Goal: Task Accomplishment & Management: Manage account settings

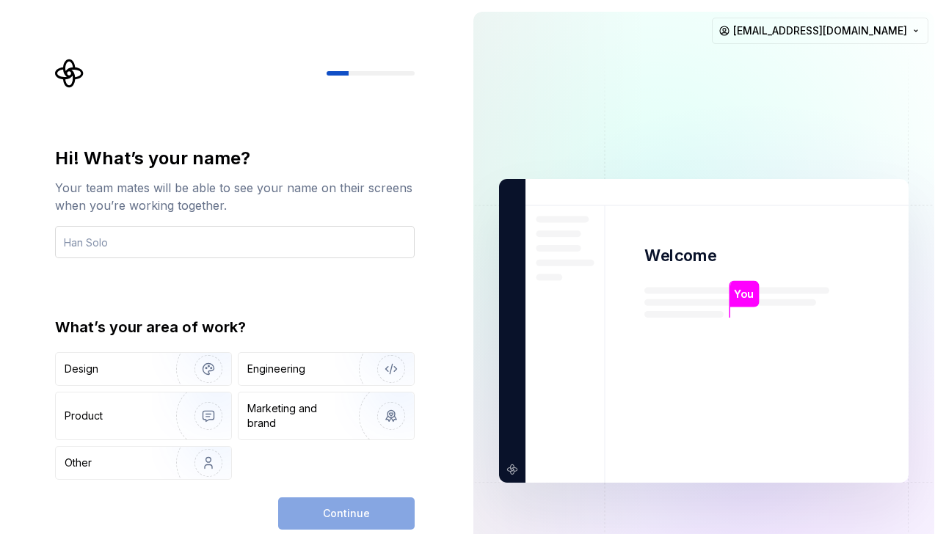
click at [150, 245] on input "text" at bounding box center [234, 242] width 359 height 32
type input "R"
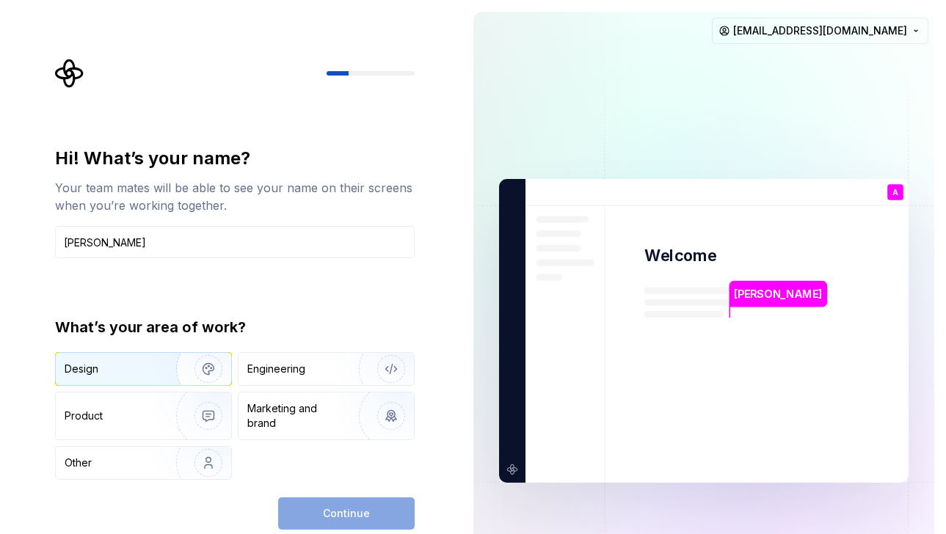
type input "Alex"
click at [156, 373] on img "button" at bounding box center [199, 369] width 94 height 98
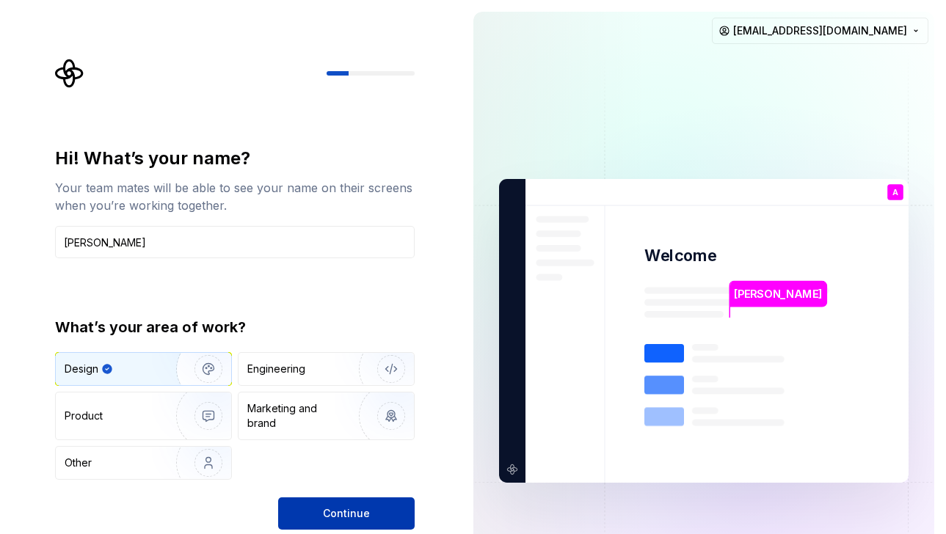
click at [321, 509] on button "Continue" at bounding box center [346, 513] width 136 height 32
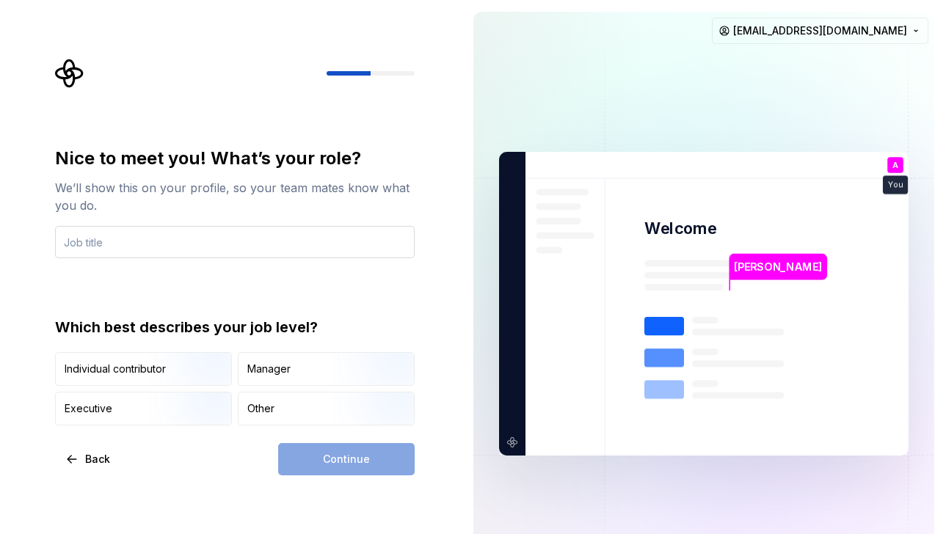
click at [239, 247] on input "text" at bounding box center [234, 242] width 359 height 32
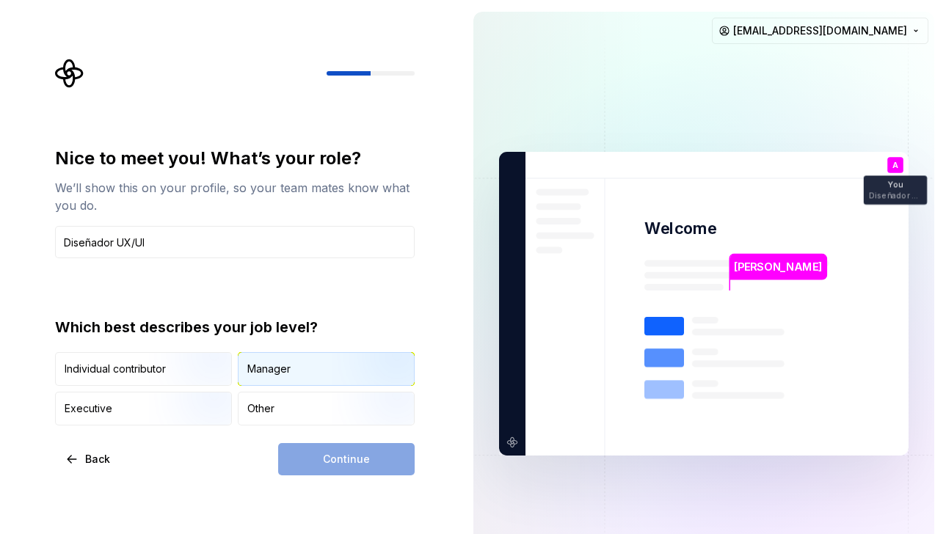
type input "Diseñador UX/UI"
click at [295, 375] on div "Manager" at bounding box center [325, 369] width 175 height 32
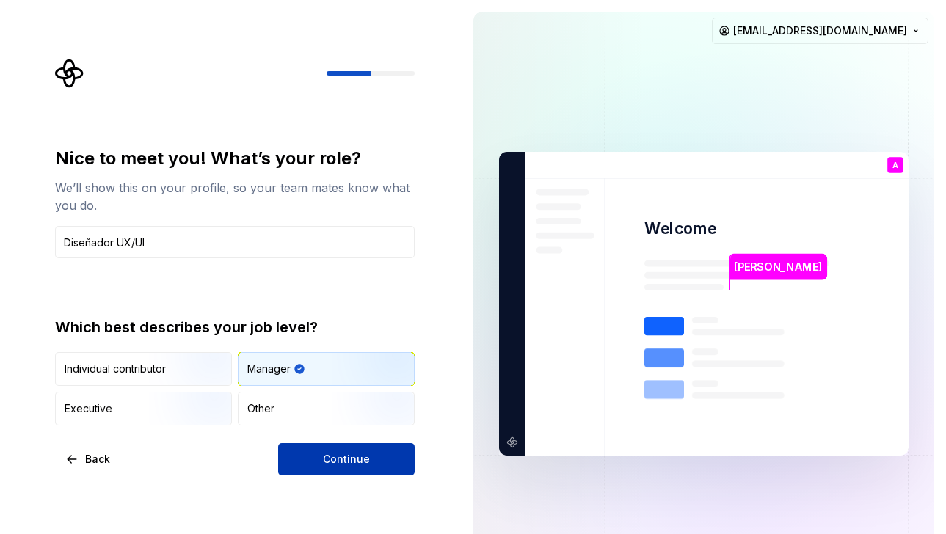
click at [337, 459] on span "Continue" at bounding box center [346, 459] width 47 height 15
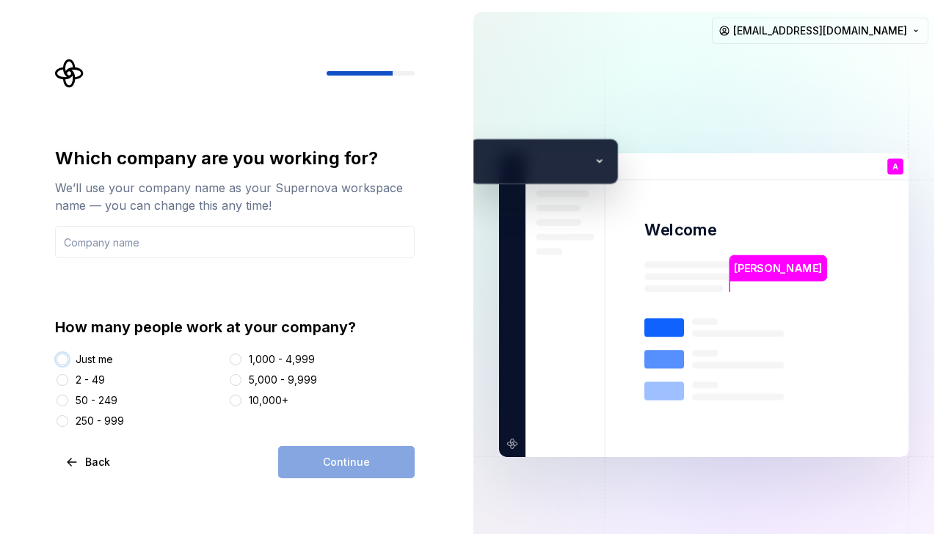
click at [65, 359] on button "Just me" at bounding box center [62, 360] width 12 height 12
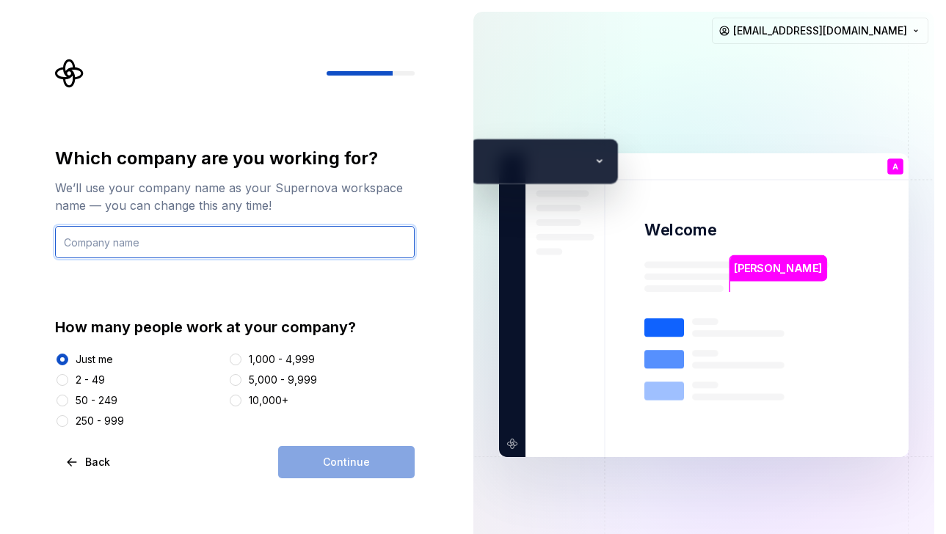
click at [196, 240] on input "text" at bounding box center [234, 242] width 359 height 32
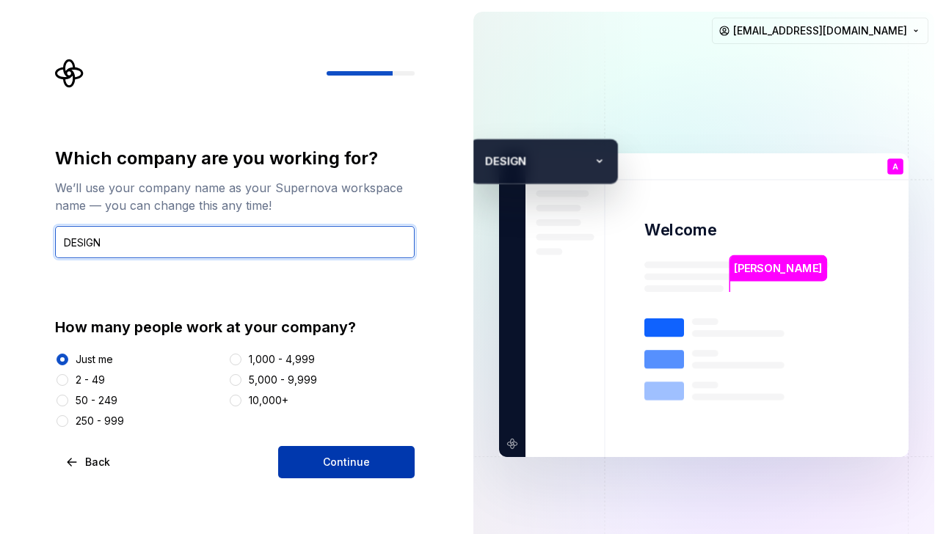
type input "DESIGN"
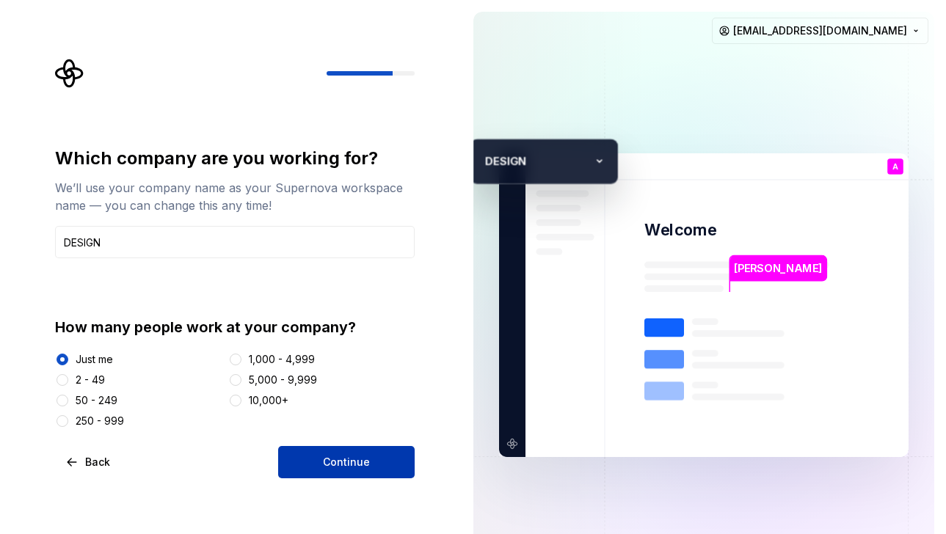
click at [360, 455] on span "Continue" at bounding box center [346, 462] width 47 height 15
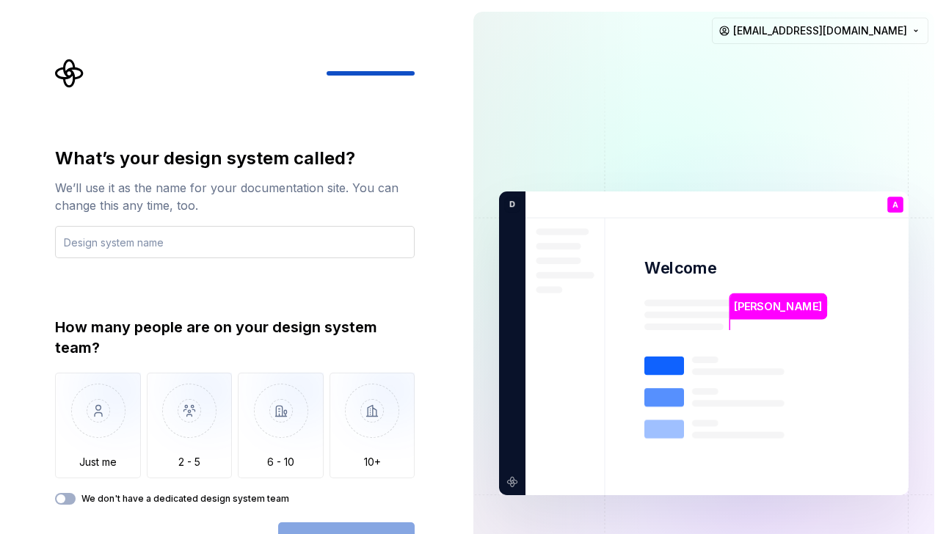
click at [293, 241] on input "text" at bounding box center [234, 242] width 359 height 32
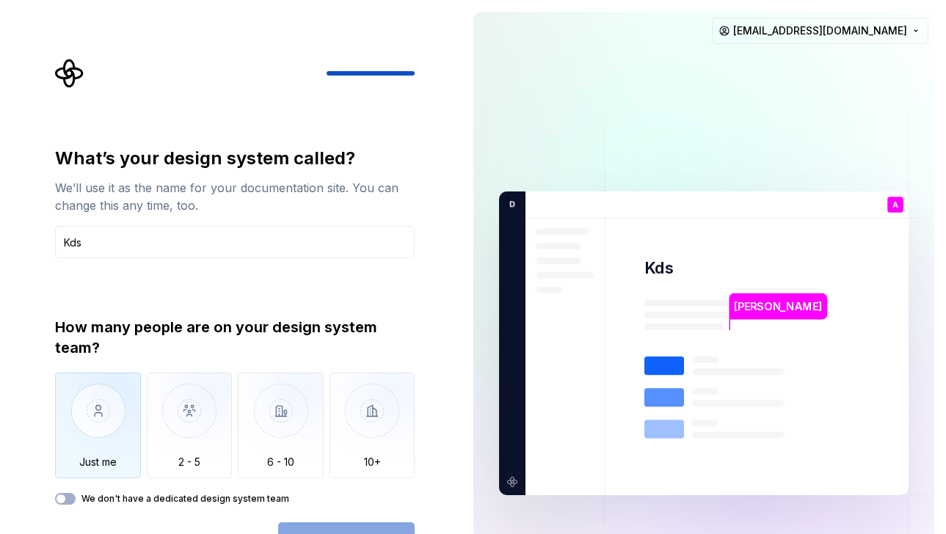
type input "Kds"
click at [114, 428] on img "button" at bounding box center [98, 422] width 86 height 98
click at [387, 529] on button "Open Supernova" at bounding box center [346, 538] width 136 height 32
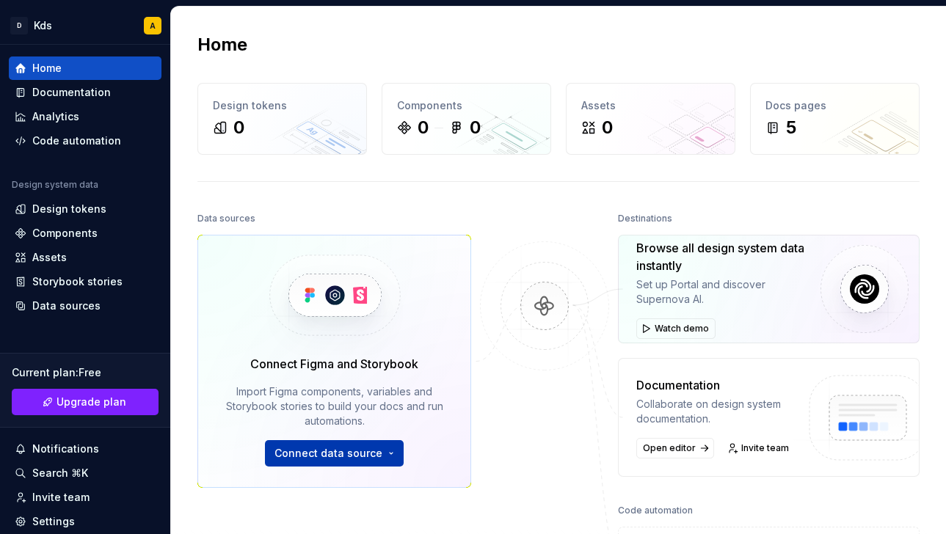
click at [388, 450] on button "Connect data source" at bounding box center [334, 453] width 139 height 26
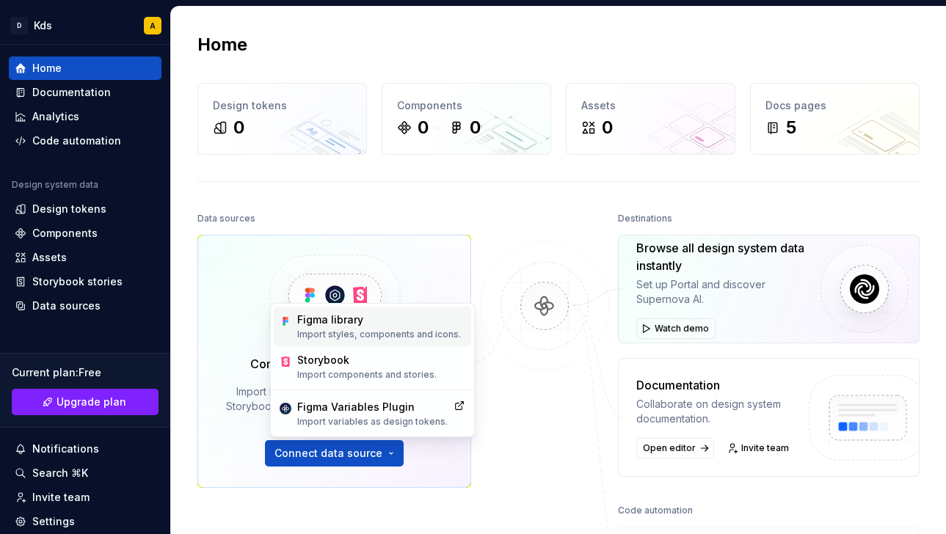
click at [387, 328] on div "Figma library Import styles, components and icons." at bounding box center [379, 327] width 164 height 28
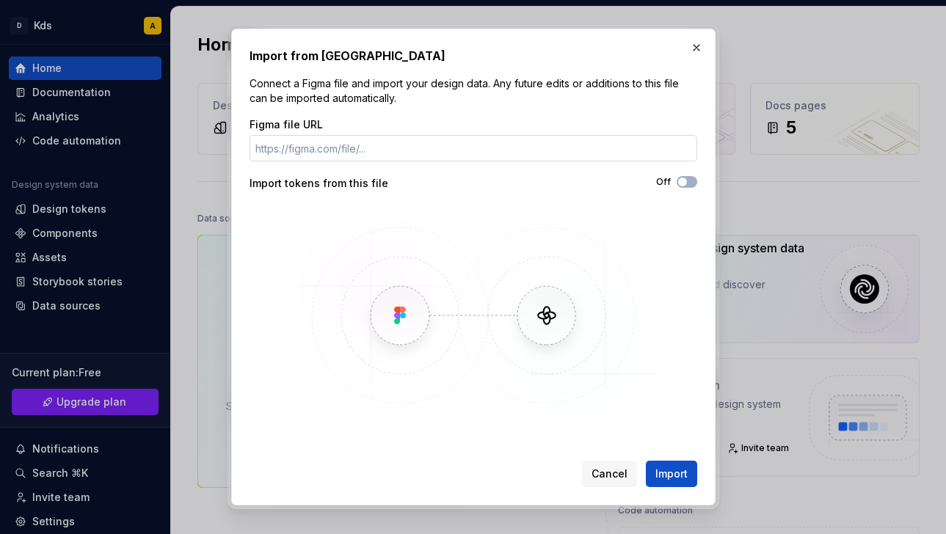
click at [383, 147] on input "Figma file URL" at bounding box center [473, 148] width 448 height 26
click at [412, 319] on img at bounding box center [473, 315] width 426 height 220
click at [399, 135] on input "Figma file URL" at bounding box center [473, 148] width 448 height 26
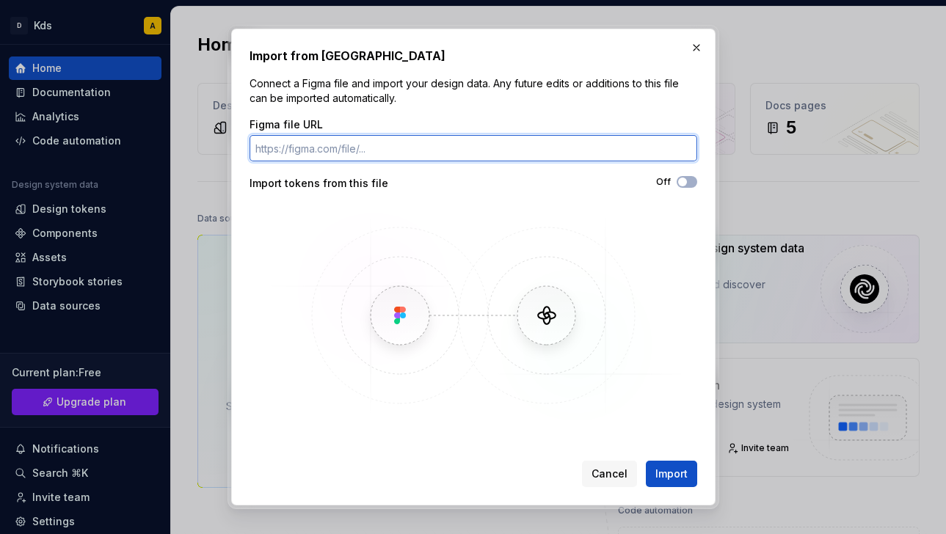
paste input "https://www.figma.com/design/qhc4vMV6Ct5ksLsIQaPDOb/APP-I-Kasnet-Components?nod…"
type input "https://www.figma.com/design/qhc4vMV6Ct5ksLsIQaPDOb/APP-I-Kasnet-Components?nod…"
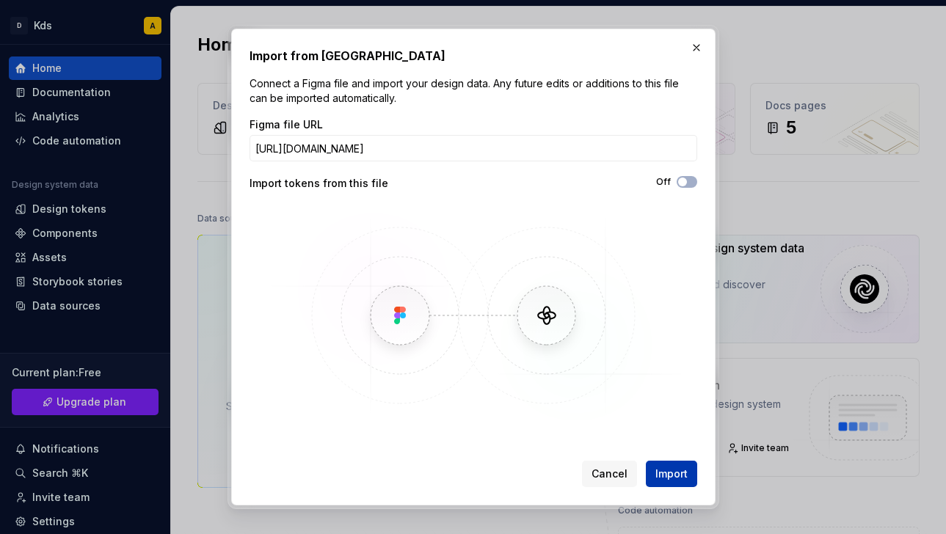
click at [679, 475] on span "Import" at bounding box center [671, 474] width 32 height 15
click at [668, 474] on span "Import" at bounding box center [671, 474] width 32 height 15
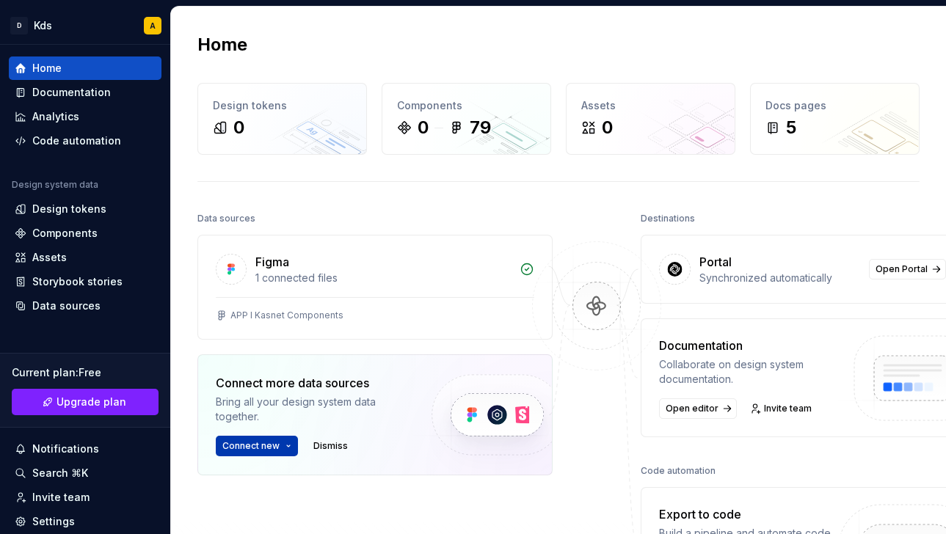
click at [283, 448] on button "Connect new" at bounding box center [257, 446] width 82 height 21
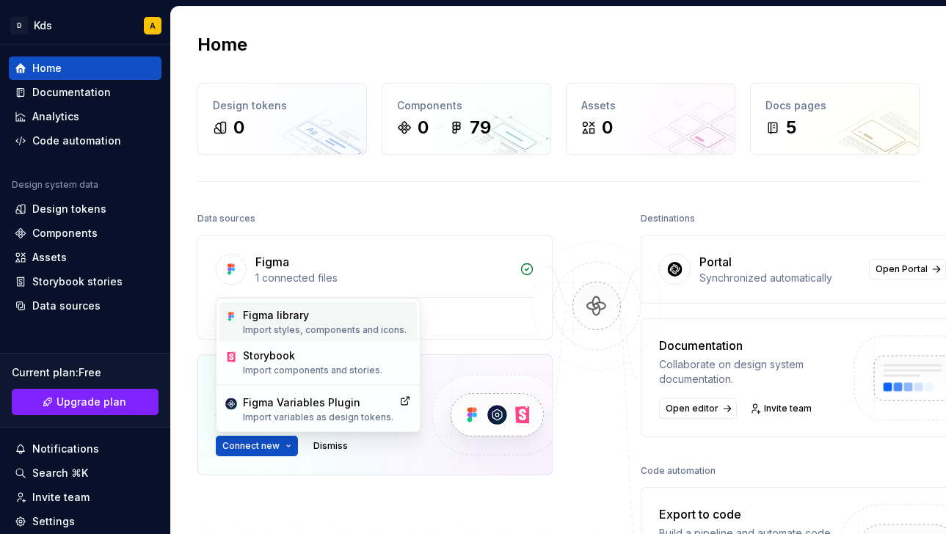
click at [302, 332] on p "Import styles, components and icons." at bounding box center [325, 330] width 164 height 12
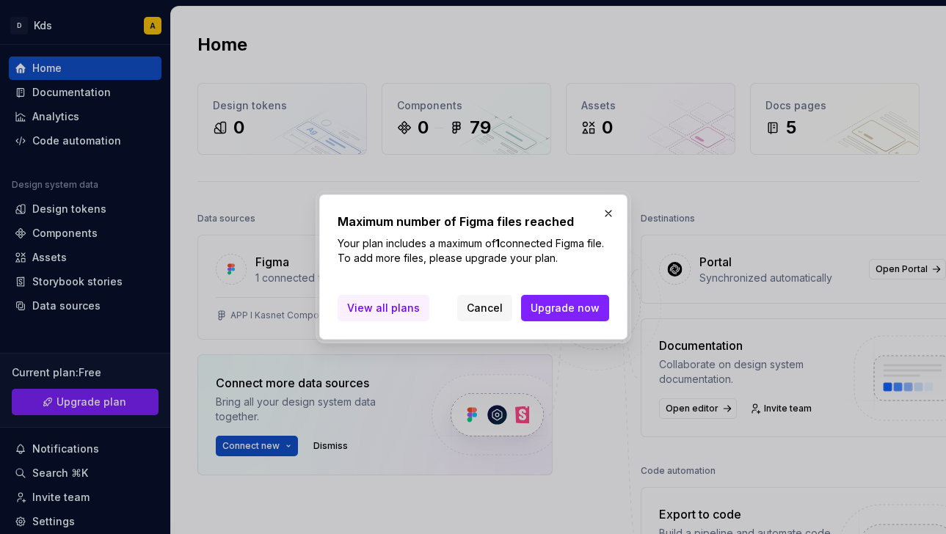
click at [388, 311] on span "View all plans" at bounding box center [383, 308] width 73 height 15
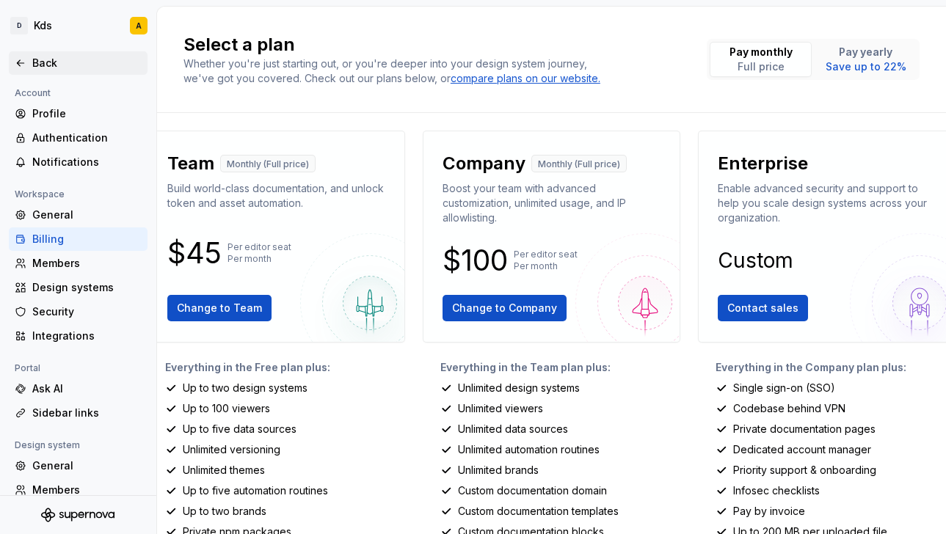
click at [21, 58] on icon at bounding box center [21, 63] width 12 height 12
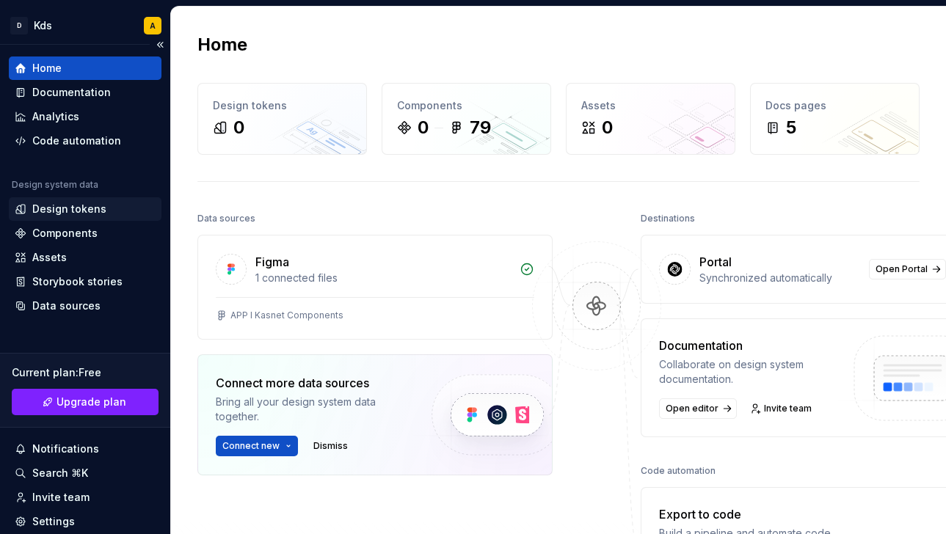
click at [94, 211] on div "Design tokens" at bounding box center [69, 209] width 74 height 15
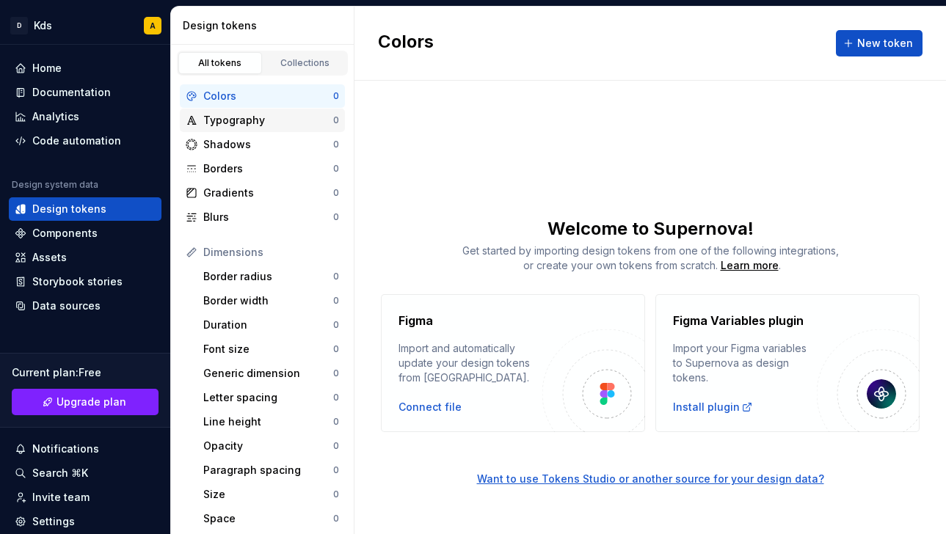
click at [260, 123] on div "Typography" at bounding box center [268, 120] width 130 height 15
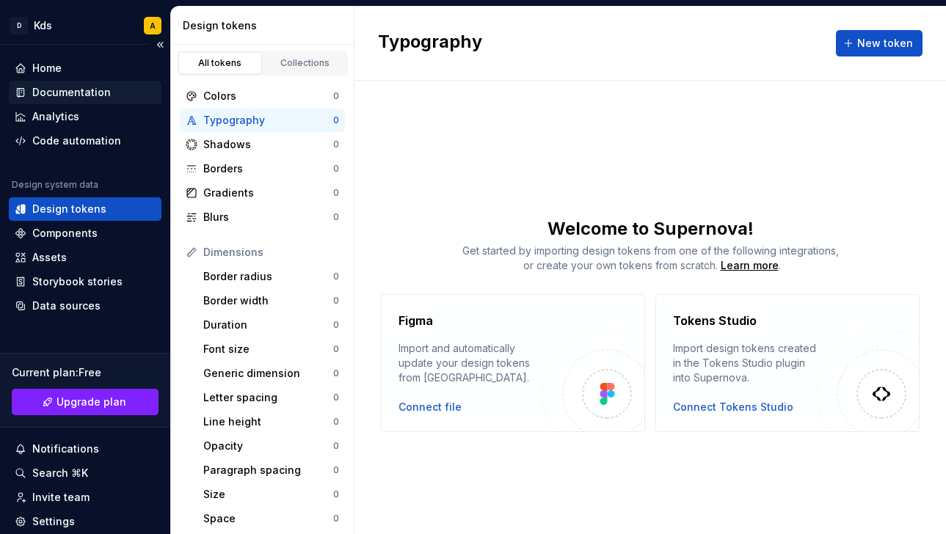
click at [90, 81] on div "Documentation" at bounding box center [85, 92] width 153 height 23
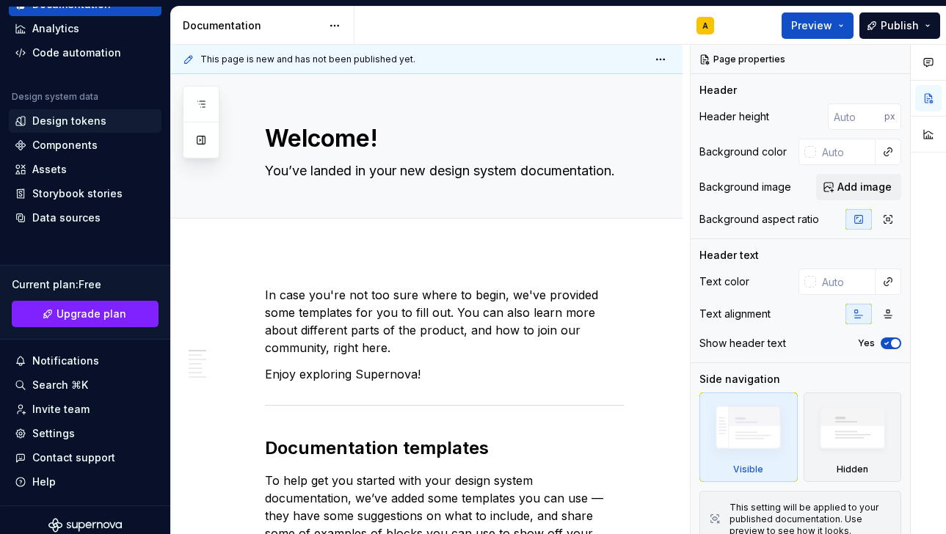
scroll to position [98, 0]
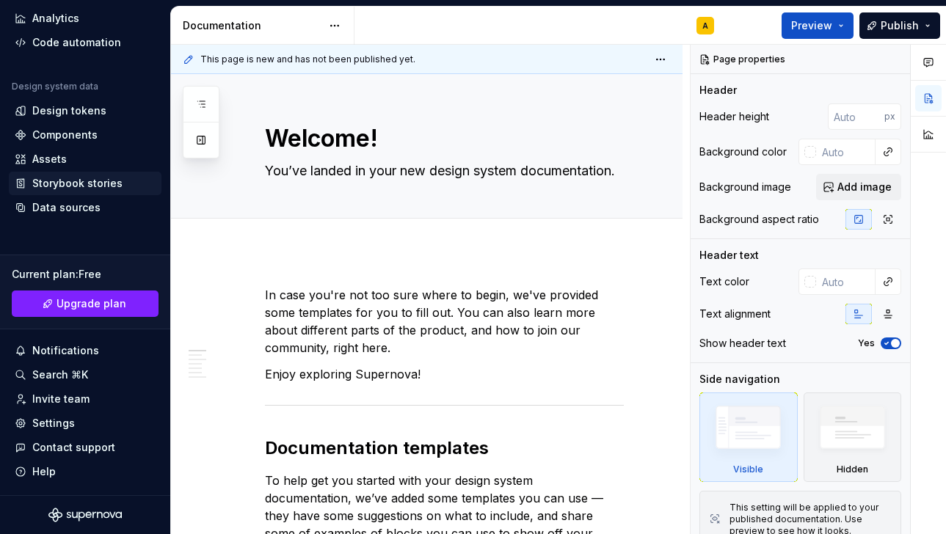
click at [73, 180] on div "Storybook stories" at bounding box center [77, 183] width 90 height 15
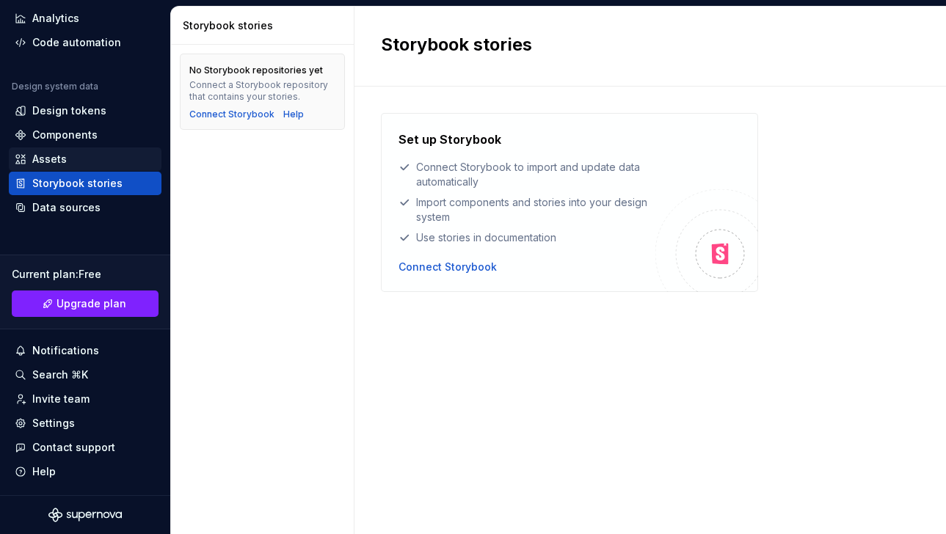
click at [54, 161] on div "Assets" at bounding box center [49, 159] width 34 height 15
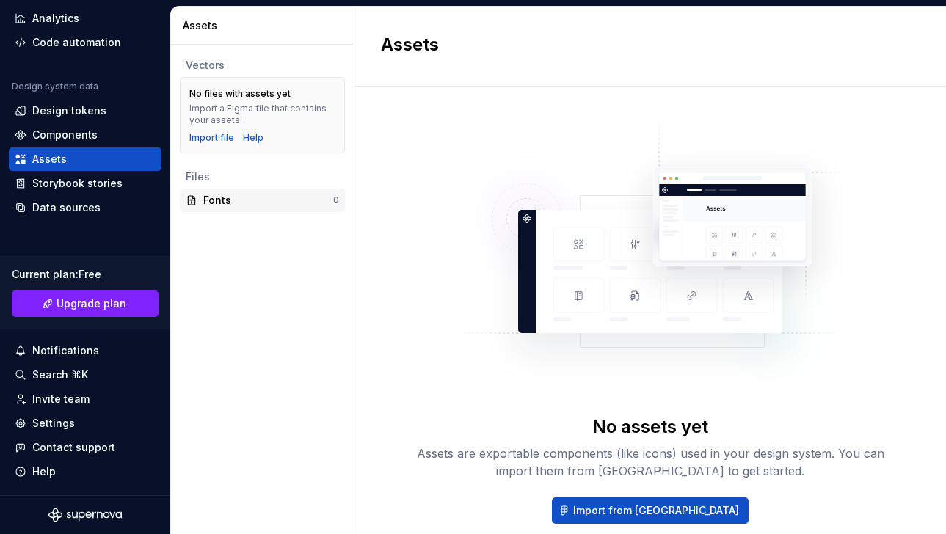
click at [239, 210] on div "Fonts 0" at bounding box center [262, 200] width 165 height 23
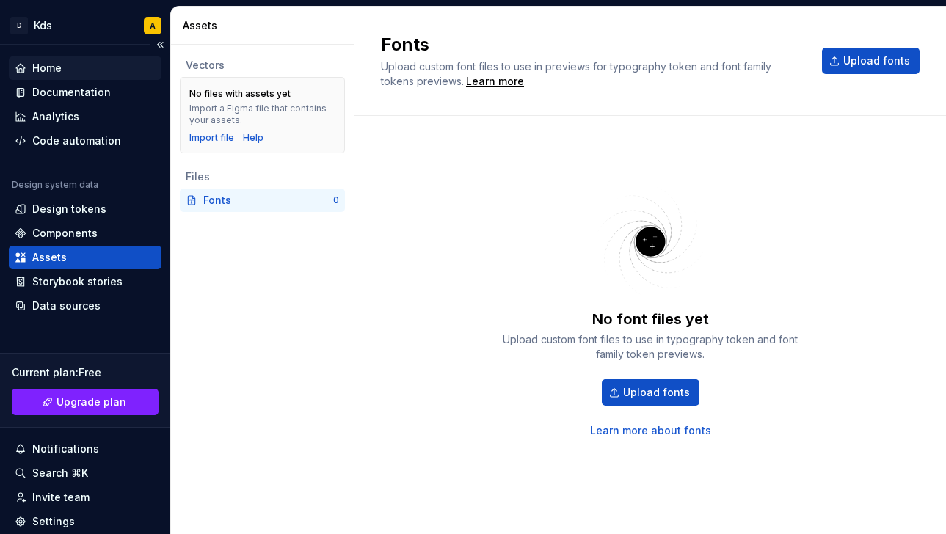
click at [69, 63] on div "Home" at bounding box center [85, 68] width 141 height 15
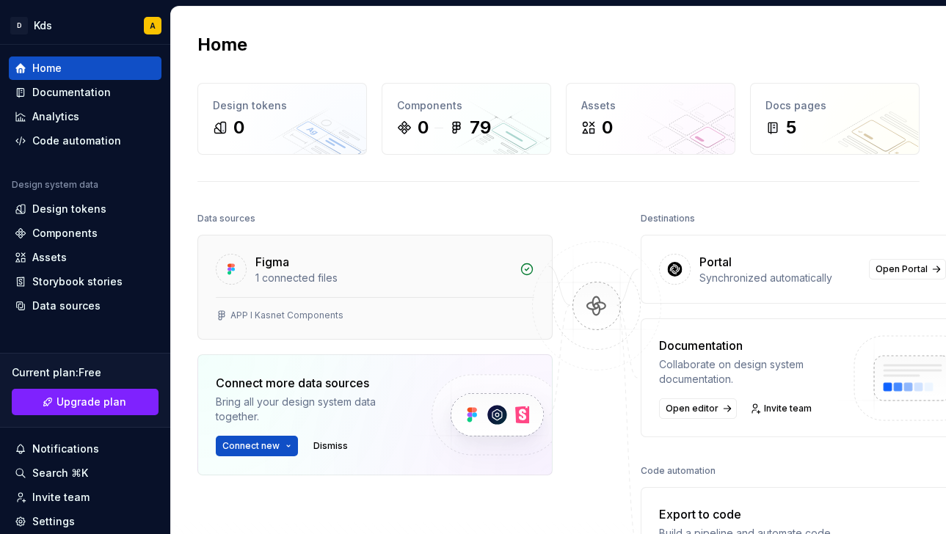
click at [354, 264] on div "Figma" at bounding box center [382, 262] width 255 height 18
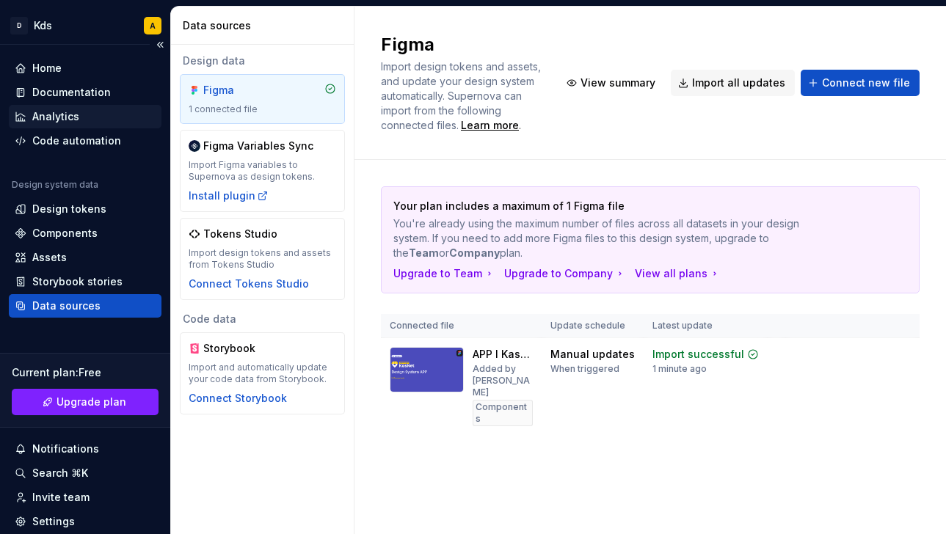
click at [76, 118] on div "Analytics" at bounding box center [55, 116] width 47 height 15
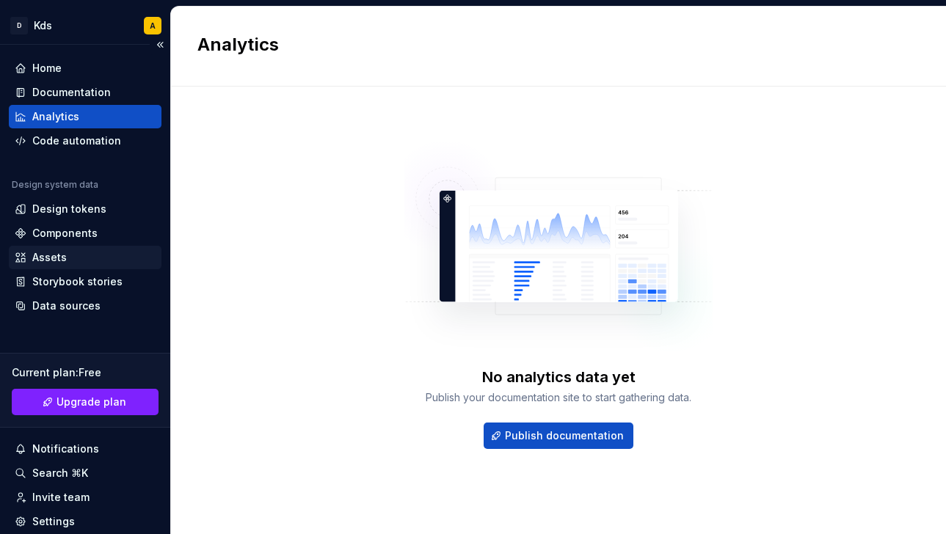
click at [66, 256] on div "Assets" at bounding box center [85, 257] width 141 height 15
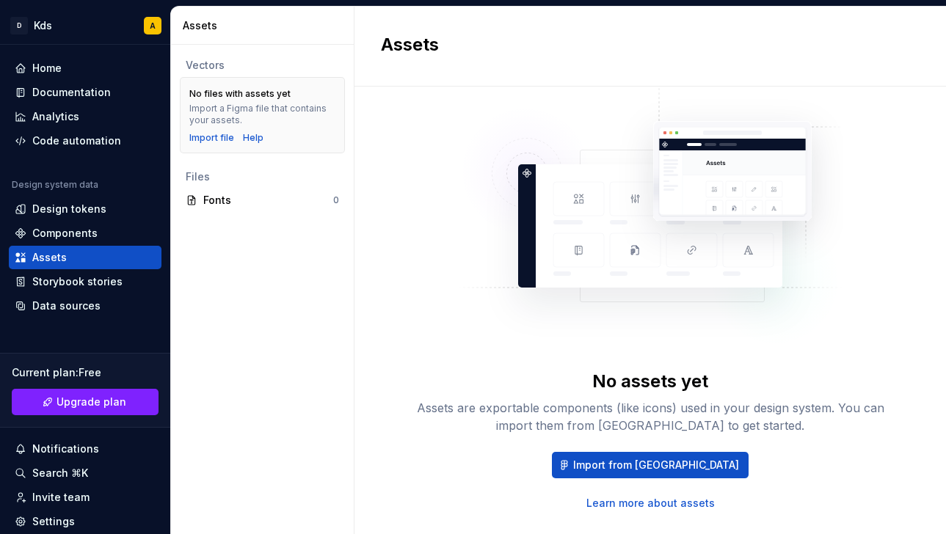
scroll to position [78, 0]
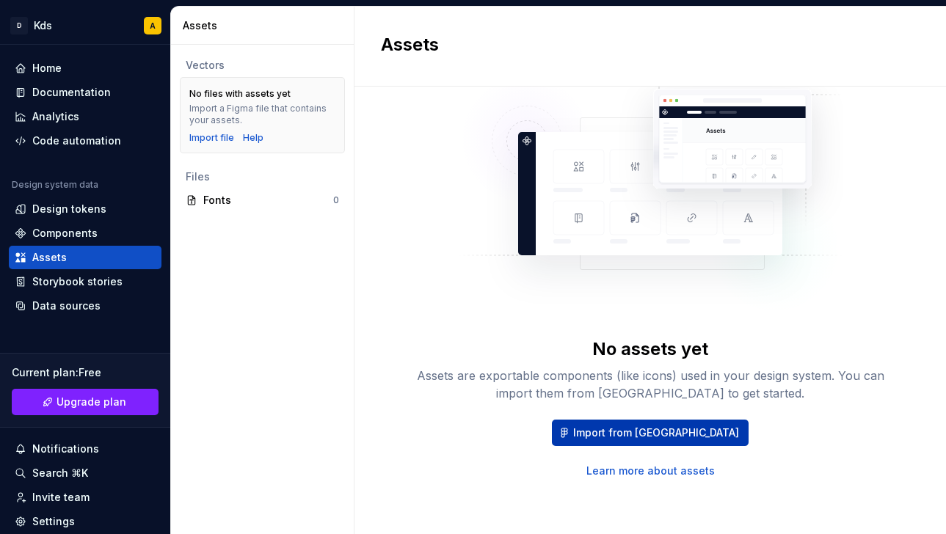
click at [641, 434] on span "Import from Figma" at bounding box center [656, 433] width 166 height 15
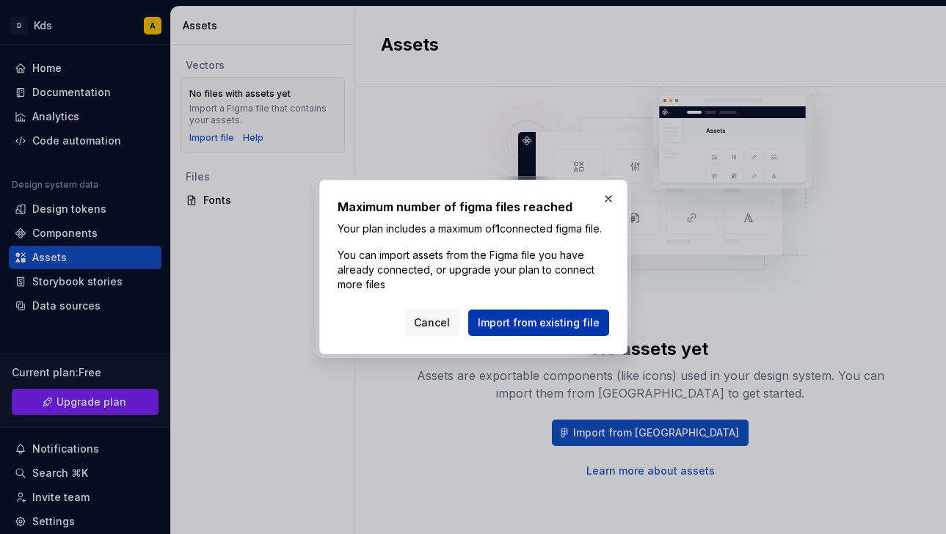
click at [556, 330] on span "Import from existing file" at bounding box center [539, 322] width 122 height 15
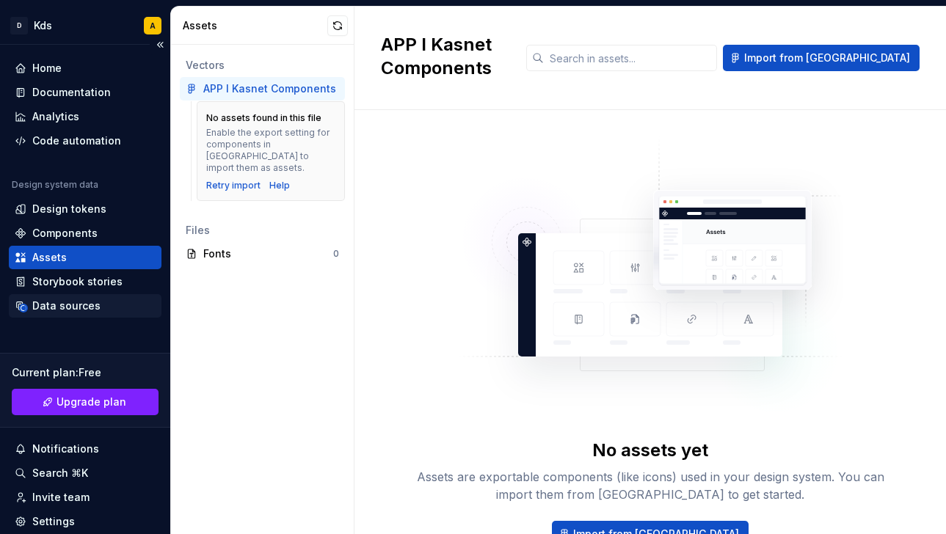
click at [68, 304] on div "Data sources" at bounding box center [66, 306] width 68 height 15
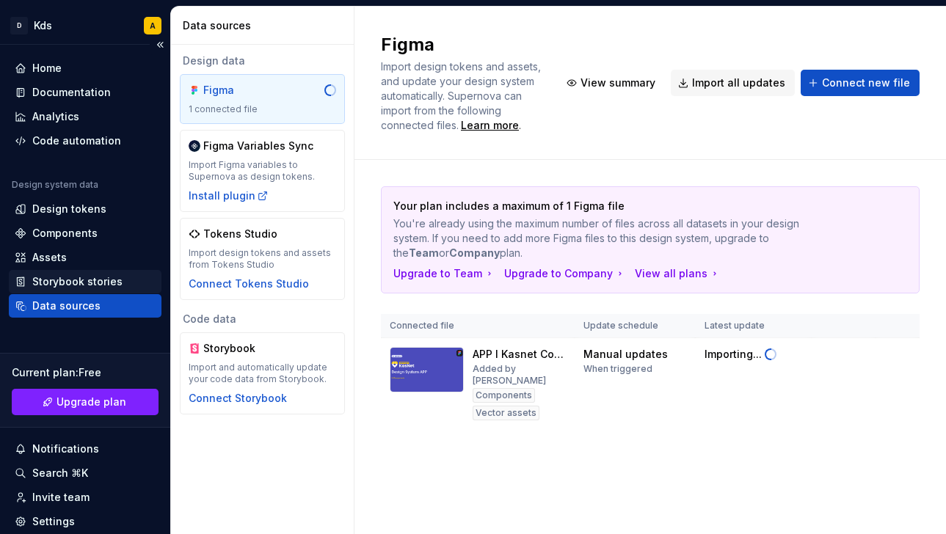
click at [78, 283] on div "Storybook stories" at bounding box center [77, 281] width 90 height 15
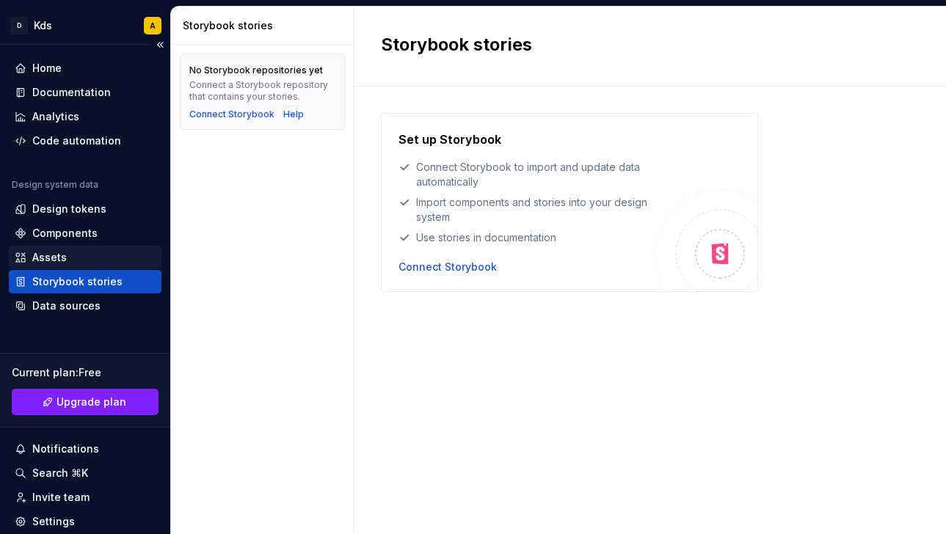
click at [56, 258] on div "Assets" at bounding box center [49, 257] width 34 height 15
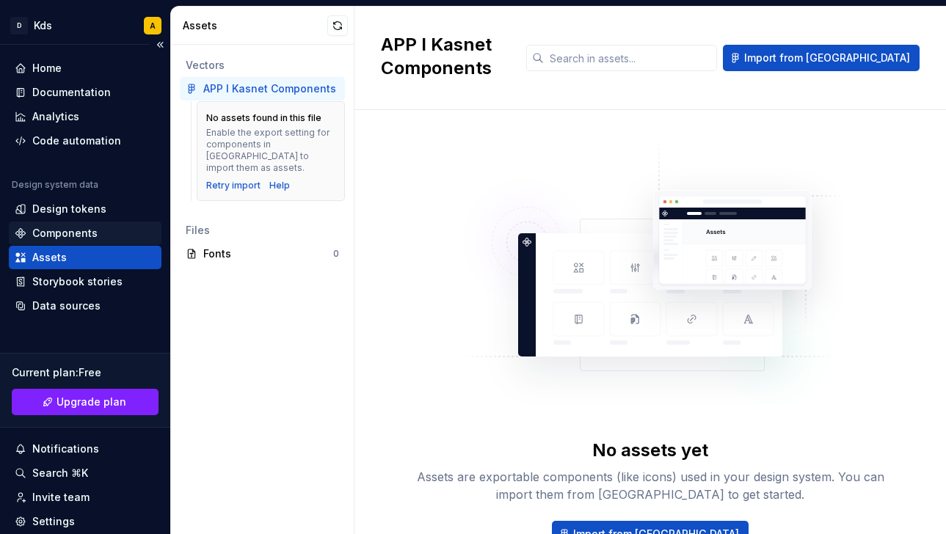
click at [67, 233] on div "Components" at bounding box center [64, 233] width 65 height 15
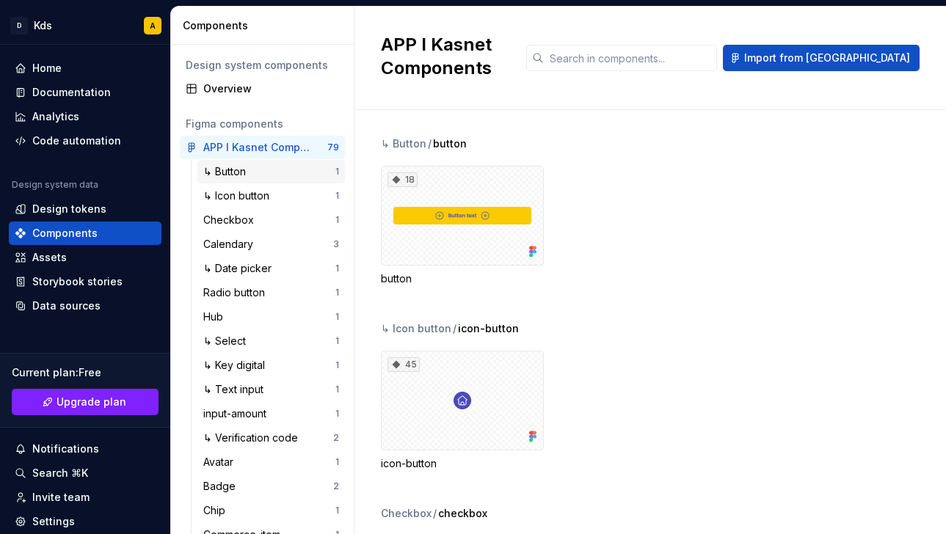
click at [247, 169] on div "↳ Button" at bounding box center [227, 171] width 48 height 15
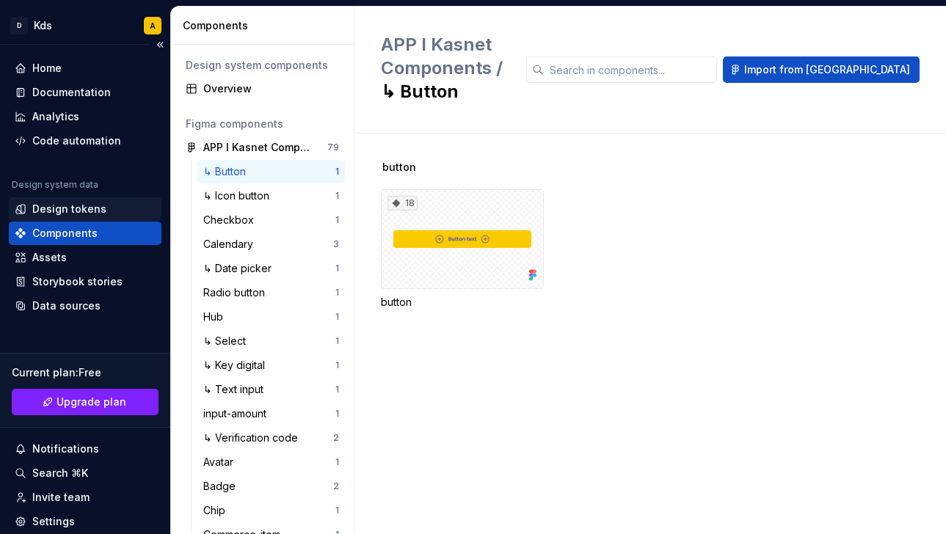
click at [85, 209] on div "Design tokens" at bounding box center [69, 209] width 74 height 15
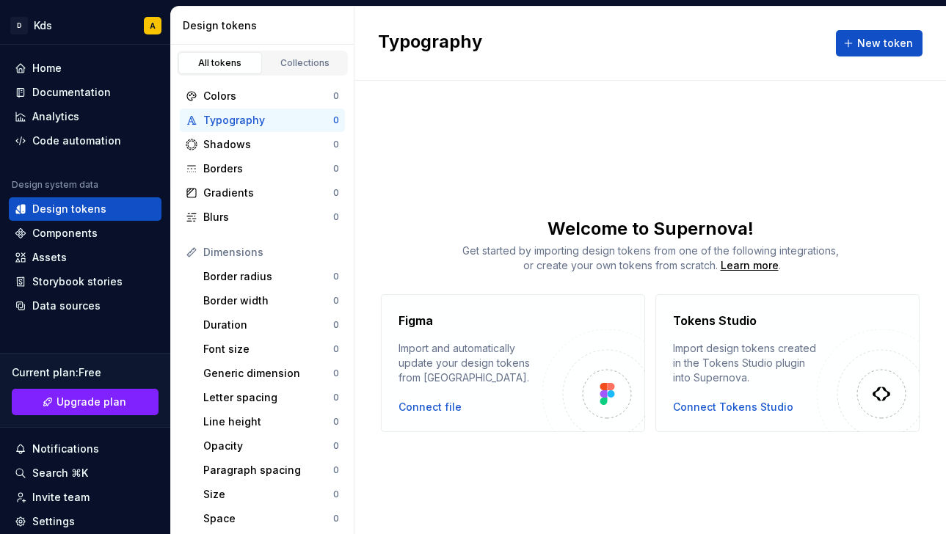
click at [596, 396] on div at bounding box center [606, 393] width 29 height 29
click at [428, 411] on div "Connect file" at bounding box center [429, 407] width 63 height 15
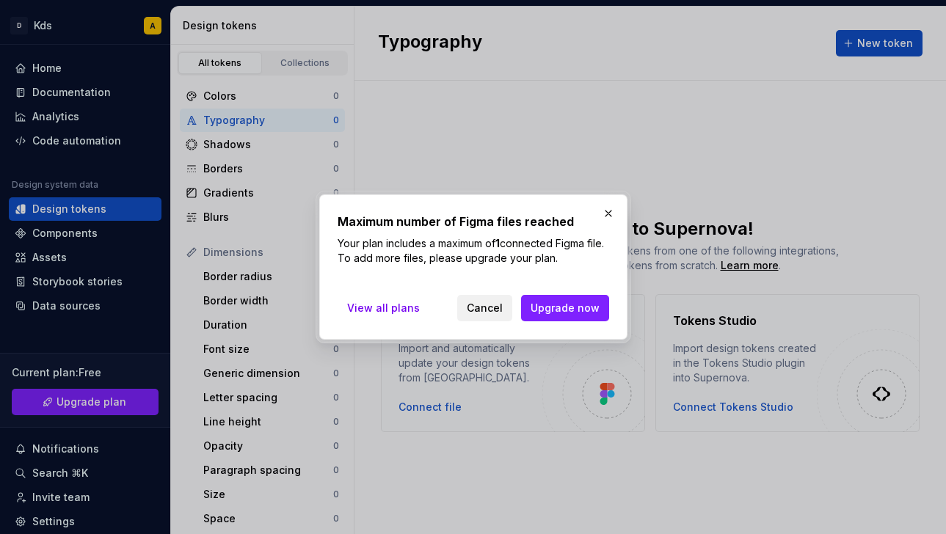
click at [505, 308] on button "Cancel" at bounding box center [484, 308] width 55 height 26
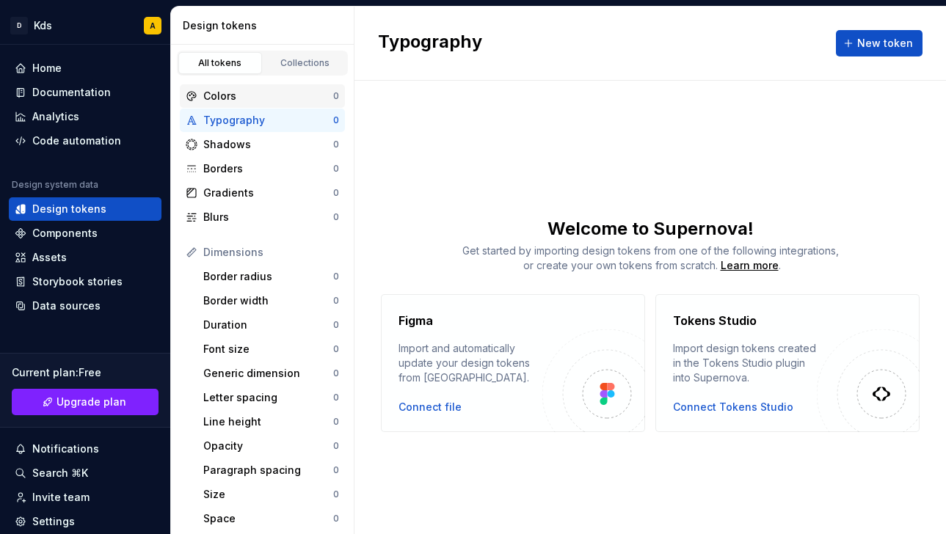
click at [265, 101] on div "Colors" at bounding box center [268, 96] width 130 height 15
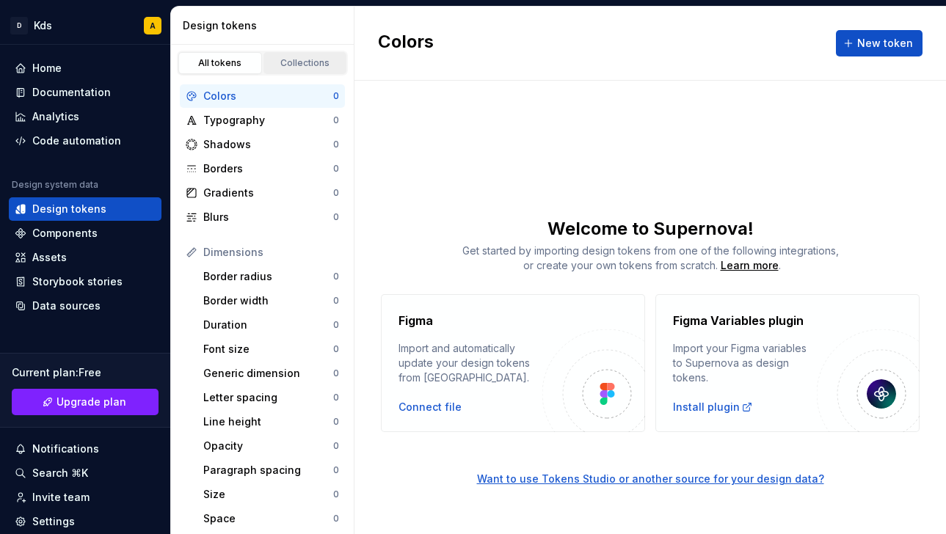
click at [286, 56] on link "Collections" at bounding box center [305, 63] width 84 height 22
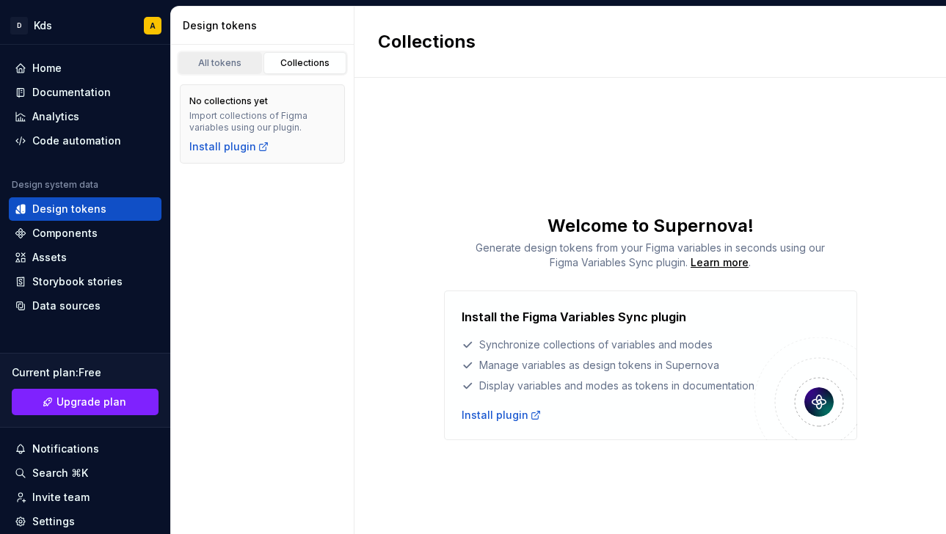
click at [228, 64] on div "All tokens" at bounding box center [219, 63] width 73 height 12
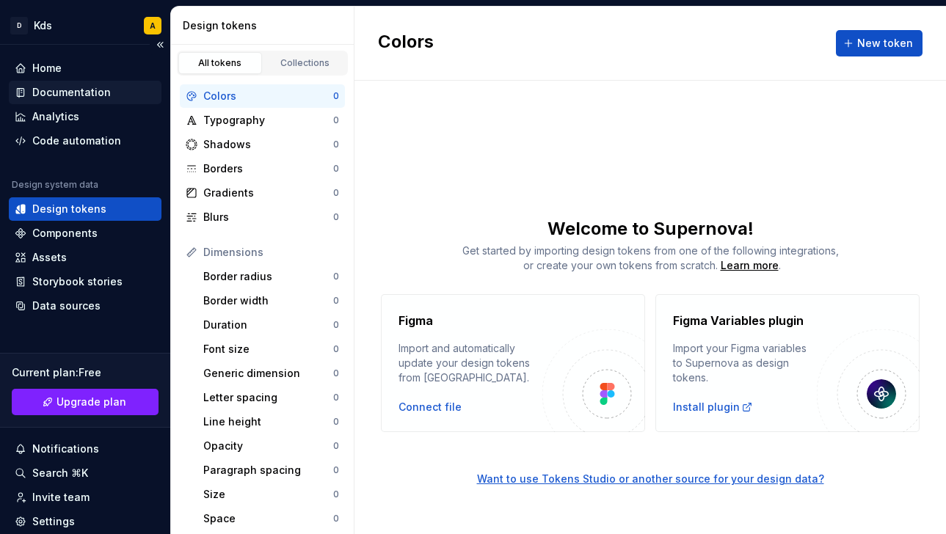
click at [76, 95] on div "Documentation" at bounding box center [71, 92] width 78 height 15
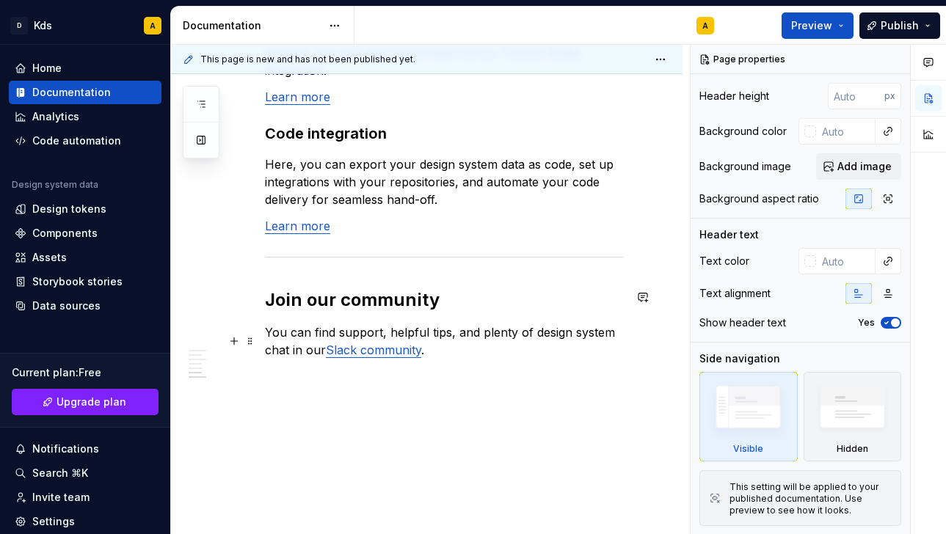
scroll to position [1549, 0]
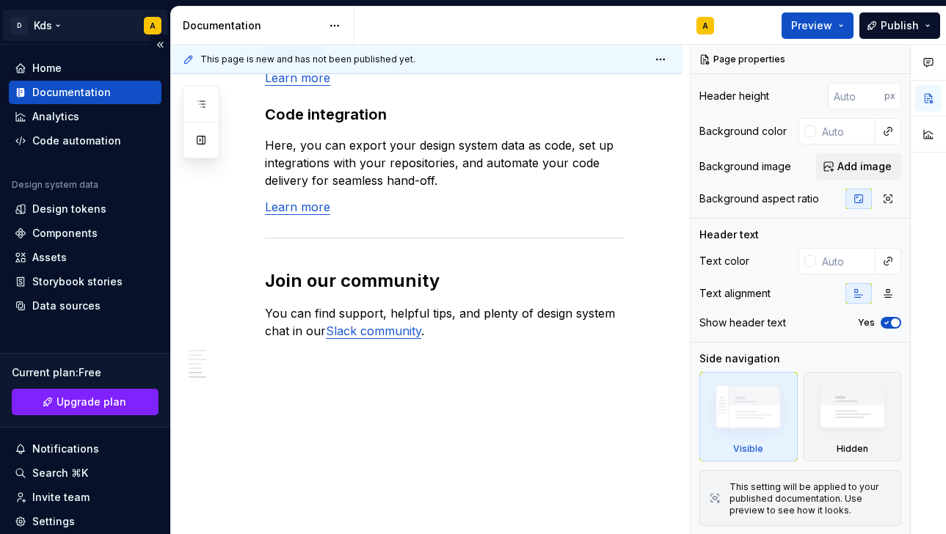
click at [44, 26] on html "D Kds A Home Documentation Analytics Code automation Design system data Design …" at bounding box center [473, 267] width 946 height 534
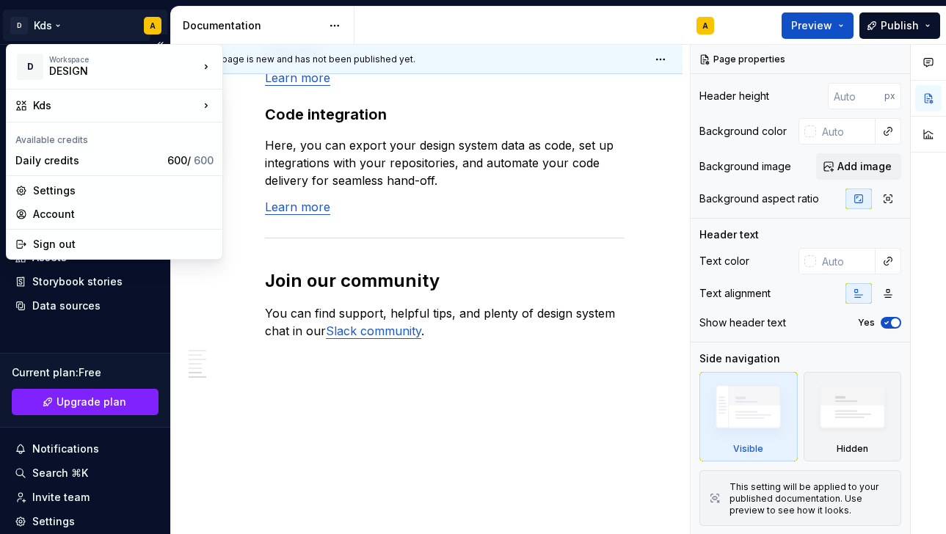
click at [51, 23] on html "D Kds A Home Documentation Analytics Code automation Design system data Design …" at bounding box center [473, 267] width 946 height 534
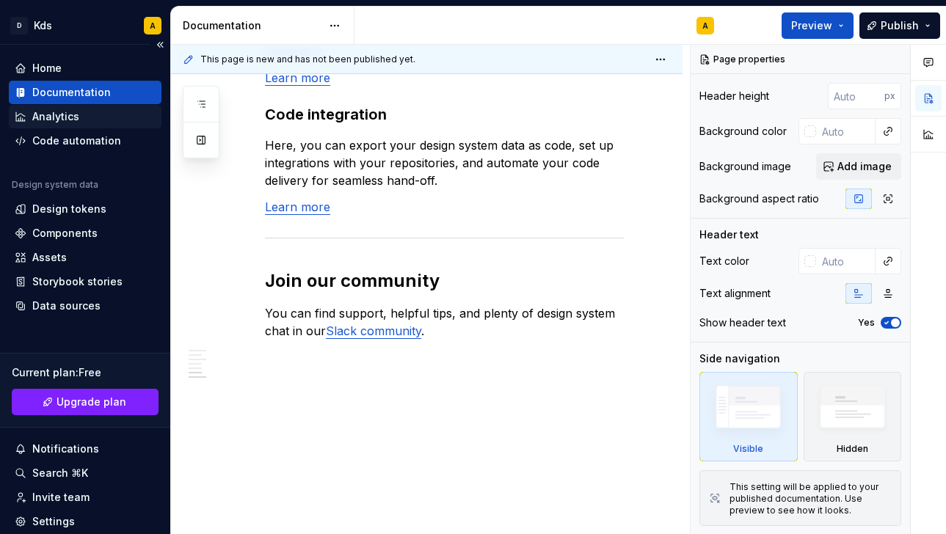
click at [74, 123] on div "Analytics" at bounding box center [55, 116] width 47 height 15
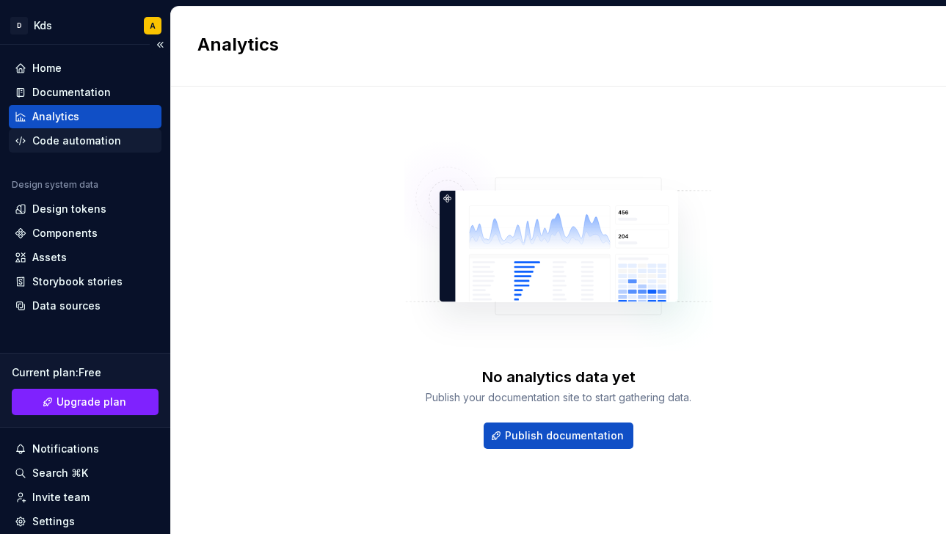
click at [83, 142] on div "Code automation" at bounding box center [76, 141] width 89 height 15
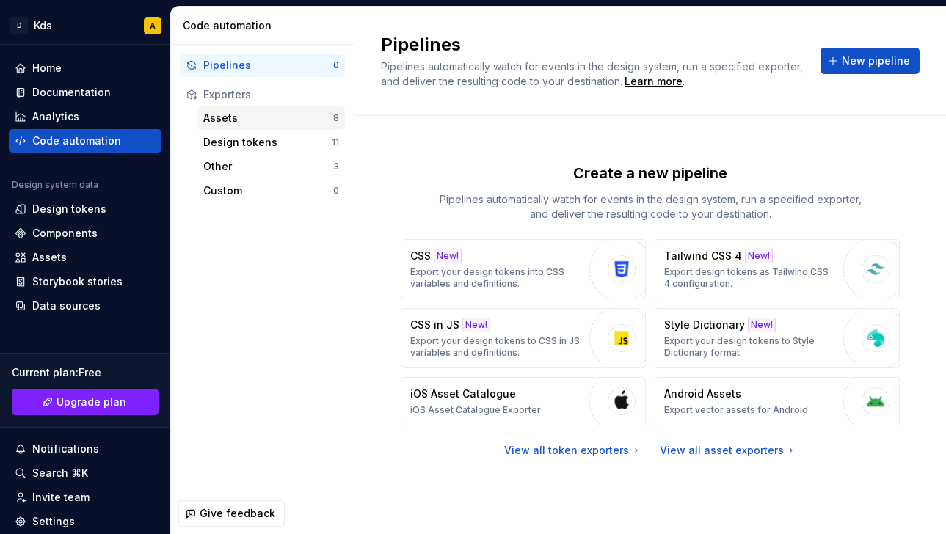
click at [273, 124] on div "Assets" at bounding box center [268, 118] width 130 height 15
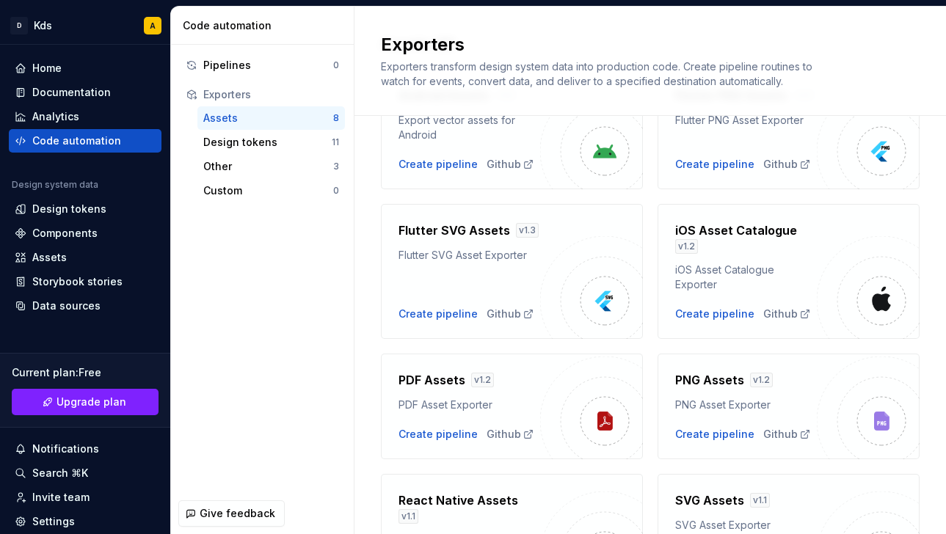
scroll to position [210, 0]
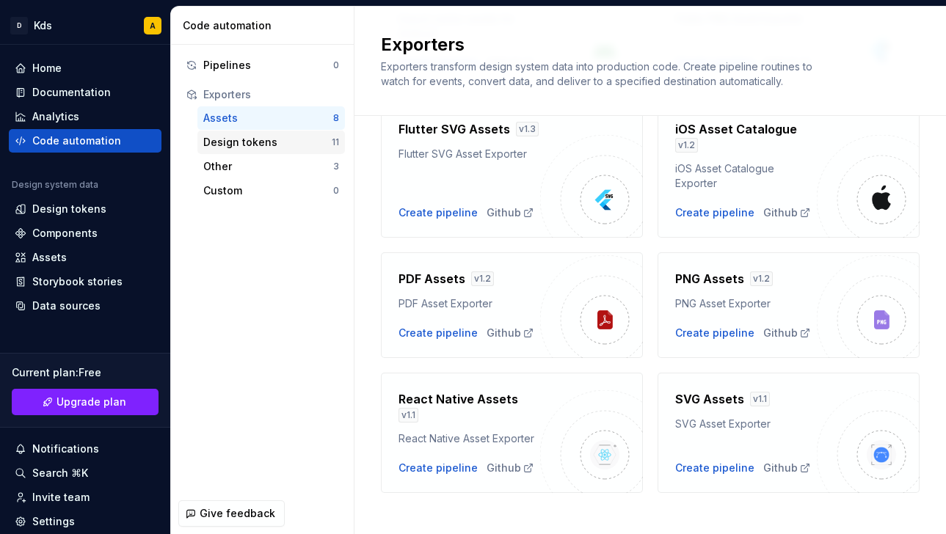
click at [303, 137] on div "Design tokens" at bounding box center [267, 142] width 128 height 15
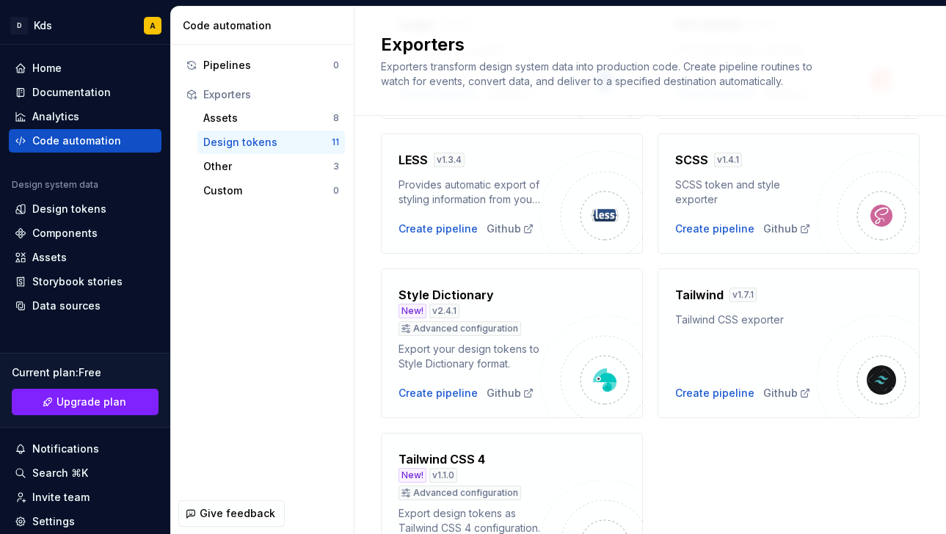
scroll to position [505, 0]
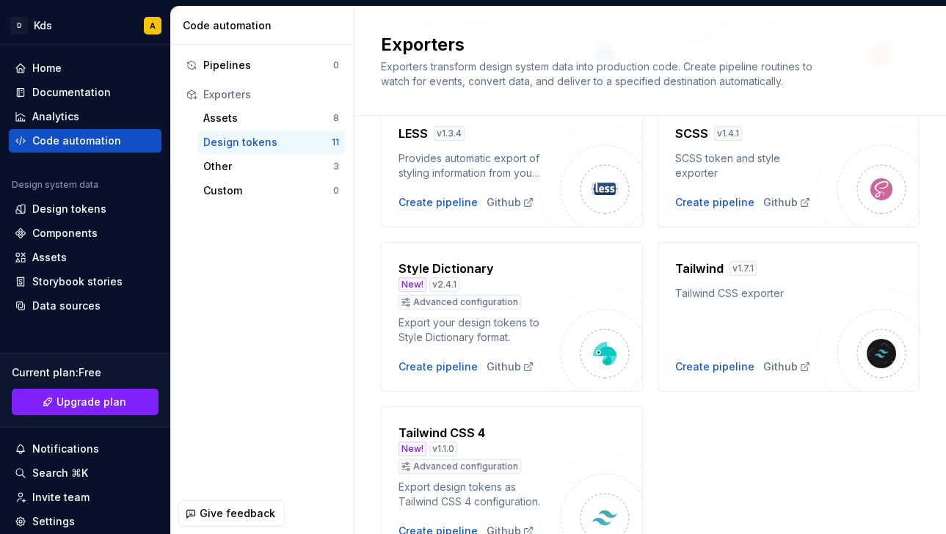
click at [433, 335] on div "Export your design tokens to Style Dictionary format." at bounding box center [469, 329] width 142 height 29
click at [436, 265] on h4 "Style Dictionary" at bounding box center [445, 269] width 95 height 18
click at [425, 366] on div "Create pipeline" at bounding box center [437, 366] width 79 height 15
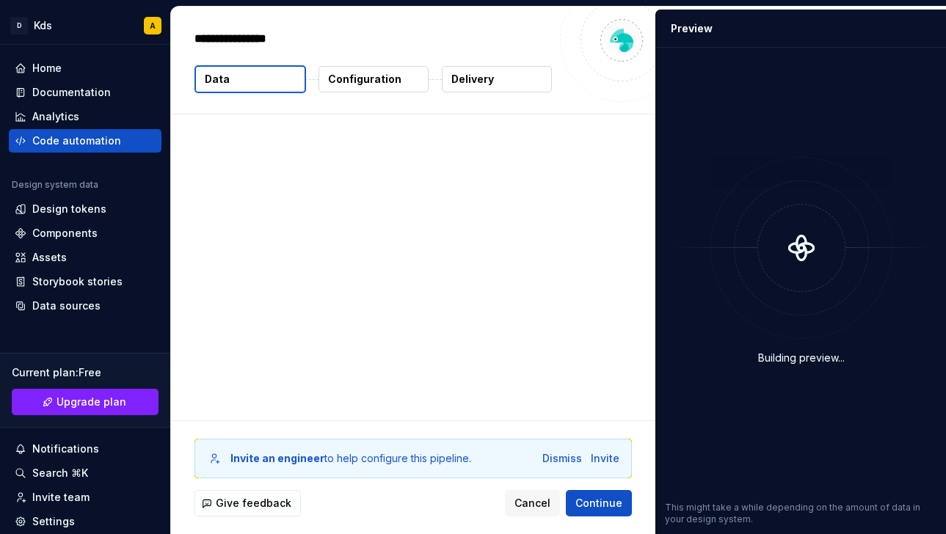
type textarea "*"
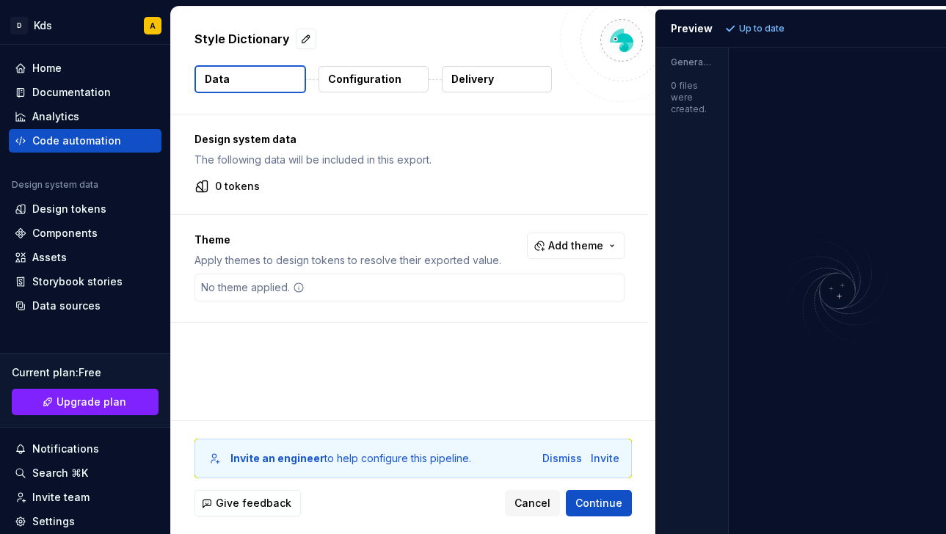
click at [370, 79] on p "Configuration" at bounding box center [364, 79] width 73 height 15
click at [275, 88] on button "Data" at bounding box center [250, 79] width 112 height 28
click at [64, 219] on div "Design tokens" at bounding box center [85, 208] width 153 height 23
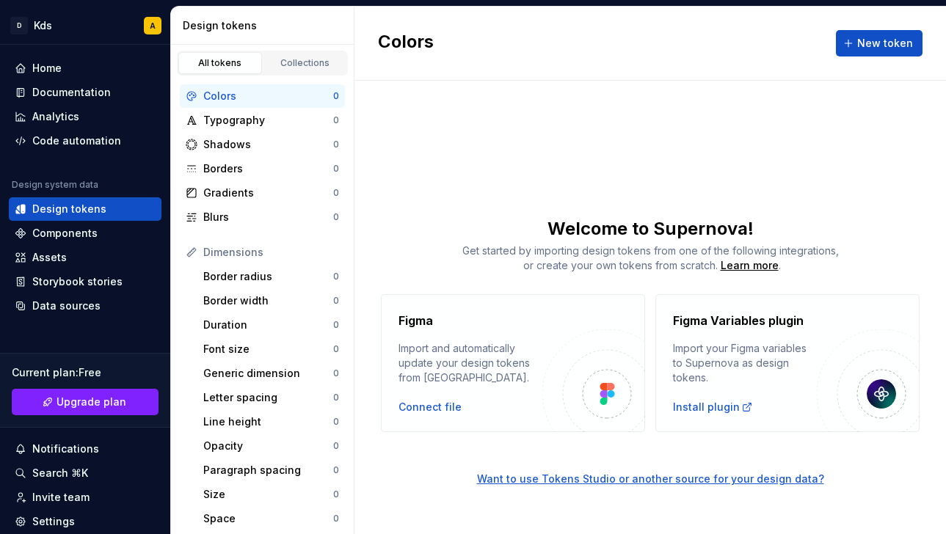
click at [616, 392] on div at bounding box center [606, 393] width 29 height 29
click at [432, 398] on div "Figma Import and automatically update your design tokens from Figma. Connect fi…" at bounding box center [470, 363] width 144 height 103
click at [420, 406] on div "Connect file" at bounding box center [429, 407] width 63 height 15
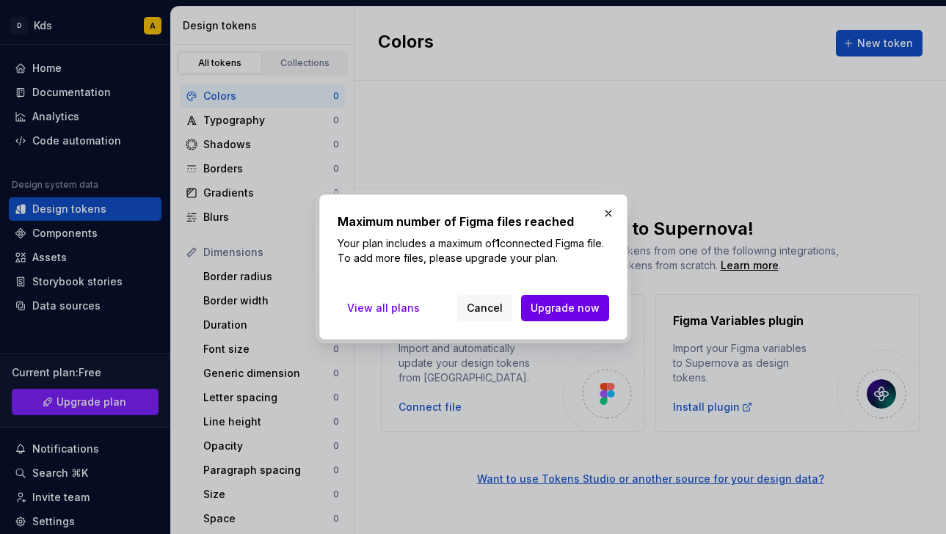
click at [564, 306] on span "Upgrade now" at bounding box center [564, 308] width 69 height 15
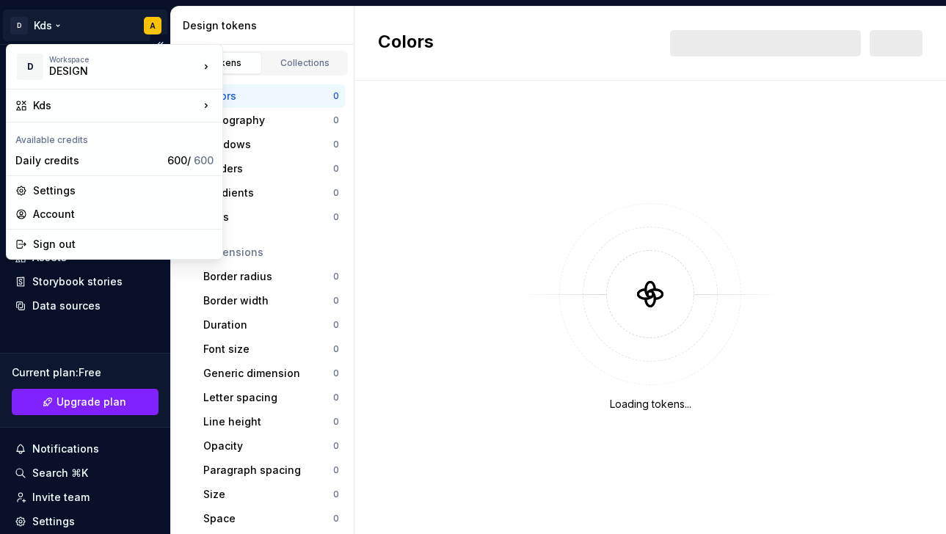
click at [153, 23] on html "D Kds A Home Documentation Analytics Code automation Design system data Design …" at bounding box center [473, 267] width 946 height 534
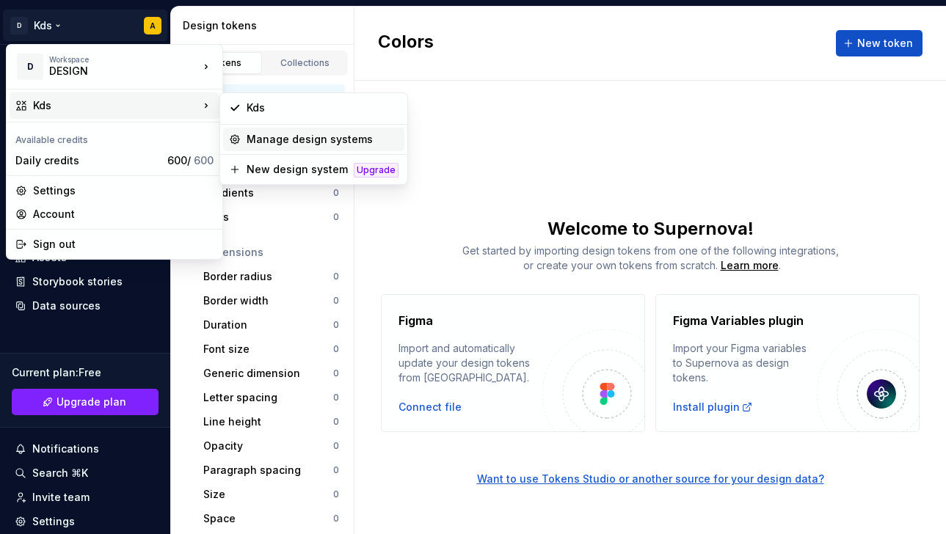
click at [287, 139] on div "Manage design systems" at bounding box center [323, 139] width 152 height 15
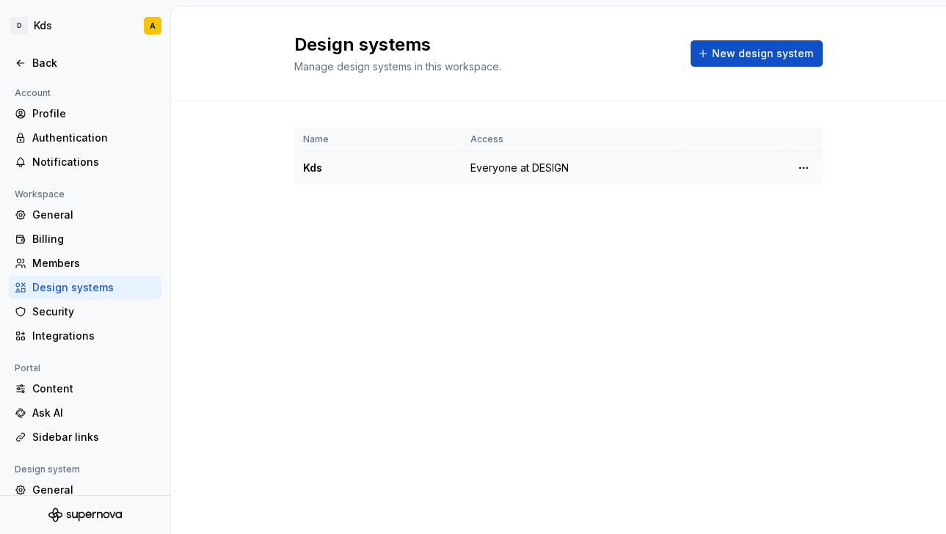
click at [341, 171] on div "Kds" at bounding box center [378, 168] width 150 height 15
click at [804, 167] on html "D Kds A Back Account Profile Authentication Notifications Workspace General Bil…" at bounding box center [473, 267] width 946 height 534
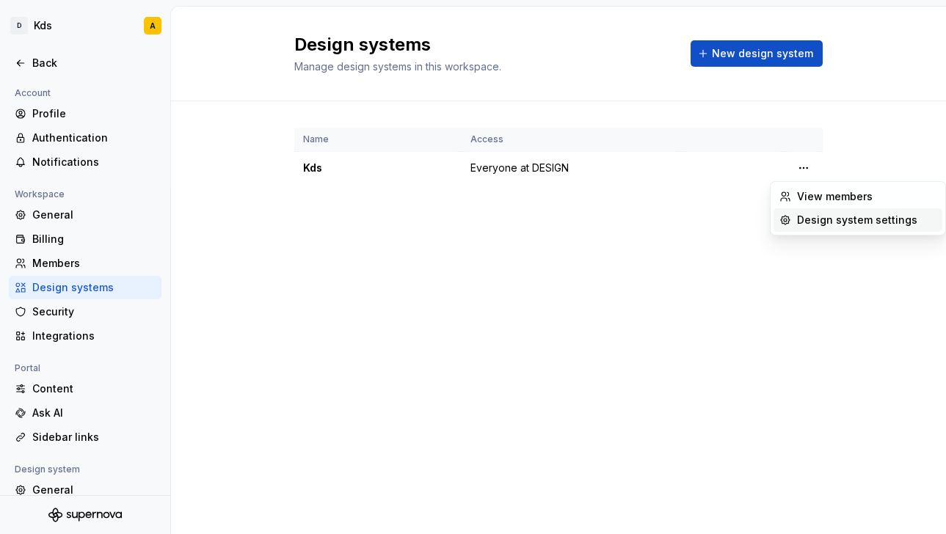
click at [817, 226] on div "Design system settings" at bounding box center [866, 220] width 139 height 15
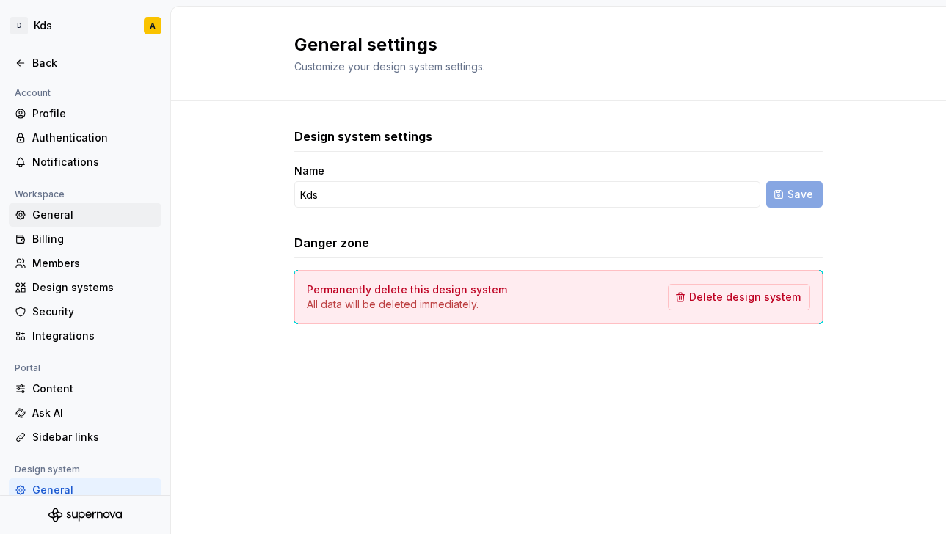
click at [80, 206] on div "General" at bounding box center [85, 214] width 153 height 23
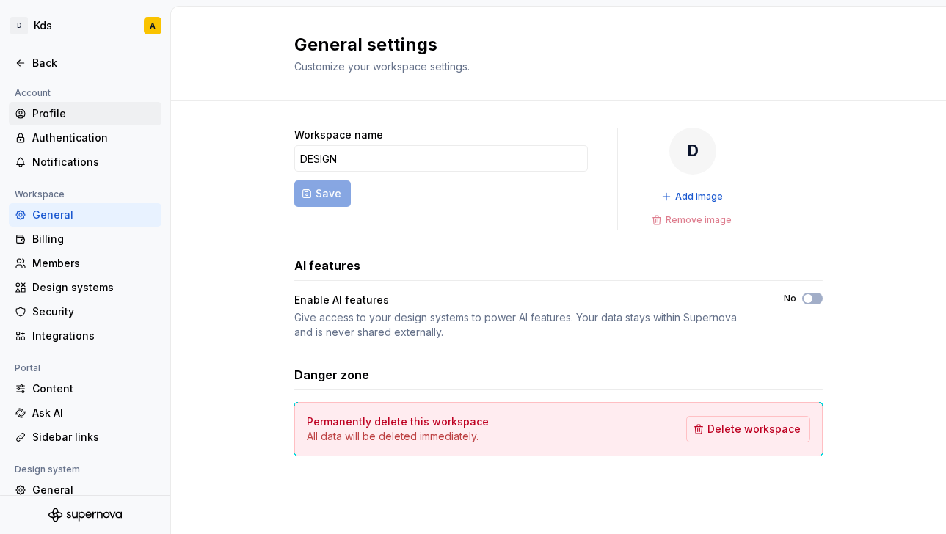
click at [79, 118] on div "Profile" at bounding box center [93, 113] width 123 height 15
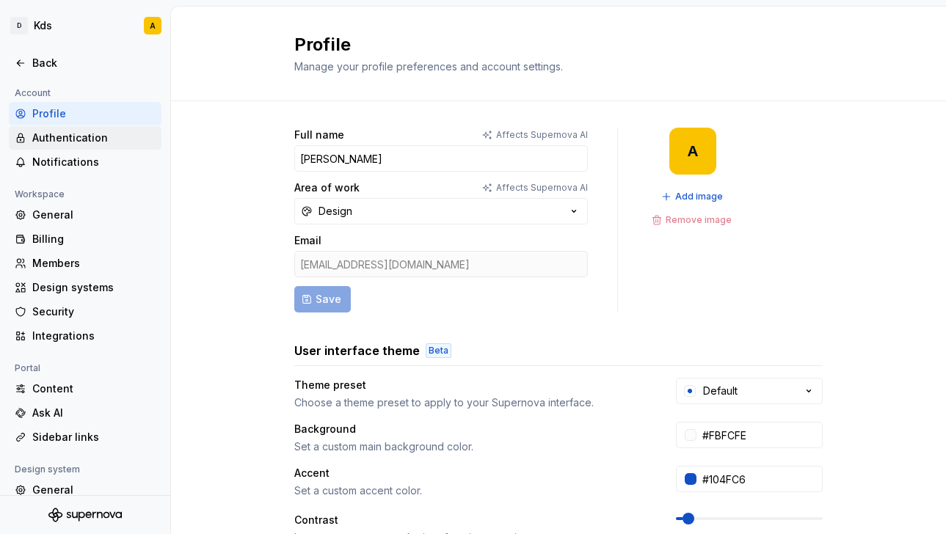
click at [81, 145] on div "Authentication" at bounding box center [85, 137] width 153 height 23
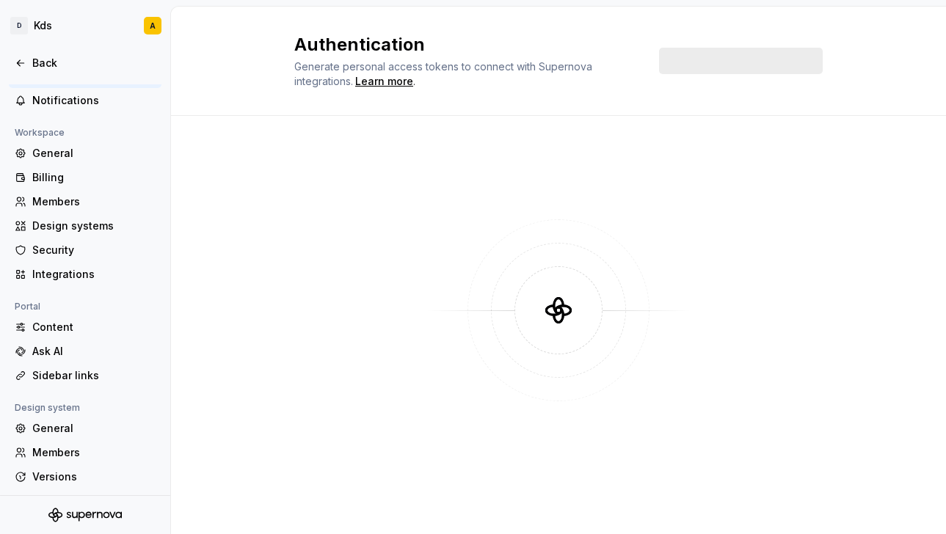
scroll to position [112, 0]
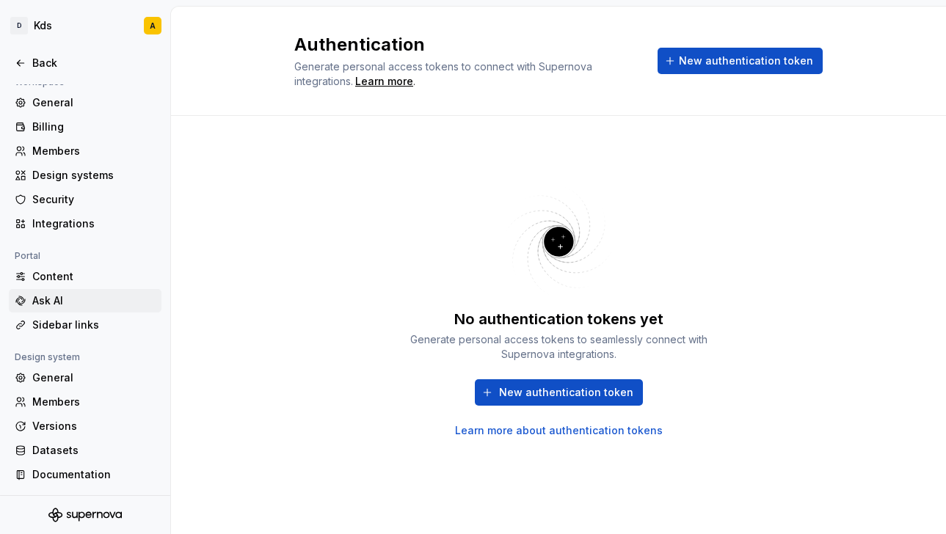
click at [71, 302] on div "Ask AI" at bounding box center [93, 300] width 123 height 15
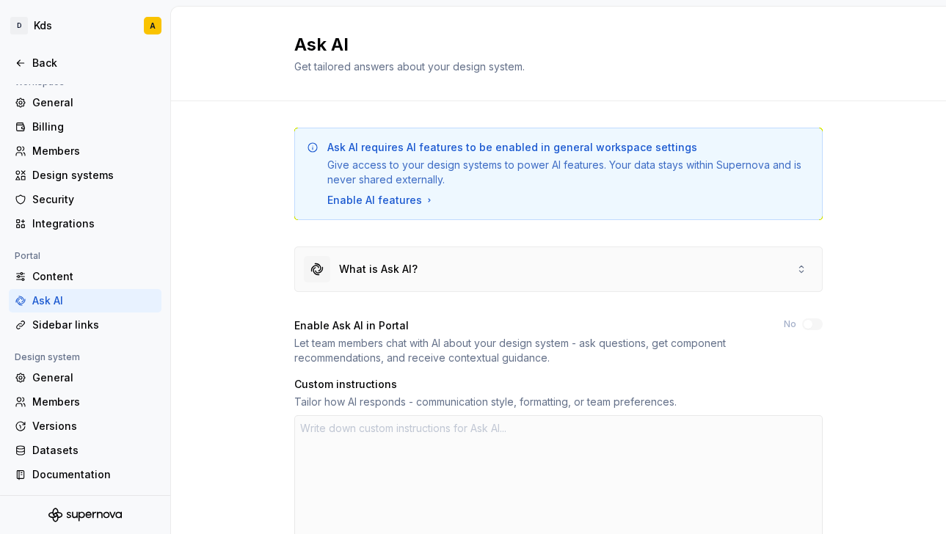
click at [401, 272] on div "What is Ask AI?" at bounding box center [378, 269] width 78 height 15
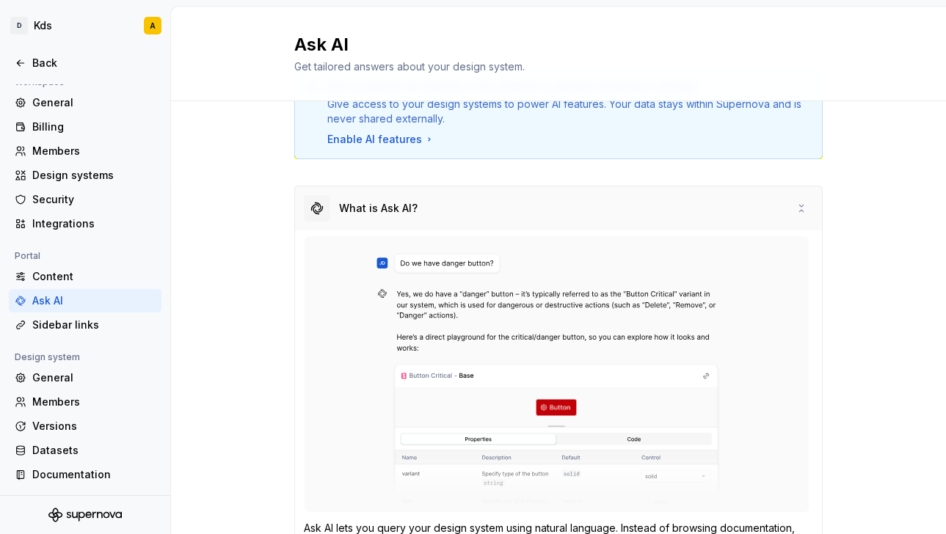
scroll to position [63, 0]
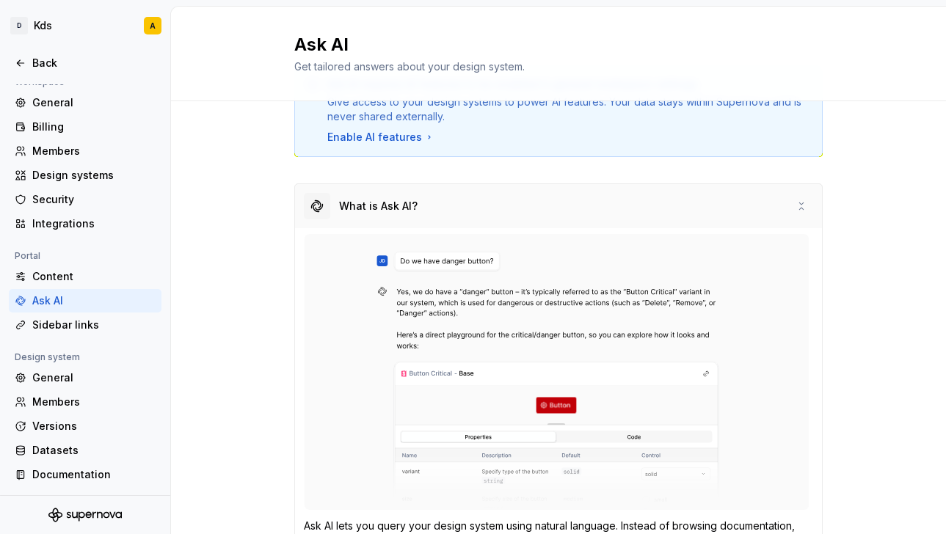
click at [414, 204] on div "What is Ask AI?" at bounding box center [378, 206] width 78 height 15
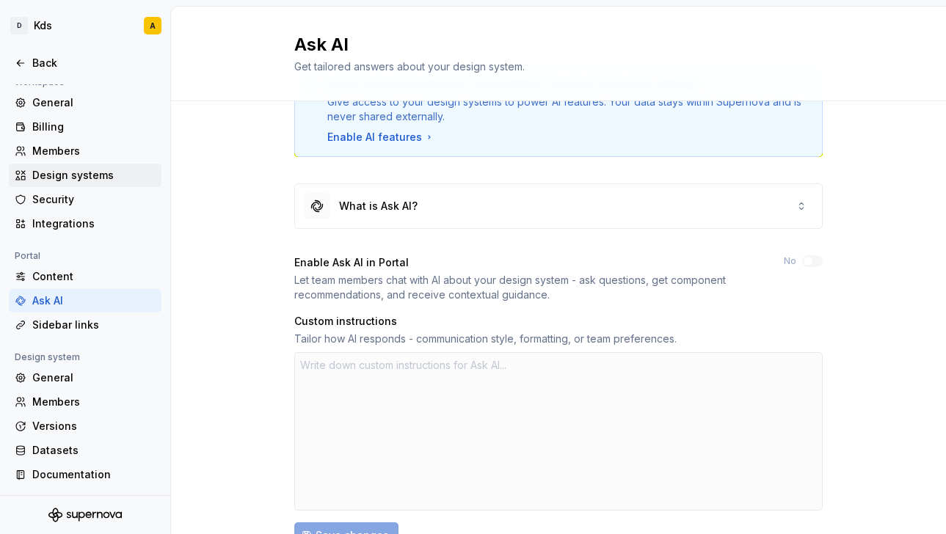
scroll to position [55, 0]
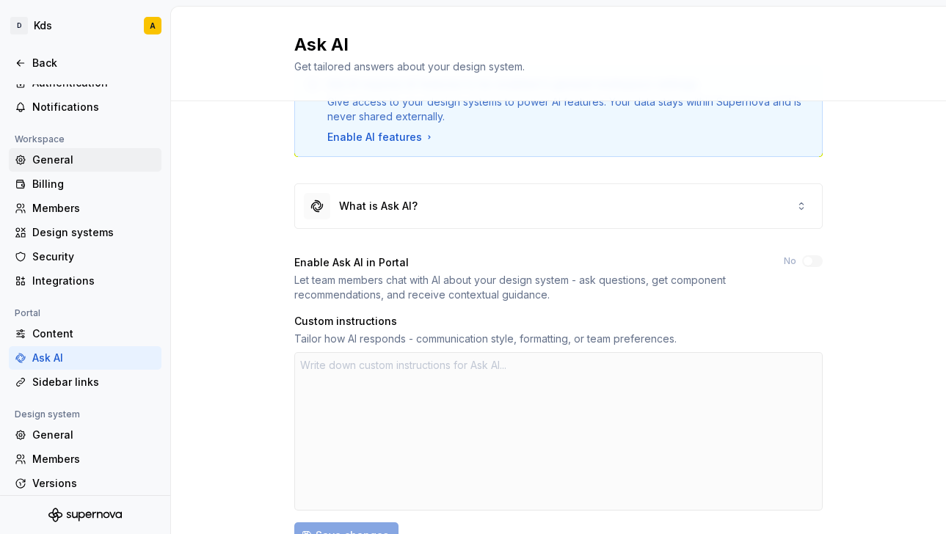
click at [77, 162] on div "General" at bounding box center [93, 160] width 123 height 15
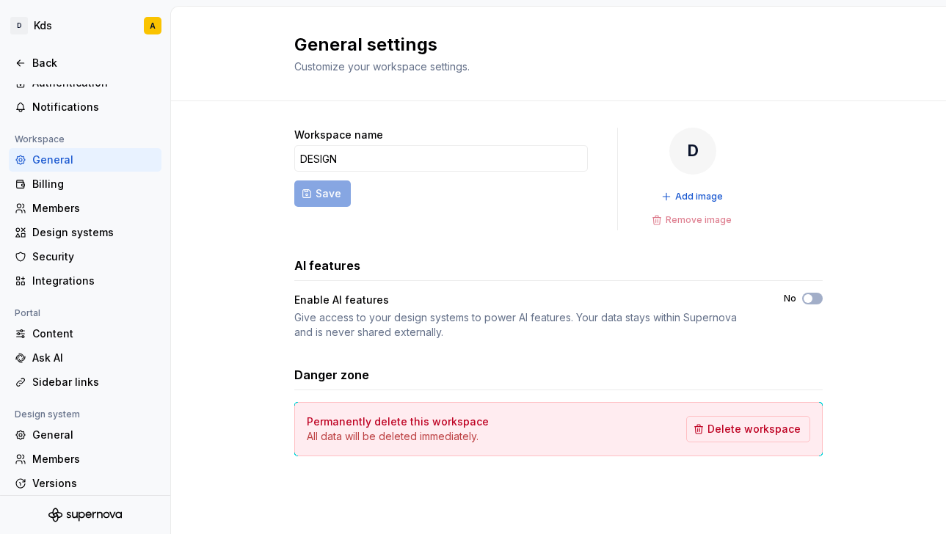
scroll to position [112, 0]
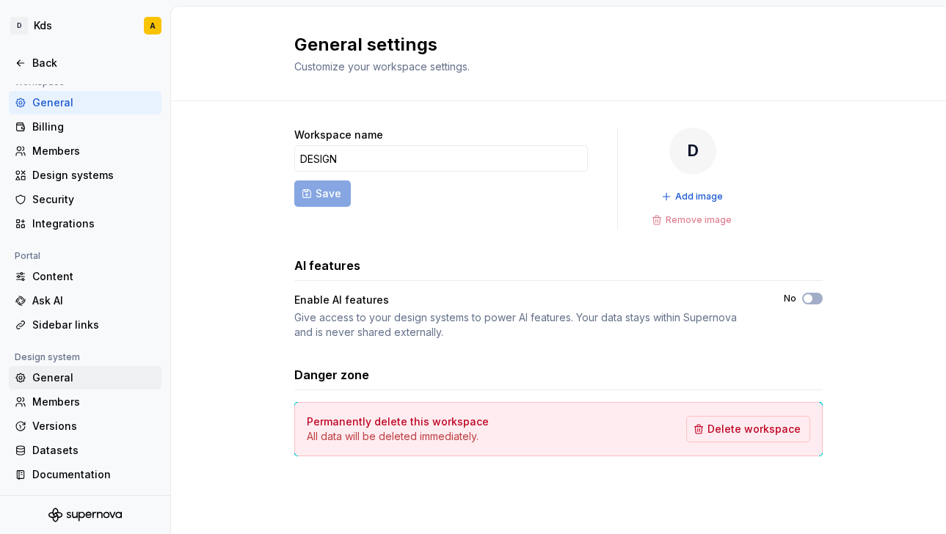
click at [55, 387] on div "General" at bounding box center [85, 377] width 153 height 23
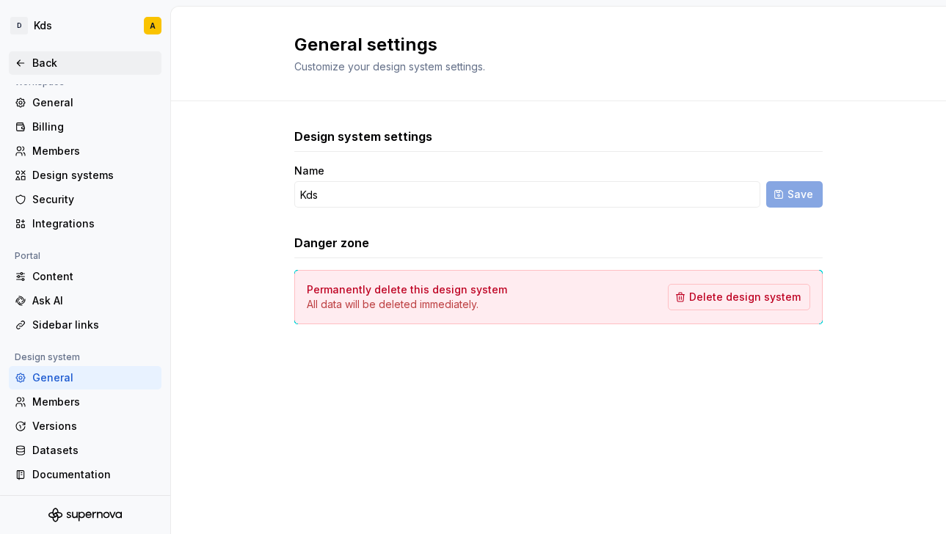
click at [20, 61] on icon at bounding box center [21, 63] width 12 height 12
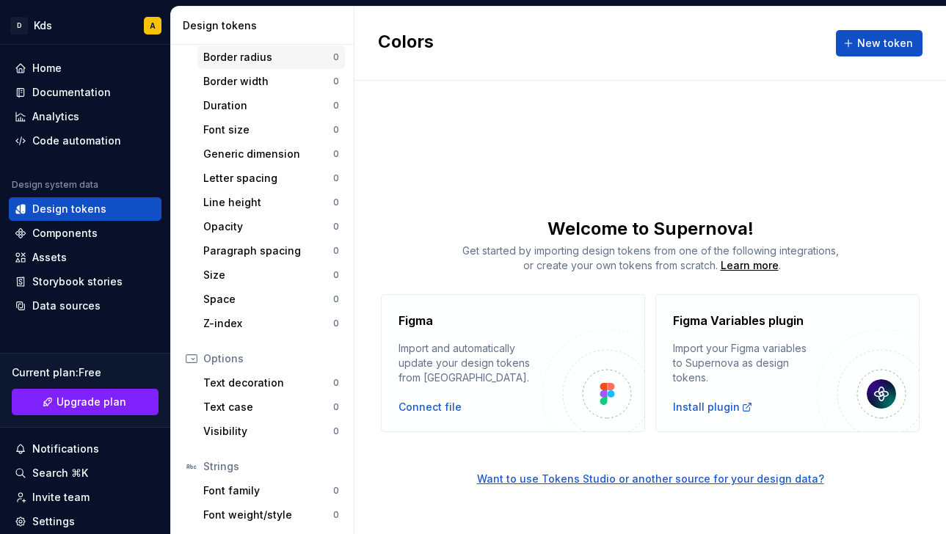
scroll to position [269, 0]
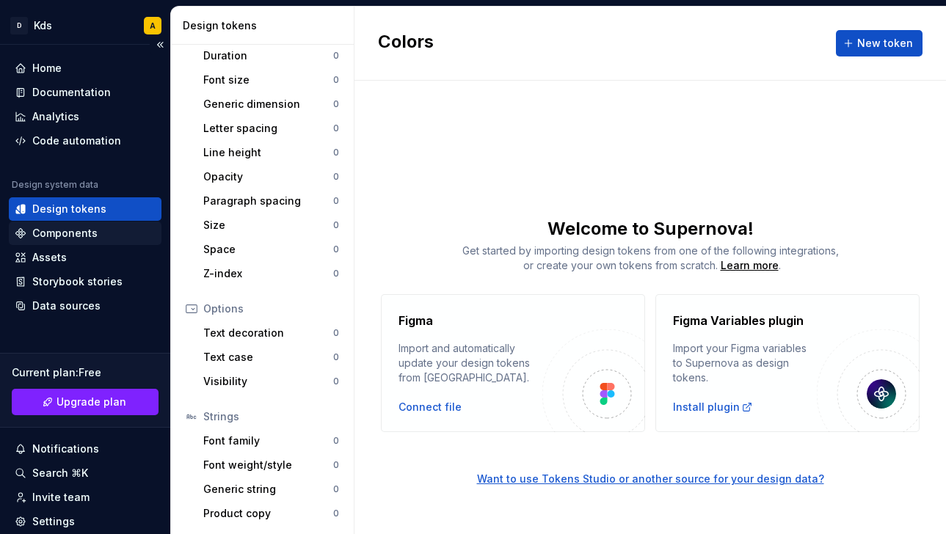
click at [101, 234] on div "Components" at bounding box center [85, 233] width 141 height 15
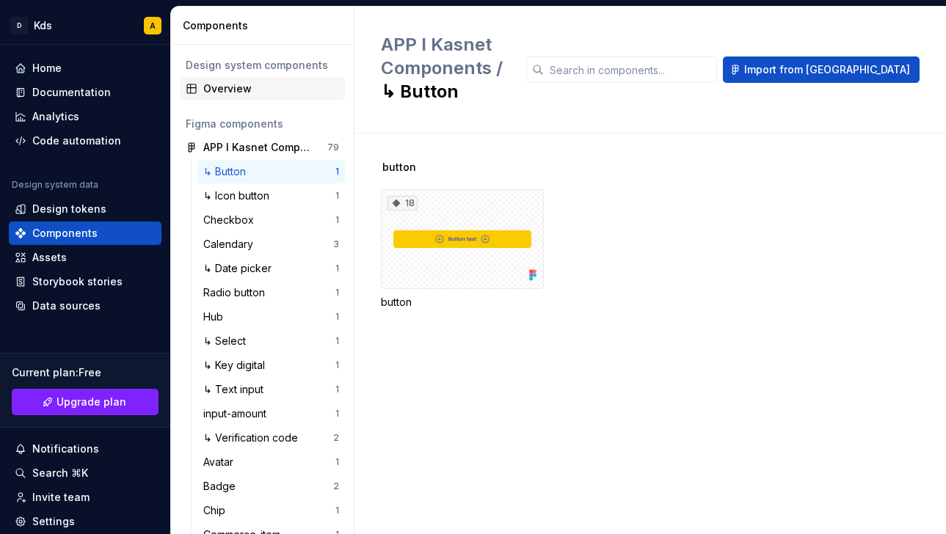
click at [237, 85] on div "Overview" at bounding box center [271, 88] width 136 height 15
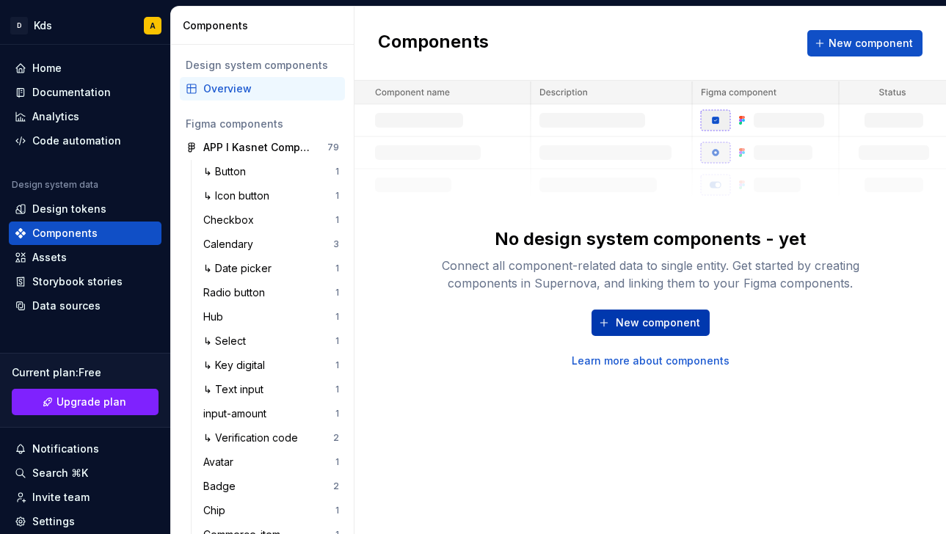
click at [664, 320] on span "New component" at bounding box center [658, 322] width 84 height 15
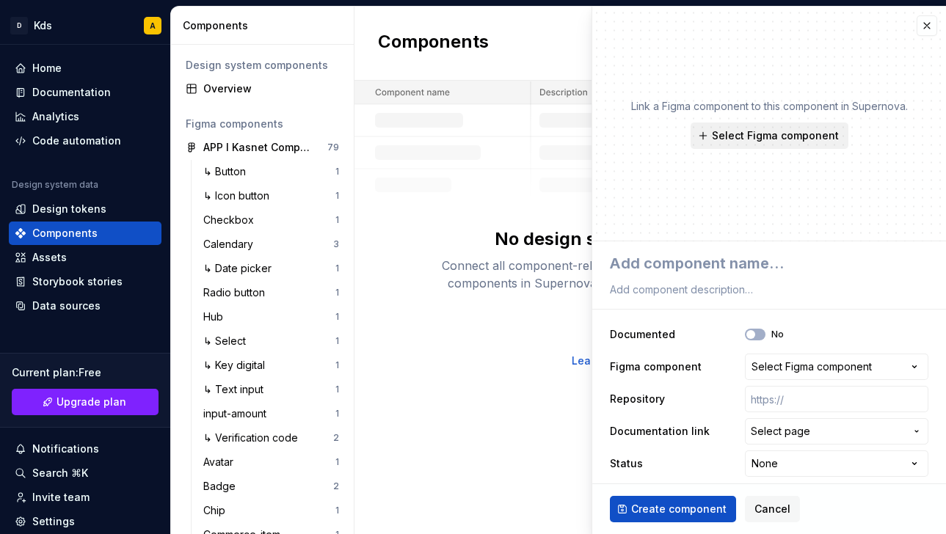
click at [760, 134] on span "Select Figma component" at bounding box center [775, 135] width 127 height 15
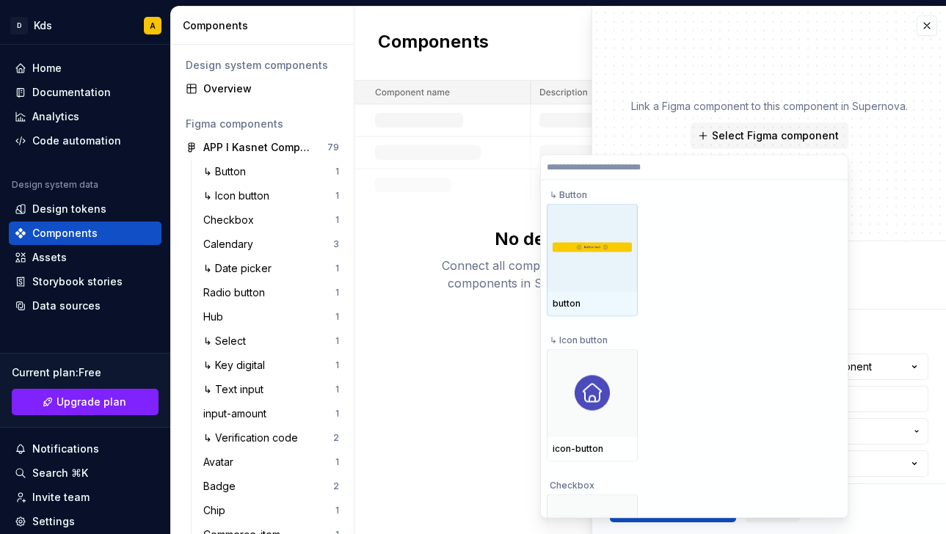
click at [604, 252] on img at bounding box center [591, 247] width 79 height 10
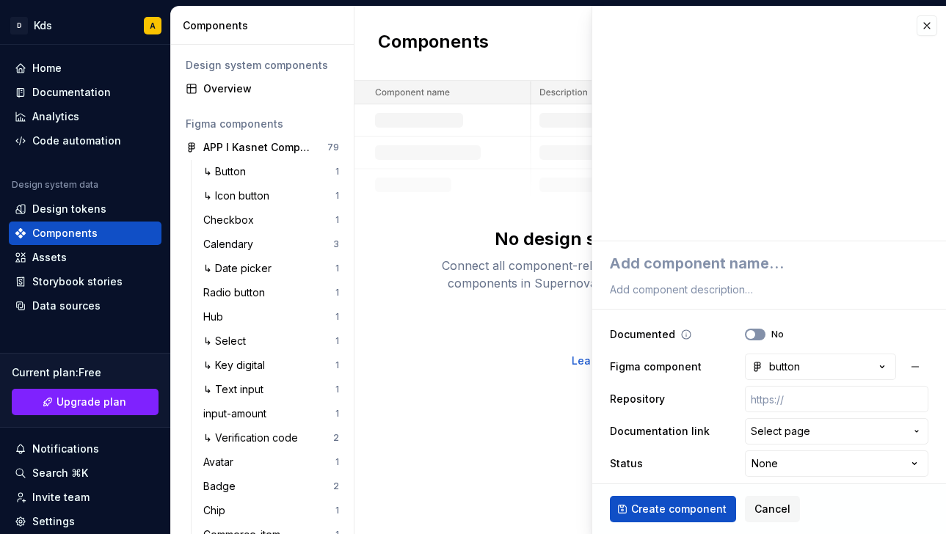
scroll to position [5, 0]
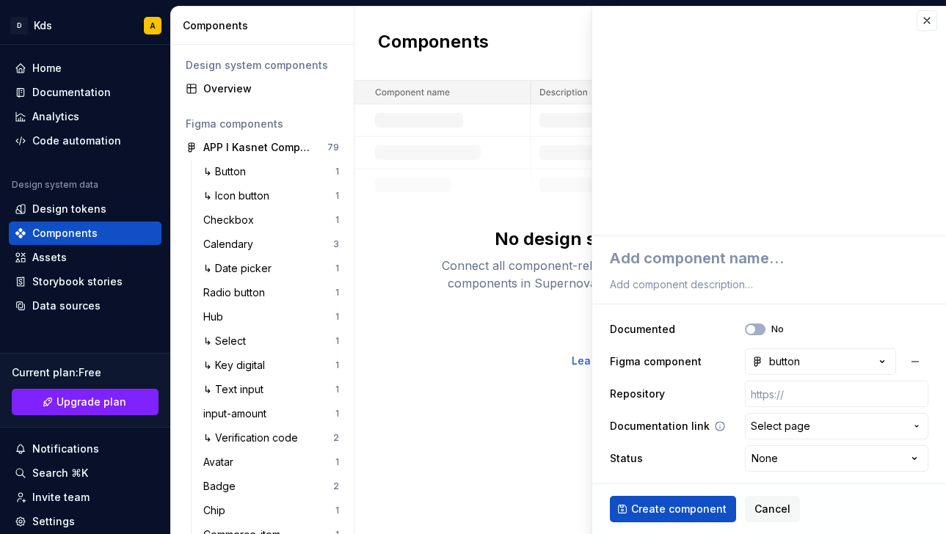
click at [842, 424] on span "Select page" at bounding box center [828, 426] width 154 height 15
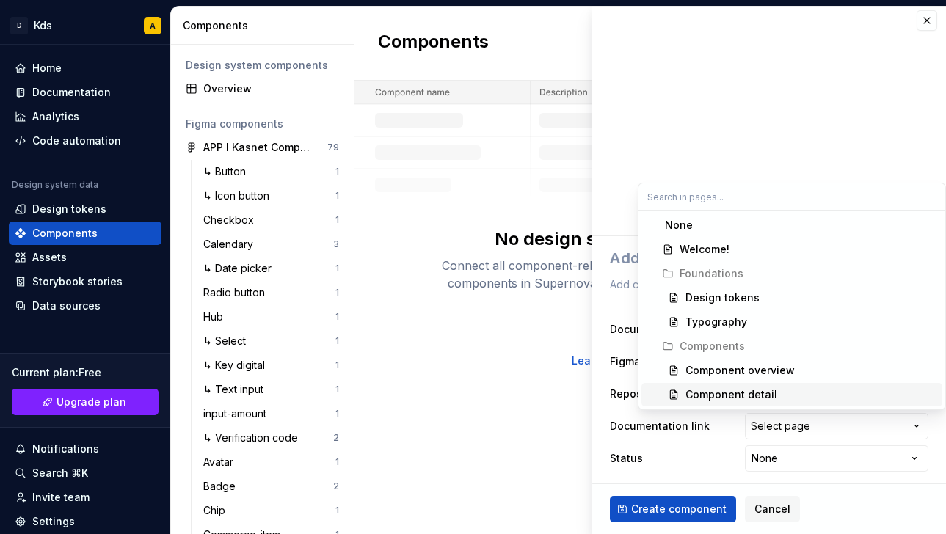
click at [754, 515] on html "D Kds A Home Documentation Analytics Code automation Design system data Design …" at bounding box center [473, 267] width 946 height 534
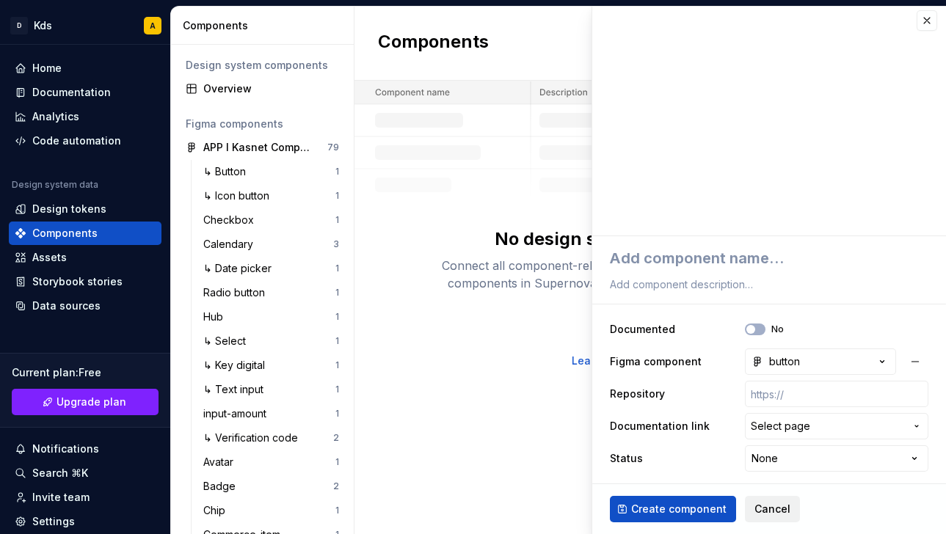
click at [761, 515] on span "Cancel" at bounding box center [772, 509] width 36 height 15
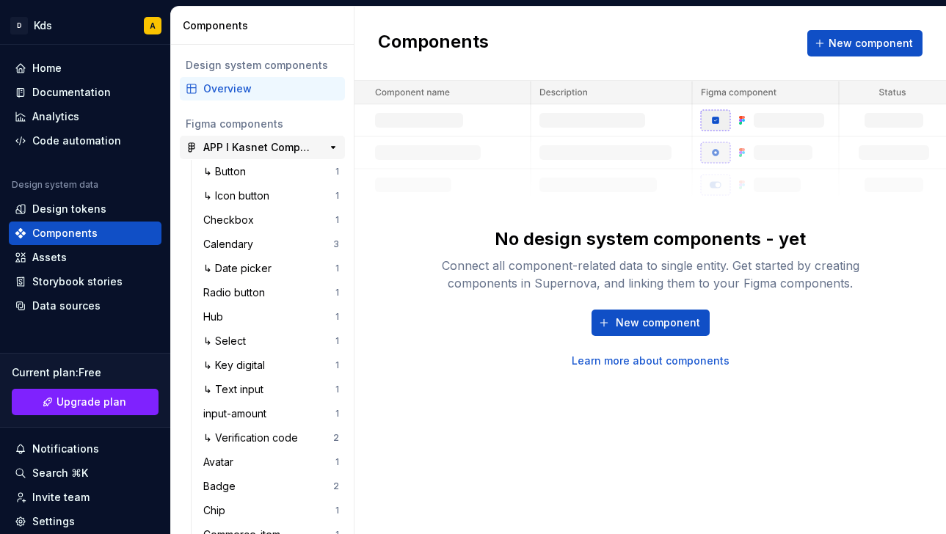
click at [255, 148] on div "APP I Kasnet Components" at bounding box center [257, 147] width 109 height 15
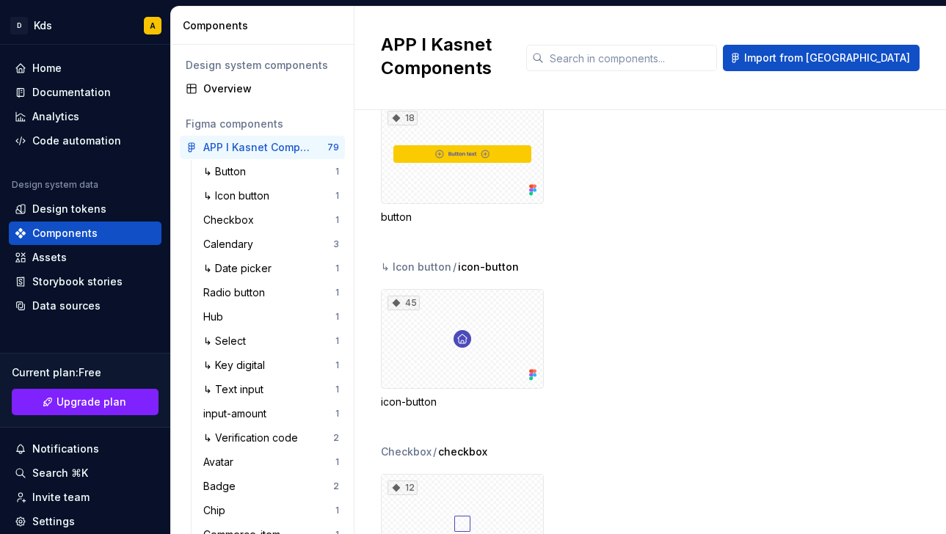
scroll to position [70, 0]
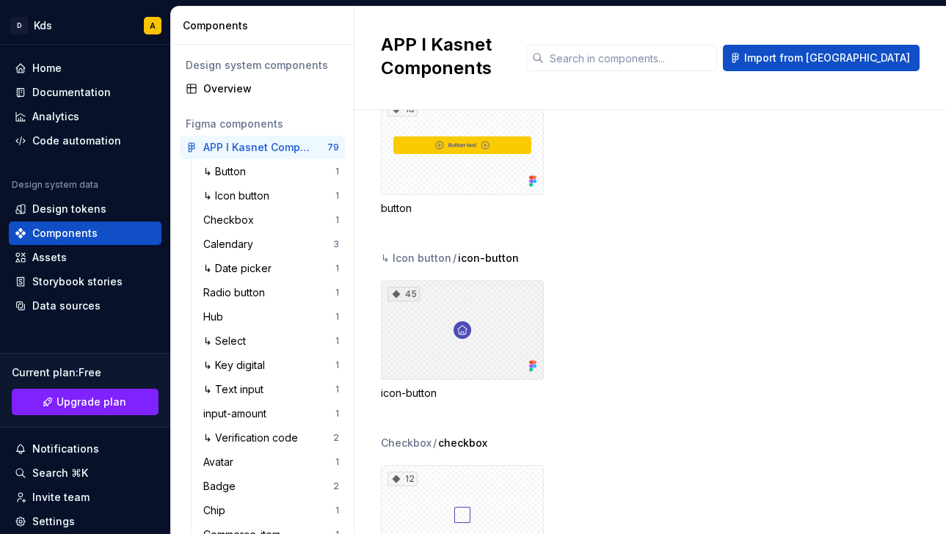
click at [470, 301] on div "45" at bounding box center [462, 330] width 163 height 100
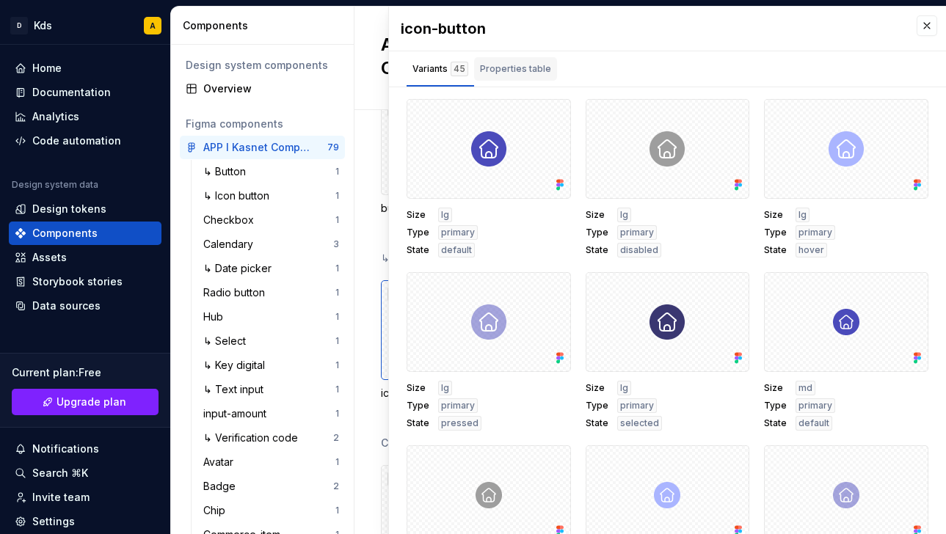
click at [535, 71] on div "Properties table" at bounding box center [515, 69] width 71 height 15
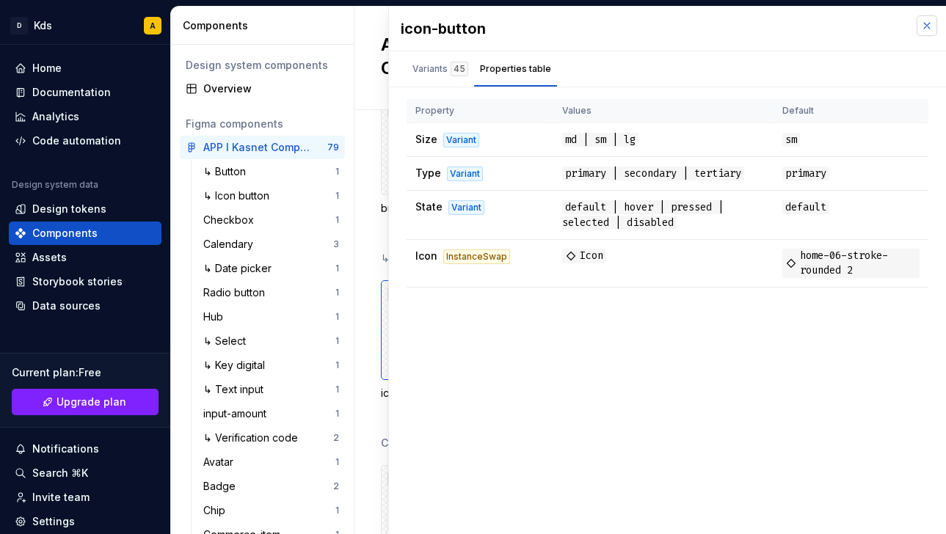
click at [927, 25] on button "button" at bounding box center [926, 25] width 21 height 21
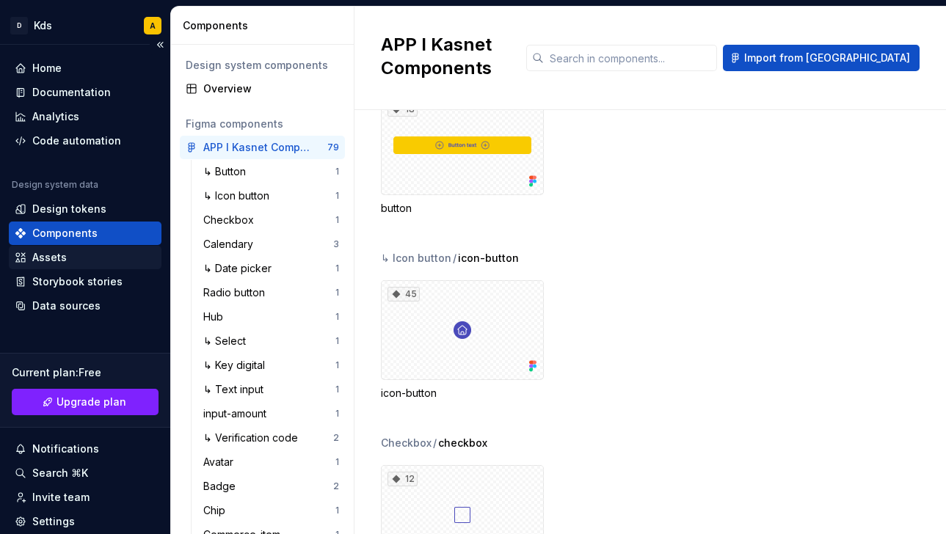
click at [81, 255] on div "Assets" at bounding box center [85, 257] width 141 height 15
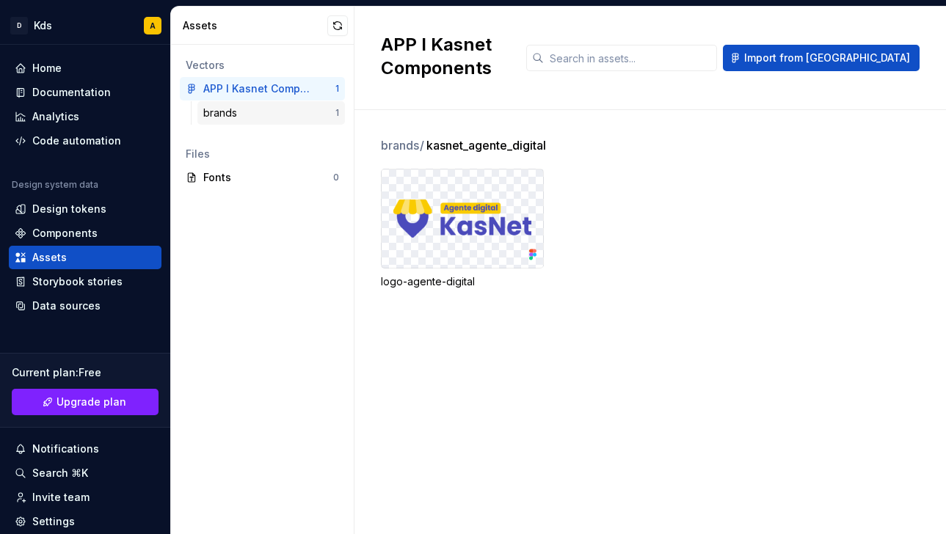
click at [268, 113] on div "brands" at bounding box center [269, 113] width 132 height 15
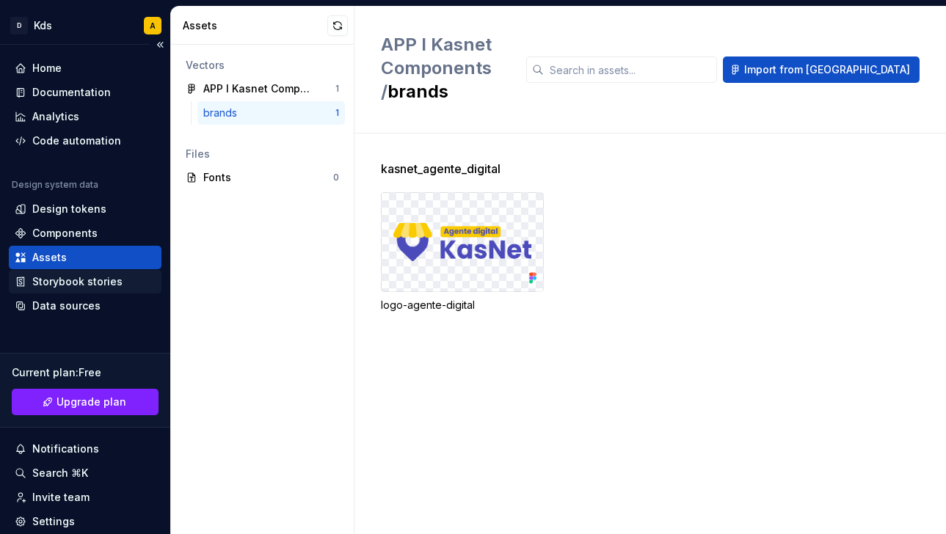
click at [54, 279] on div "Storybook stories" at bounding box center [77, 281] width 90 height 15
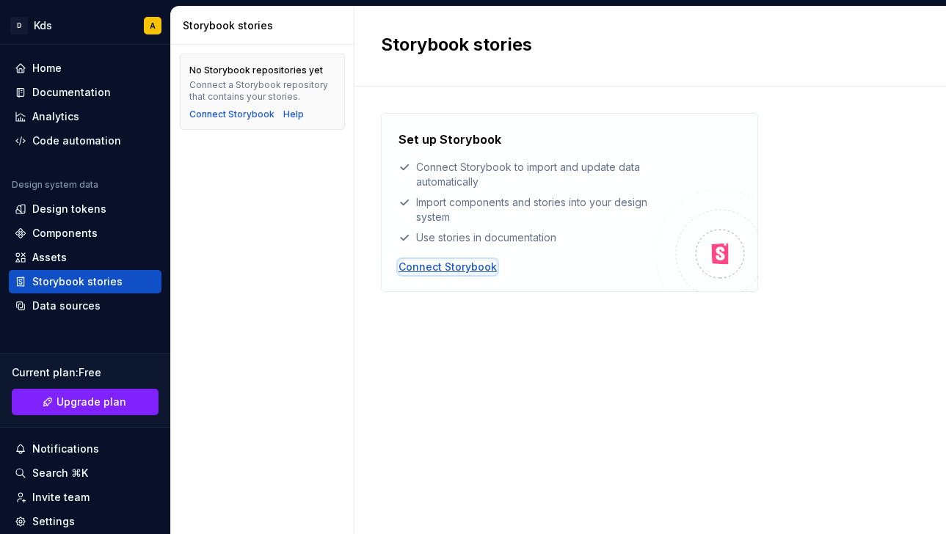
click at [418, 261] on div "Connect Storybook" at bounding box center [447, 267] width 98 height 15
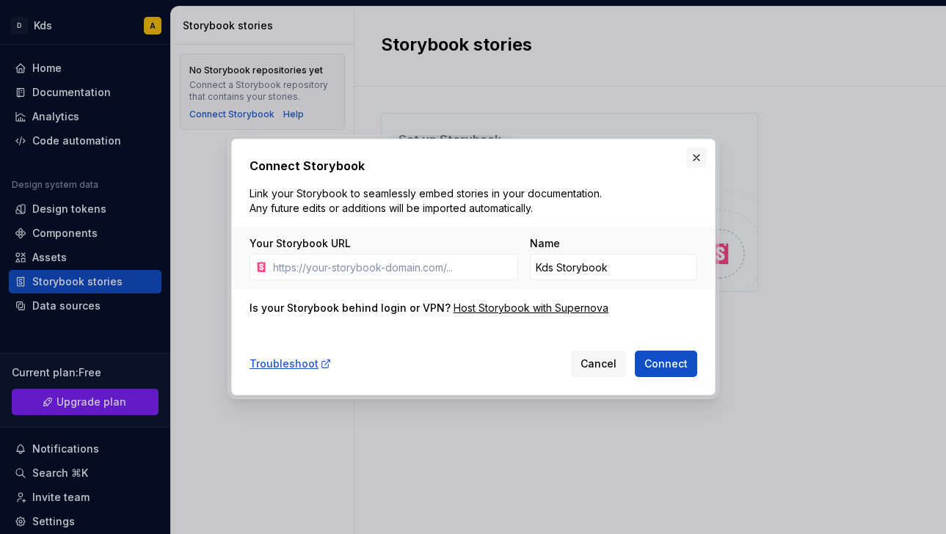
click at [695, 153] on button "button" at bounding box center [696, 157] width 21 height 21
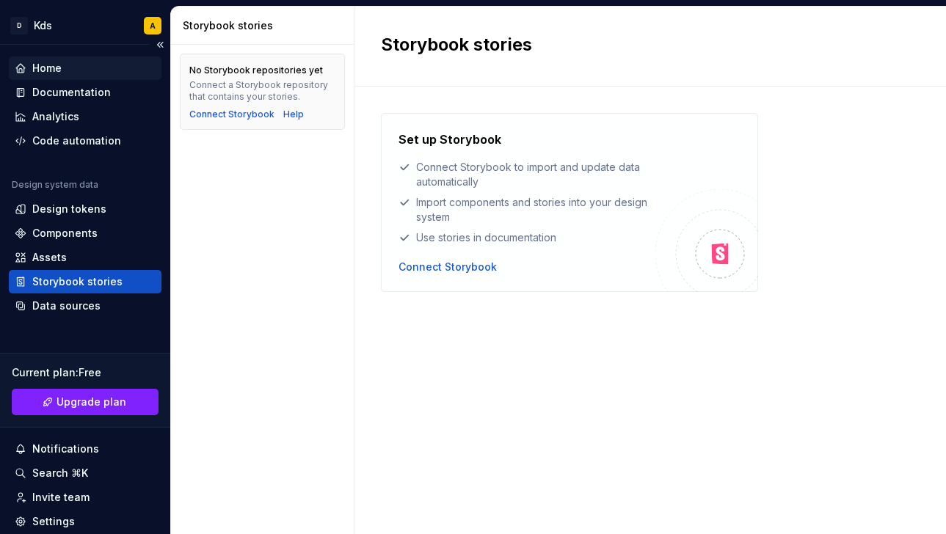
click at [52, 72] on div "Home" at bounding box center [46, 68] width 29 height 15
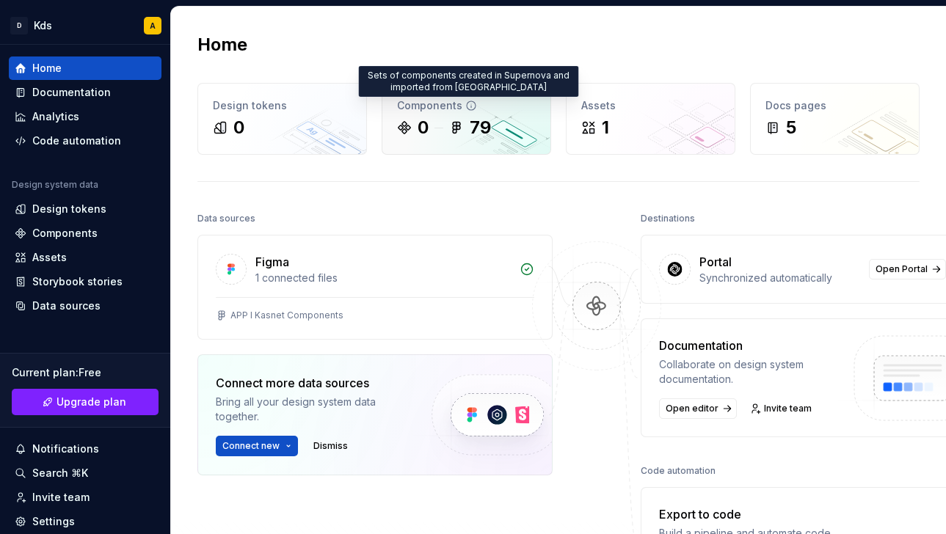
click at [471, 104] on icon at bounding box center [471, 106] width 12 height 12
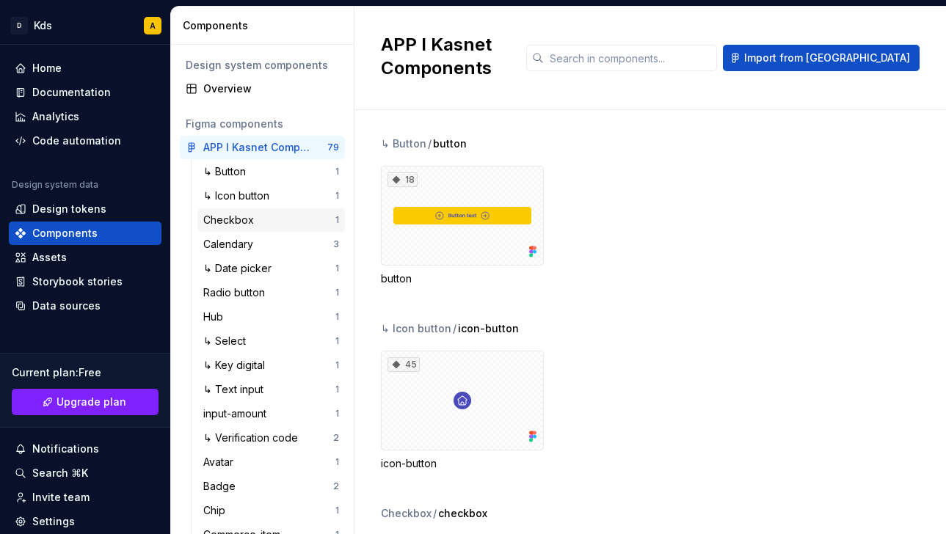
click at [243, 219] on div "Checkbox" at bounding box center [231, 220] width 56 height 15
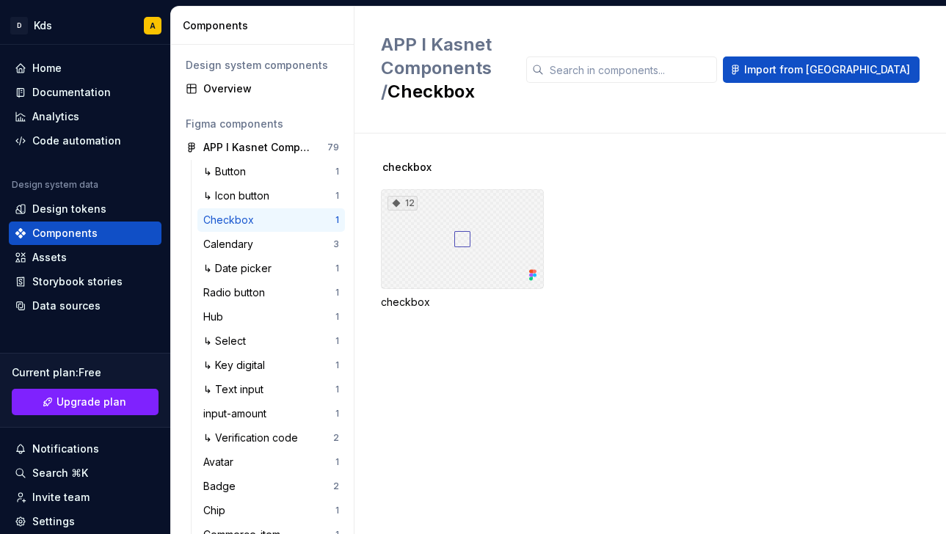
click at [470, 270] on div "12" at bounding box center [462, 239] width 163 height 100
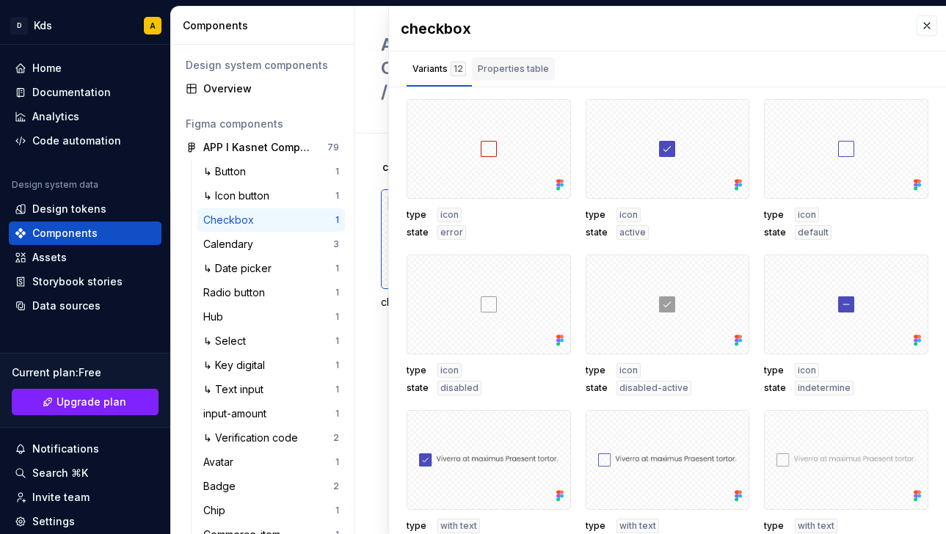
click at [517, 73] on div "Properties table" at bounding box center [513, 69] width 71 height 15
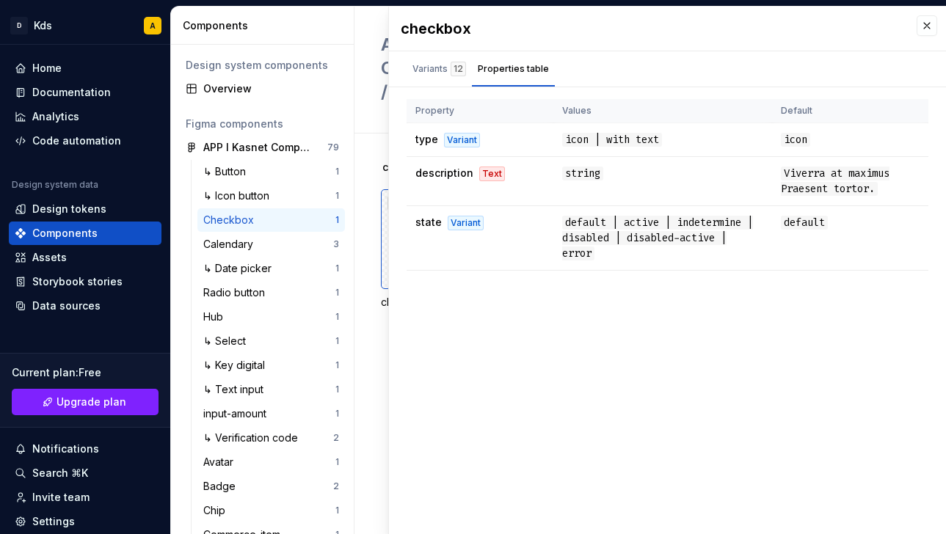
click at [927, 37] on div "checkbox" at bounding box center [667, 29] width 557 height 44
click at [933, 19] on button "button" at bounding box center [926, 25] width 21 height 21
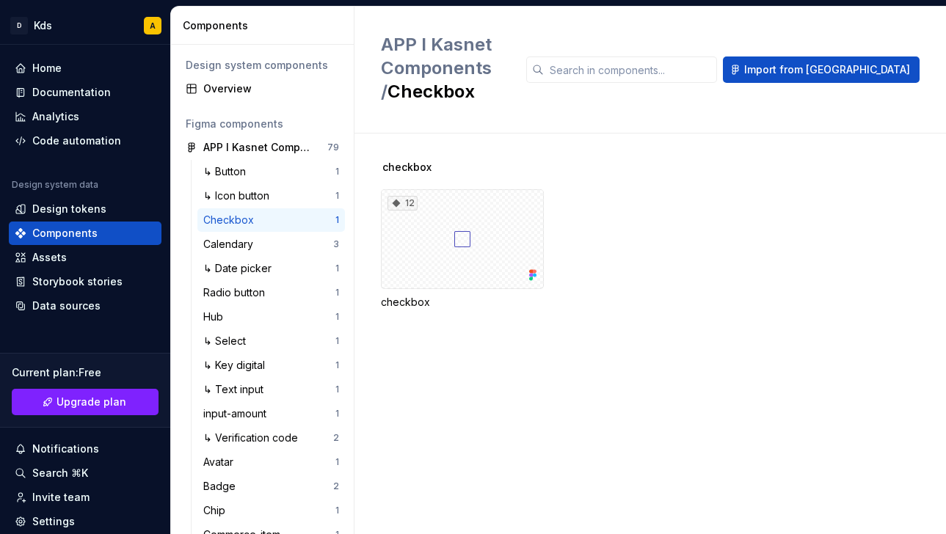
click at [929, 27] on div "APP I Kasnet Components / Checkbox Import from Figma" at bounding box center [649, 70] width 591 height 127
click at [99, 405] on span "Upgrade plan" at bounding box center [91, 402] width 70 height 15
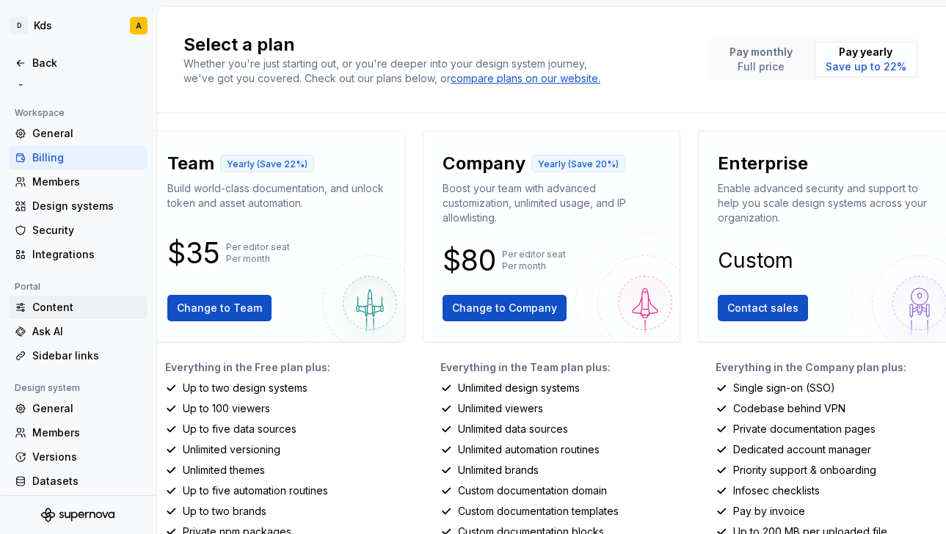
scroll to position [91, 0]
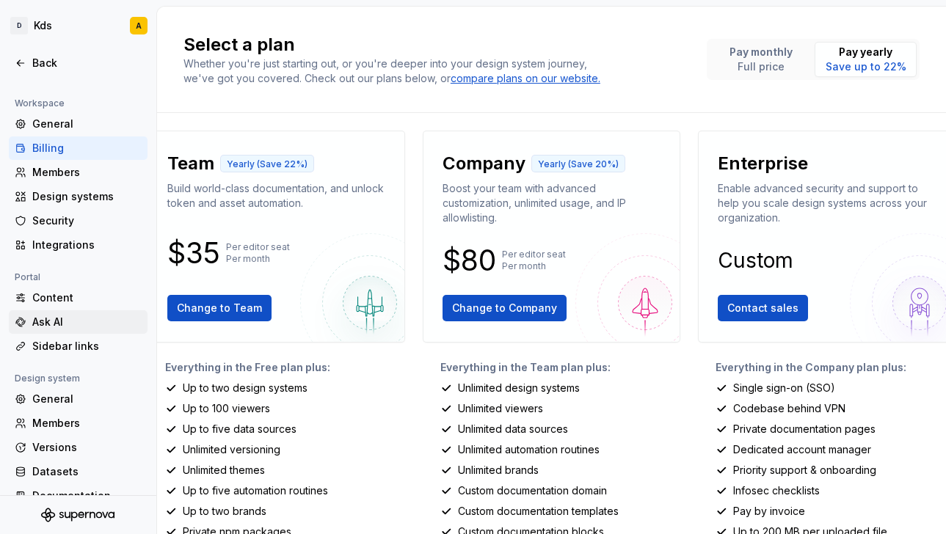
click at [69, 319] on div "Ask AI" at bounding box center [86, 322] width 109 height 15
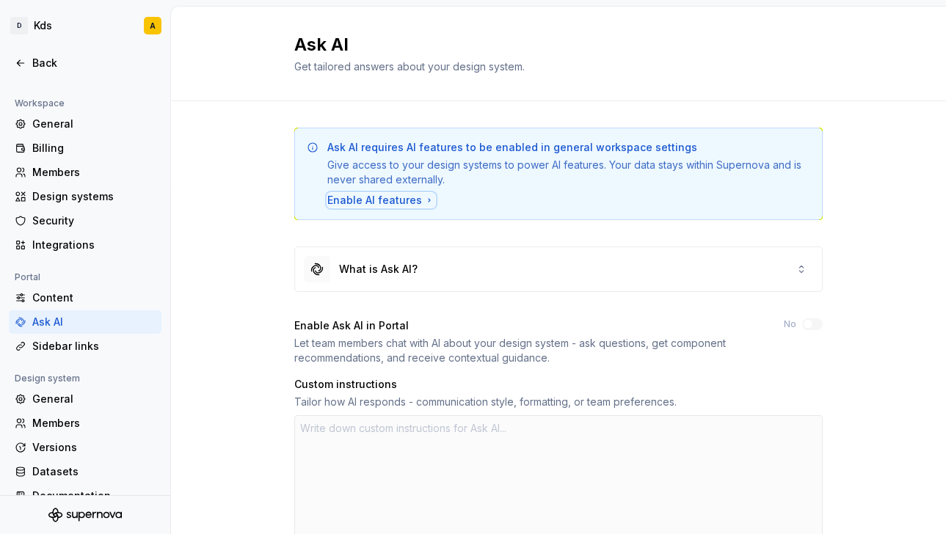
click at [401, 200] on div "Enable AI features" at bounding box center [381, 200] width 108 height 15
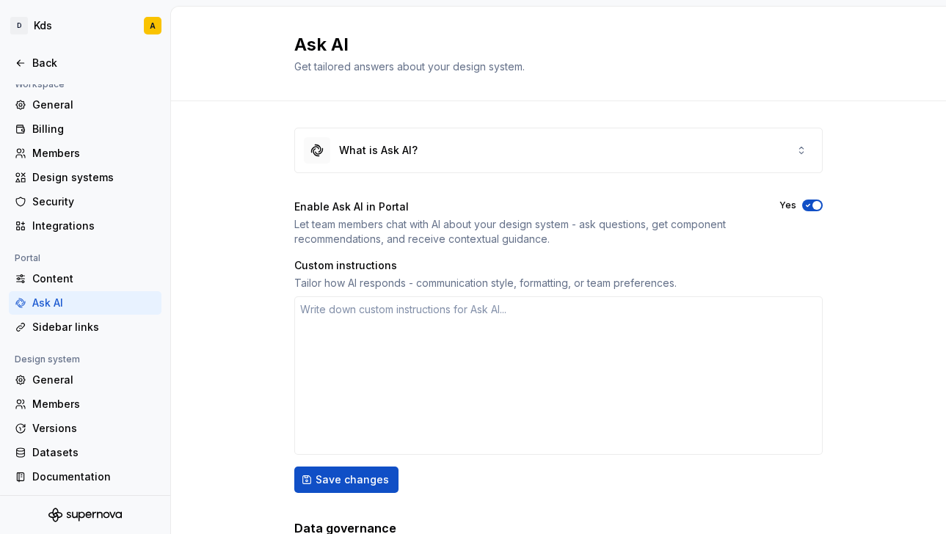
scroll to position [112, 0]
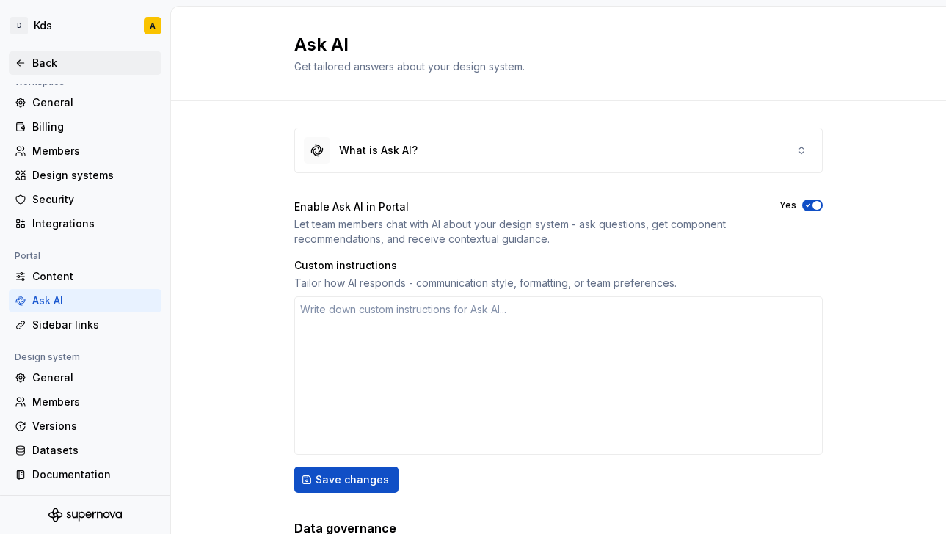
click at [24, 58] on icon at bounding box center [21, 63] width 12 height 12
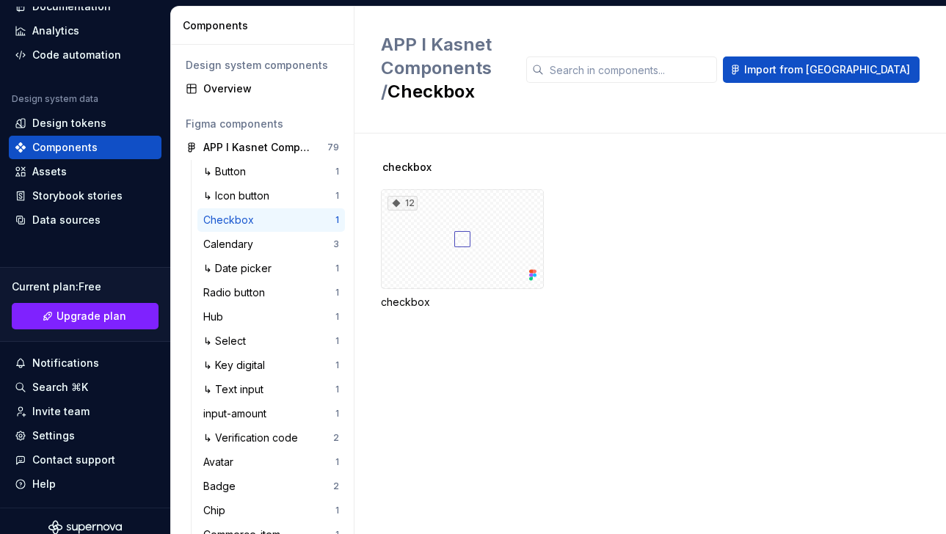
scroll to position [98, 0]
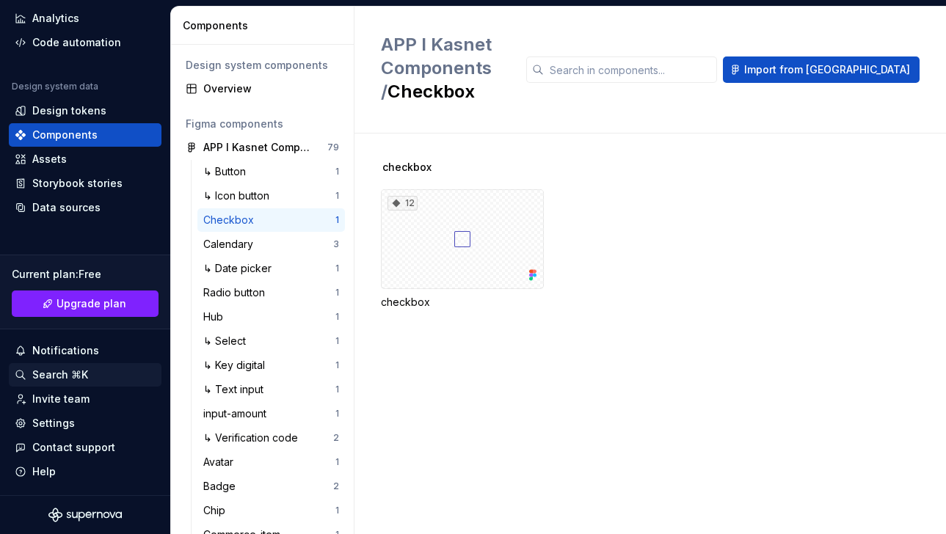
click at [46, 380] on div "Search ⌘K" at bounding box center [60, 375] width 56 height 15
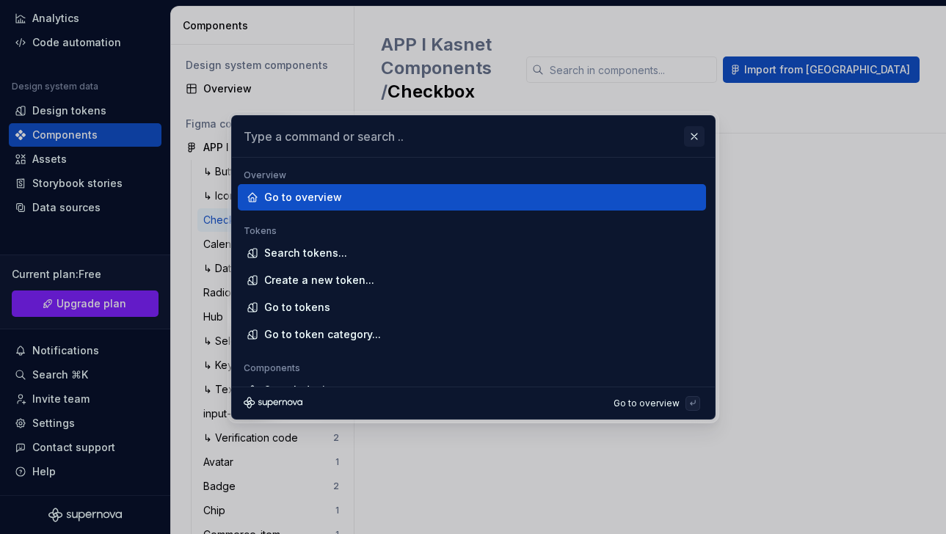
click at [684, 140] on button "button" at bounding box center [694, 136] width 21 height 21
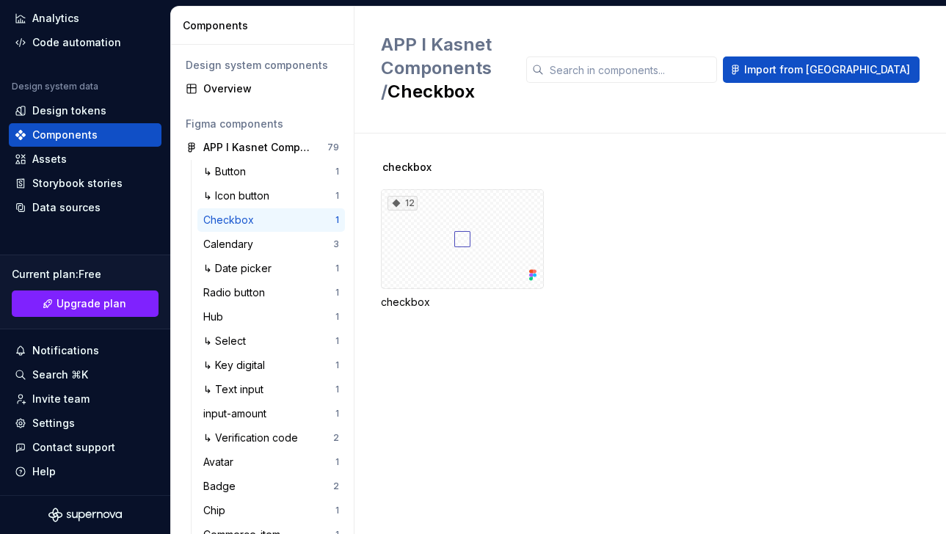
click at [90, 511] on icon "Supernova Logo" at bounding box center [84, 515] width 73 height 15
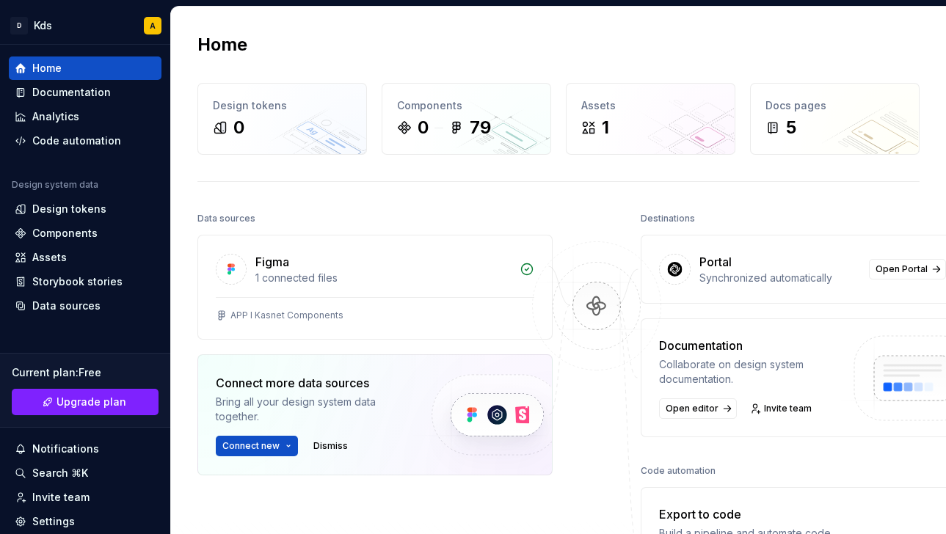
scroll to position [0, 10]
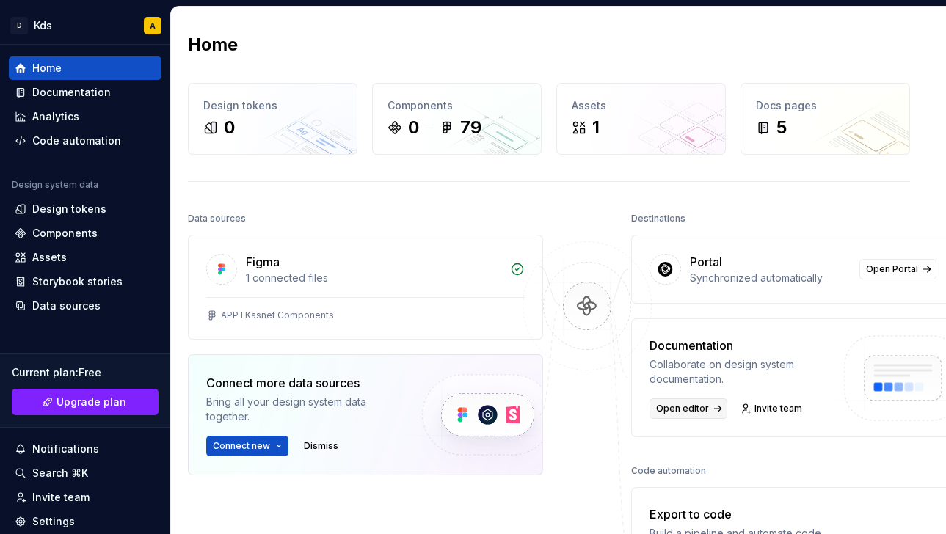
click at [690, 409] on span "Open editor" at bounding box center [682, 409] width 53 height 12
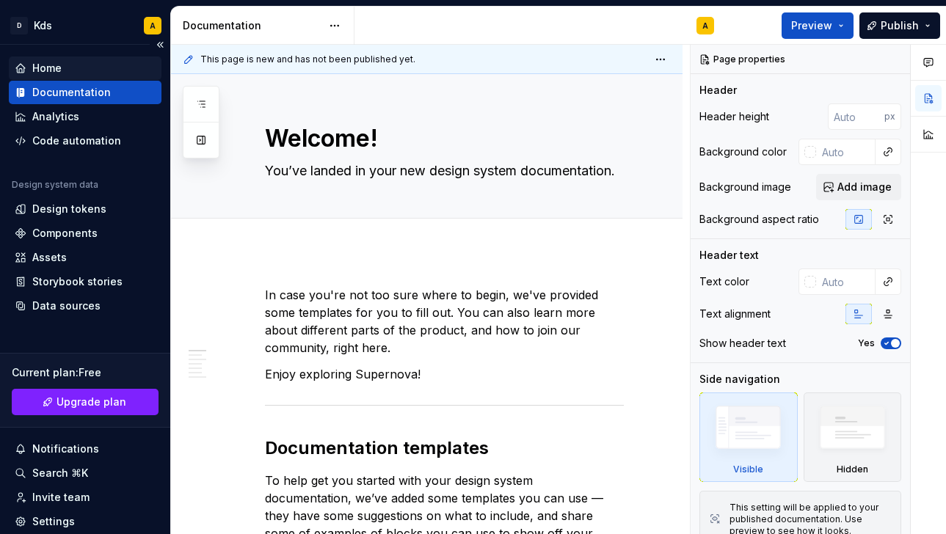
click at [77, 72] on div "Home" at bounding box center [85, 68] width 141 height 15
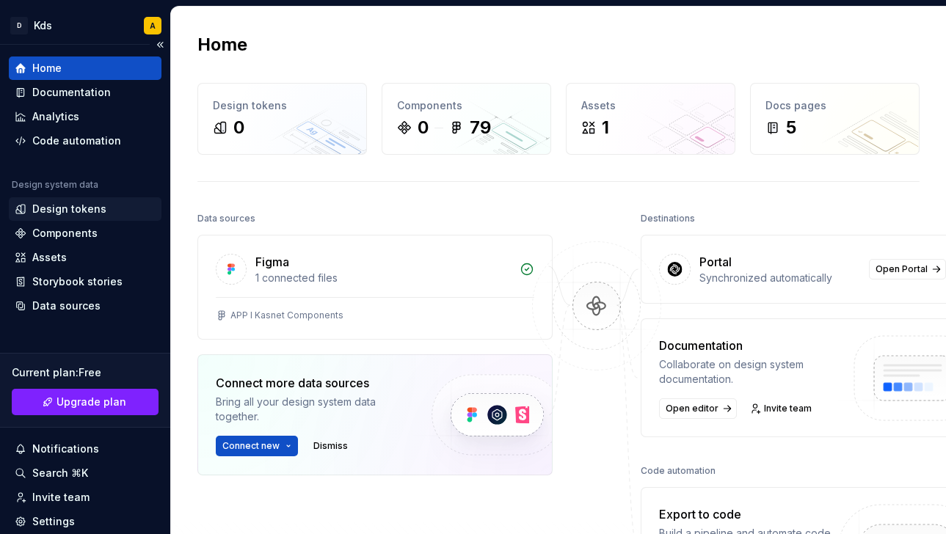
click at [87, 212] on div "Design tokens" at bounding box center [69, 209] width 74 height 15
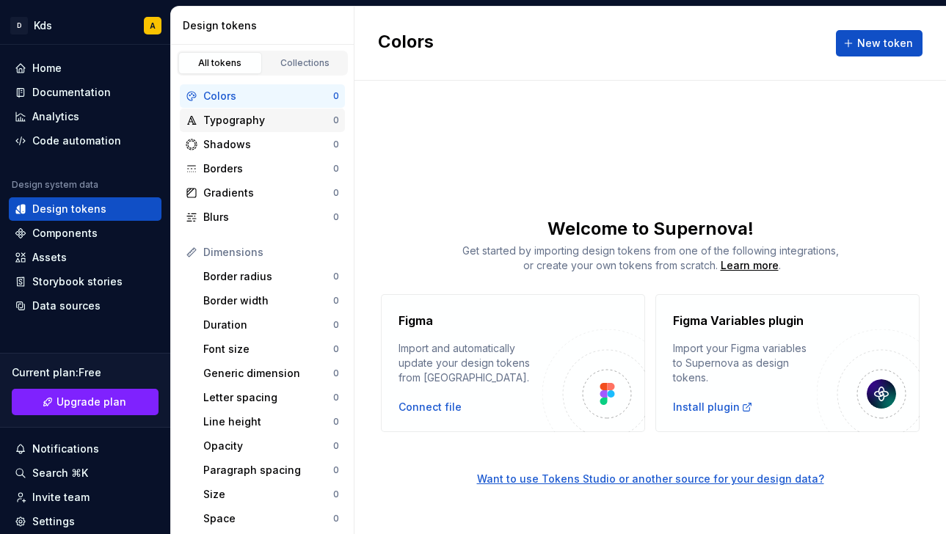
click at [317, 126] on div "Typography" at bounding box center [268, 120] width 130 height 15
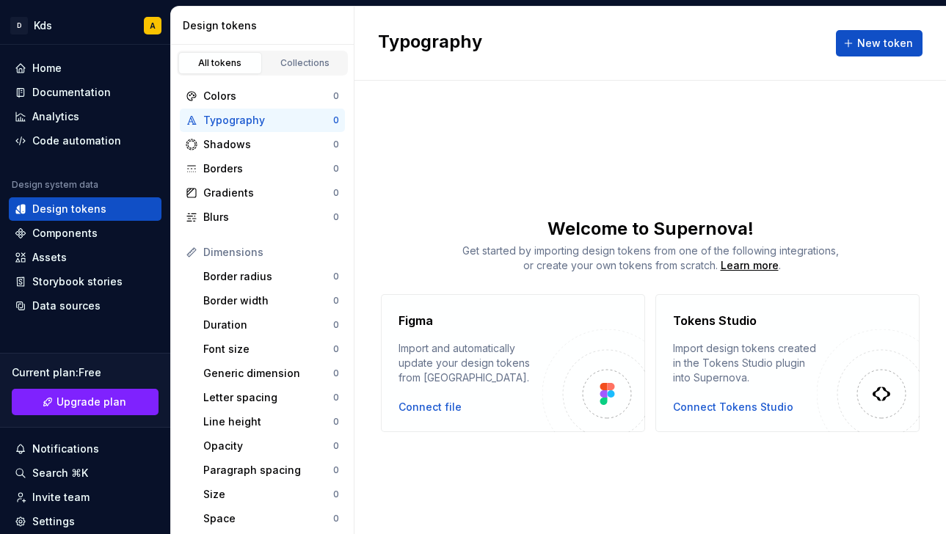
click at [303, 123] on div "Typography" at bounding box center [268, 120] width 130 height 15
click at [863, 44] on span "New token" at bounding box center [885, 43] width 56 height 15
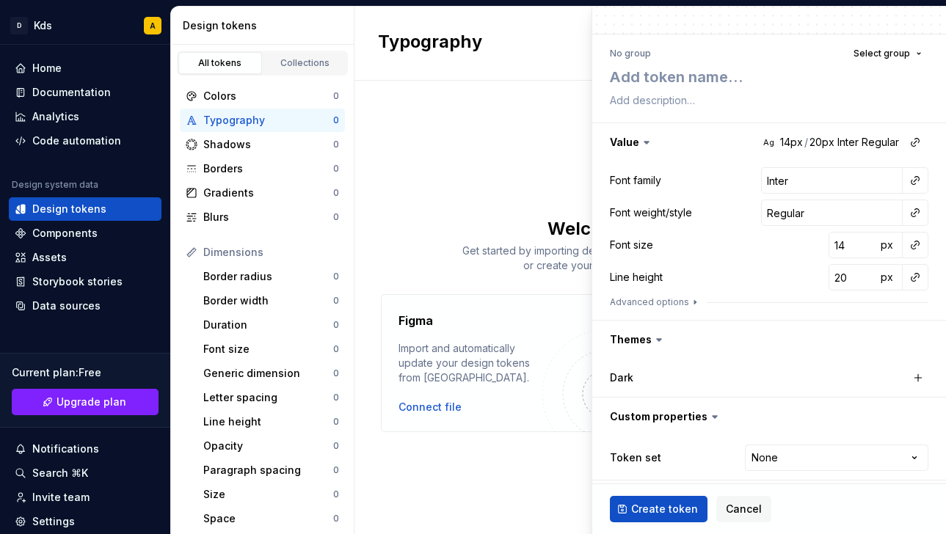
scroll to position [110, 0]
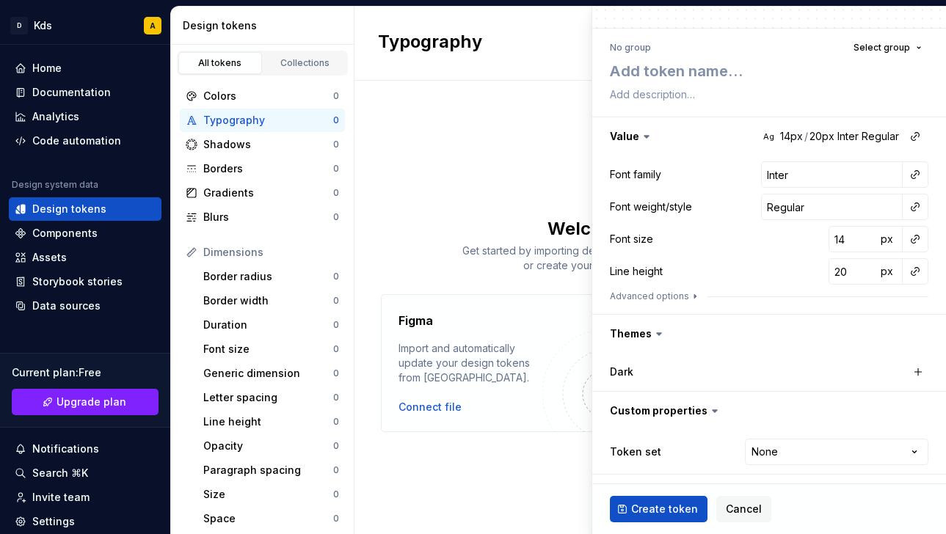
click at [466, 128] on div "Typography New token Welcome to Supernova! Get started by importing design toke…" at bounding box center [649, 270] width 591 height 527
click at [73, 237] on div "Components" at bounding box center [64, 233] width 65 height 15
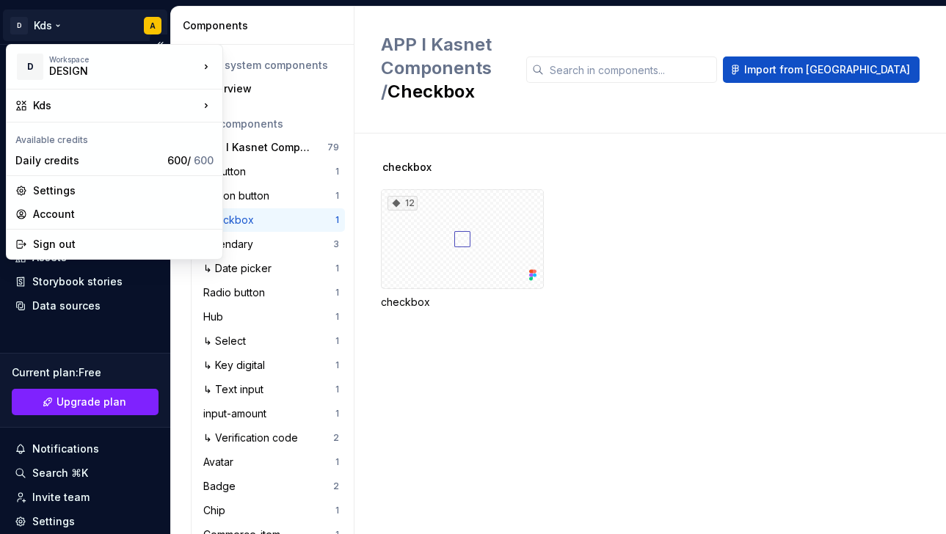
click at [147, 26] on html "D Kds A Home Documentation Analytics Code automation Design system data Design …" at bounding box center [473, 267] width 946 height 534
click at [81, 167] on div "Daily credits" at bounding box center [88, 160] width 146 height 15
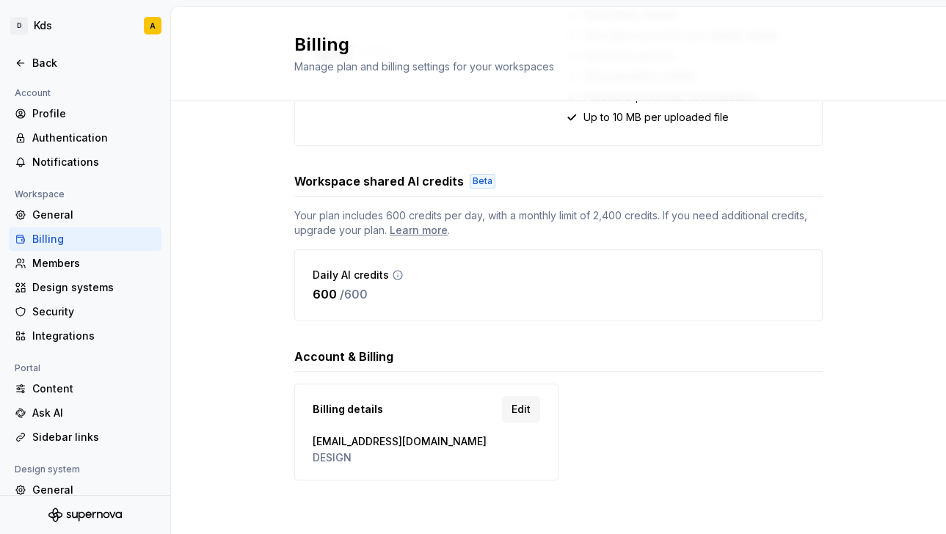
scroll to position [313, 0]
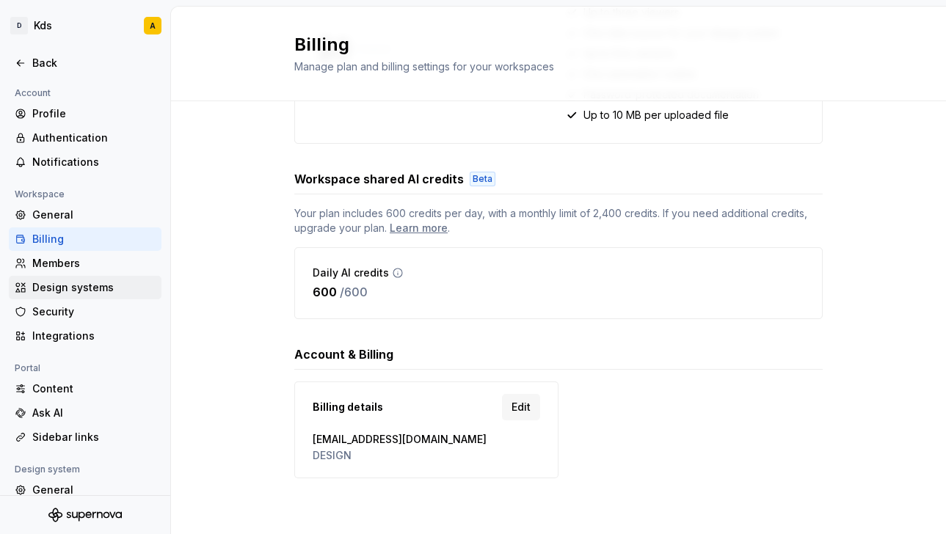
click at [91, 285] on div "Design systems" at bounding box center [93, 287] width 123 height 15
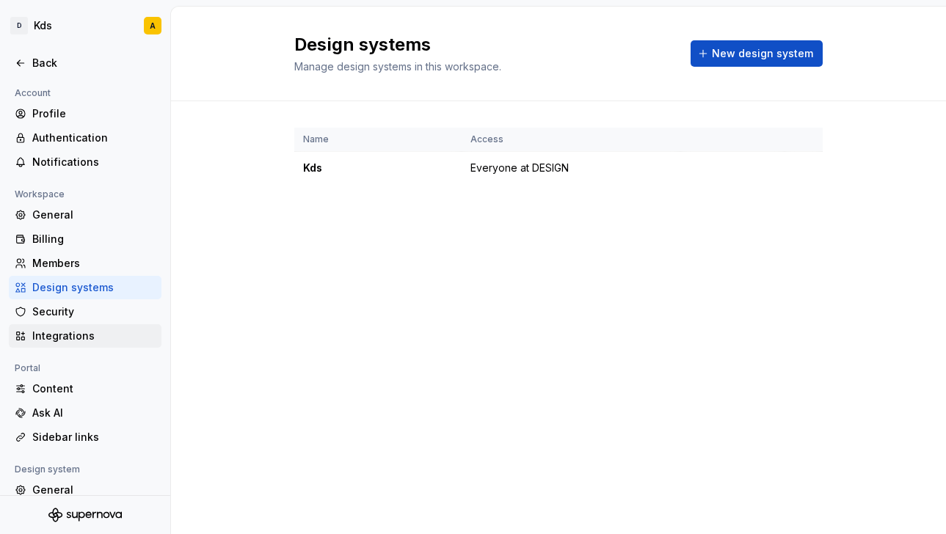
click at [86, 339] on div "Integrations" at bounding box center [93, 336] width 123 height 15
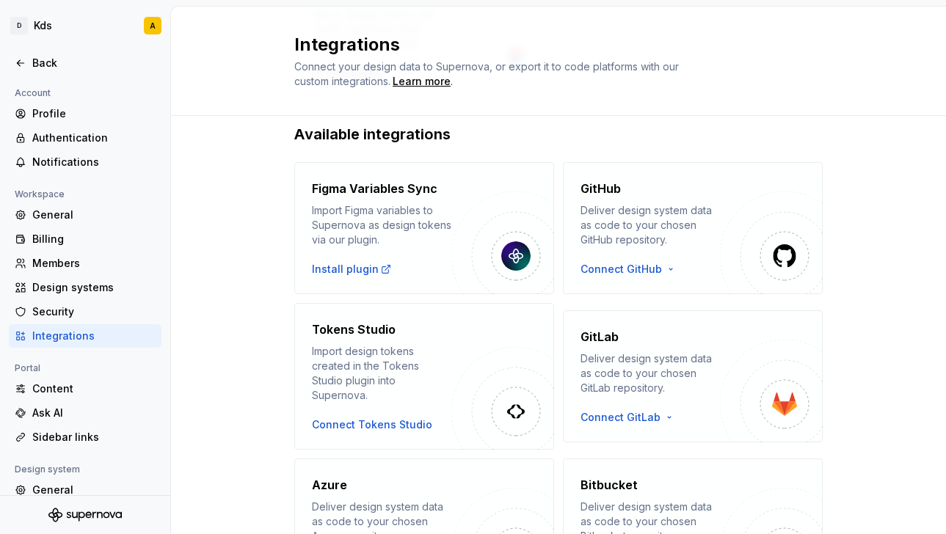
scroll to position [313, 0]
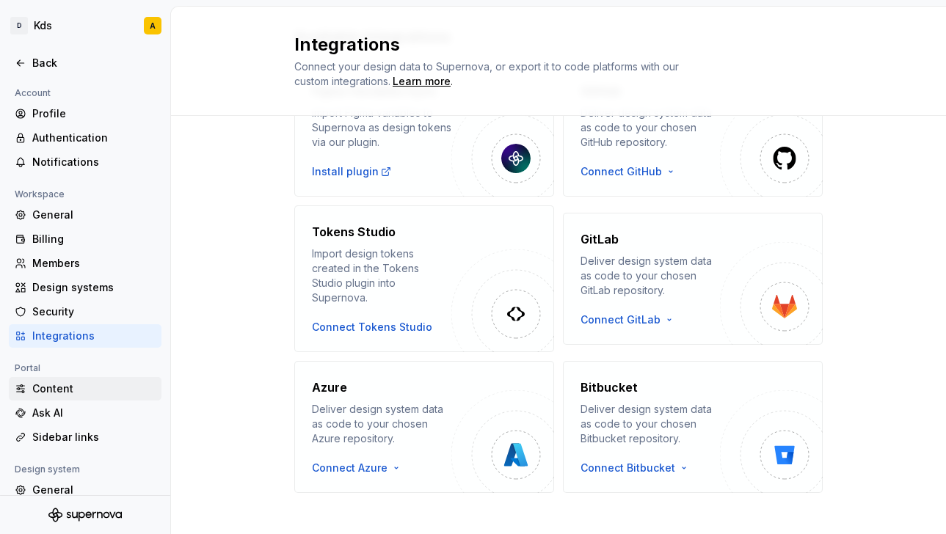
click at [87, 395] on div "Content" at bounding box center [93, 388] width 123 height 15
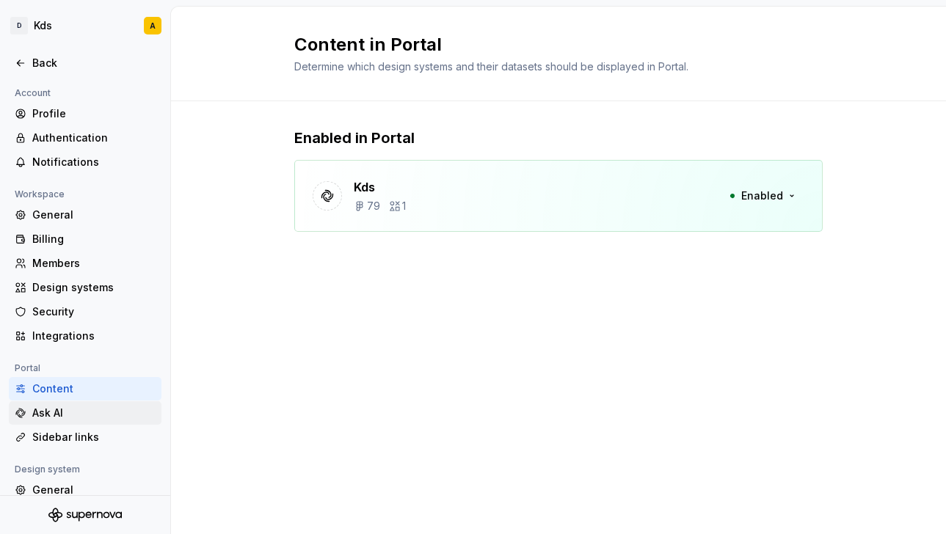
click at [86, 413] on div "Ask AI" at bounding box center [93, 413] width 123 height 15
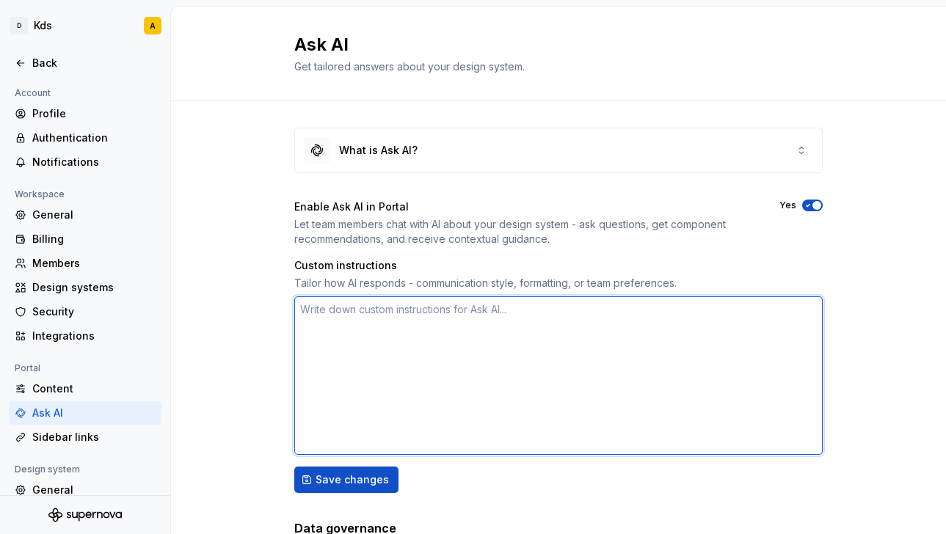
click at [483, 335] on textarea at bounding box center [558, 375] width 528 height 158
type textarea "*"
type textarea "r"
type textarea "*"
type textarea "re"
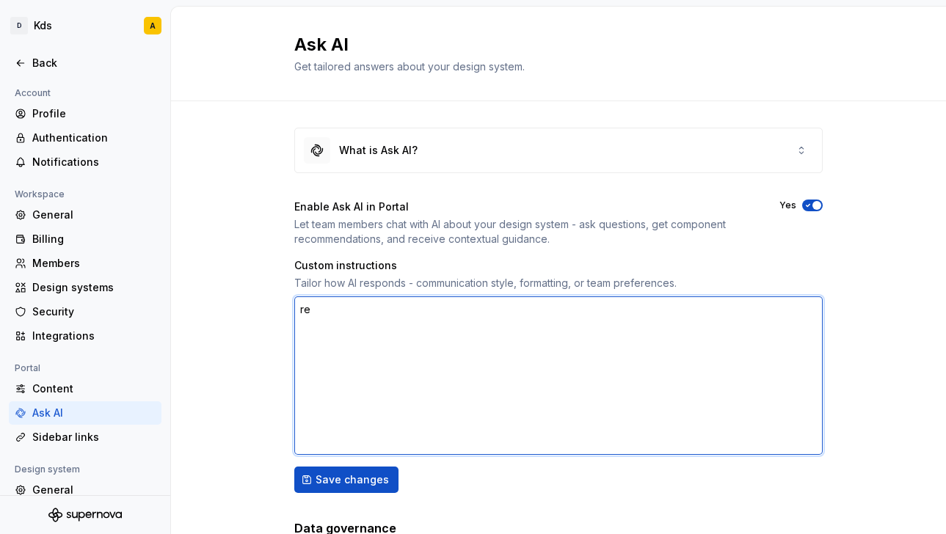
type textarea "*"
type textarea "rev"
type textarea "*"
type textarea "revi"
type textarea "*"
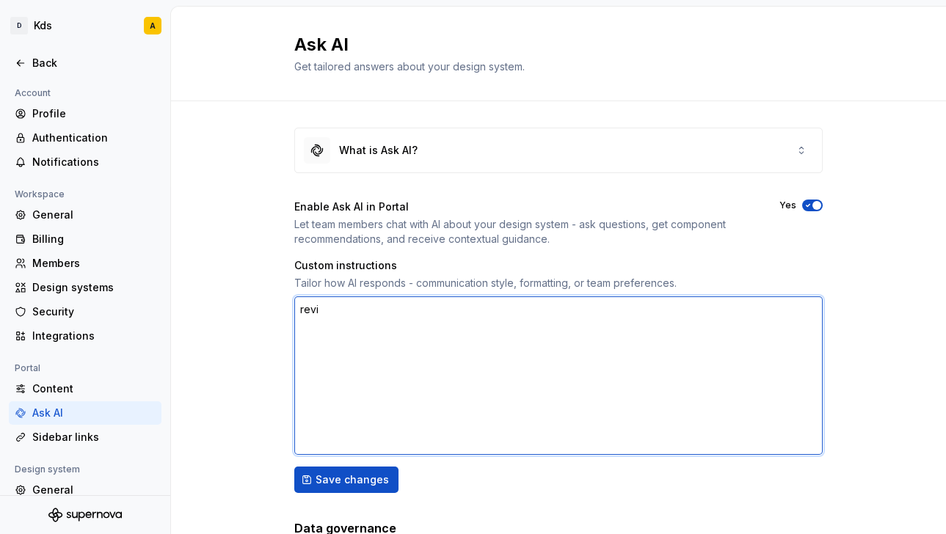
type textarea "revis"
type textarea "*"
type textarea "revisa"
type textarea "*"
type textarea "revisa"
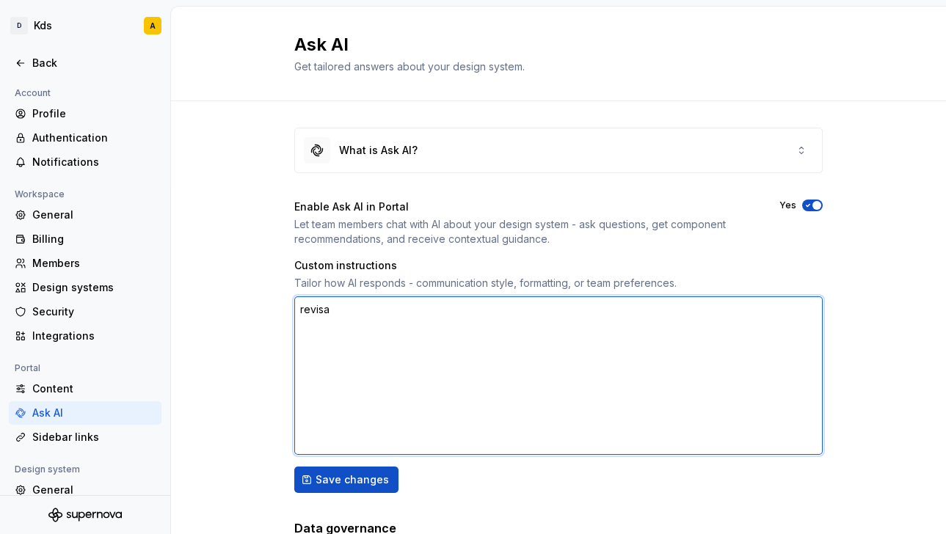
type textarea "*"
type textarea "revisa m"
type textarea "*"
type textarea "revisa mi"
type textarea "*"
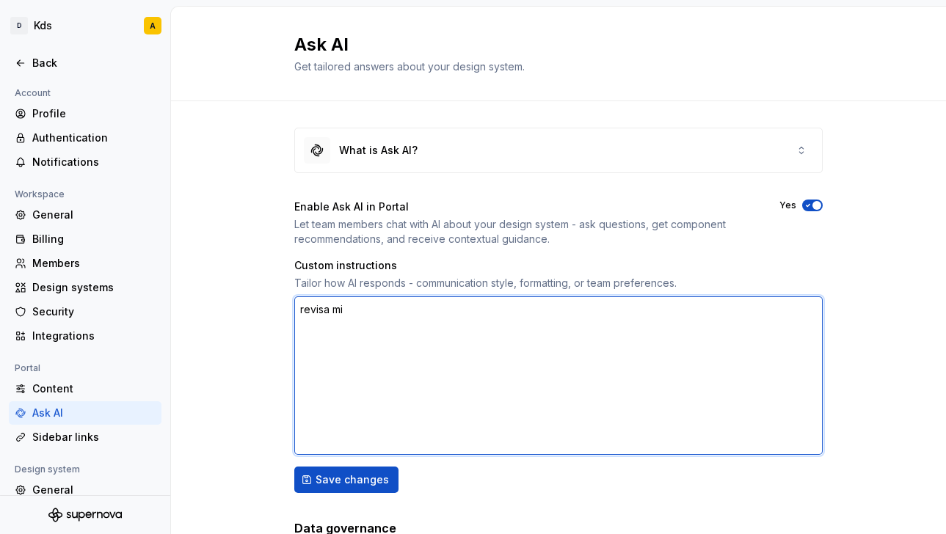
type textarea "revisa mi"
type textarea "*"
type textarea "revisa mi d"
type textarea "*"
type textarea "revisa mi ds"
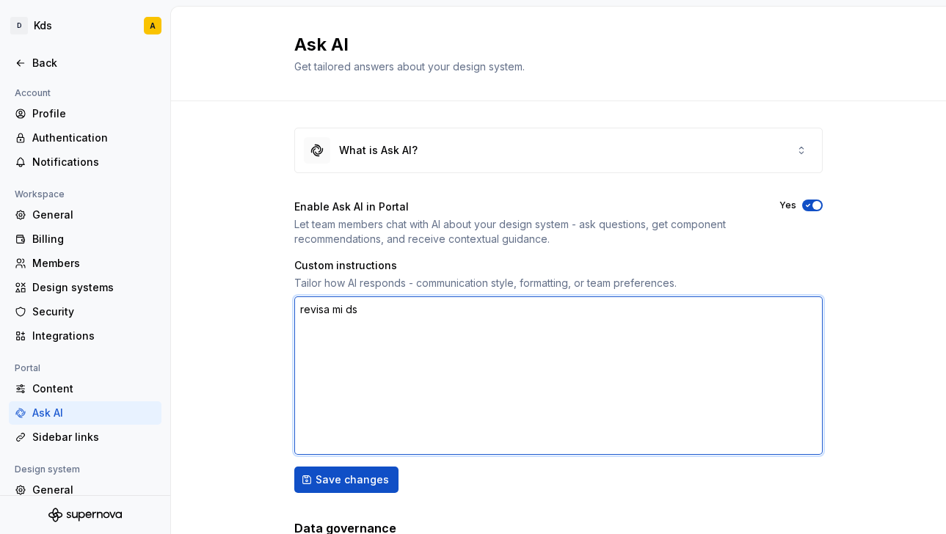
type textarea "*"
type textarea "revisa mi ds"
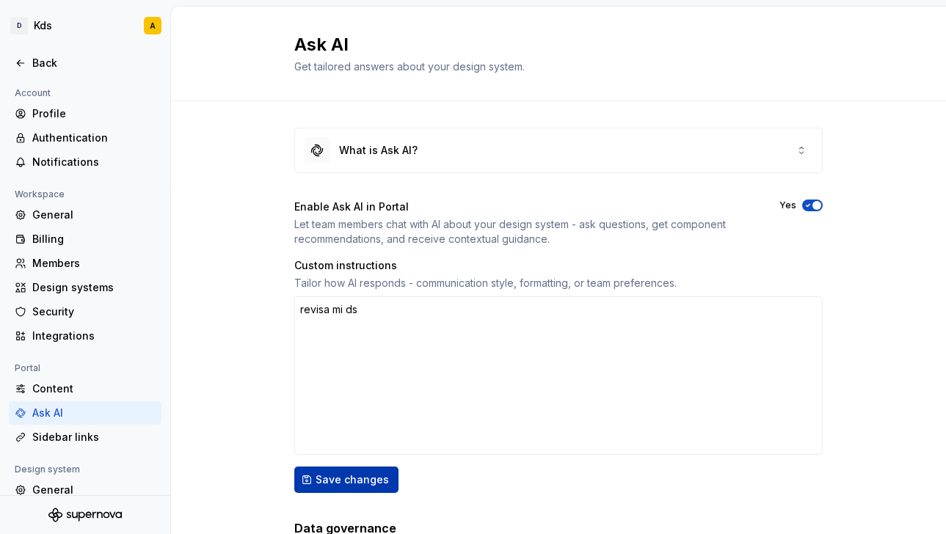
click at [363, 480] on span "Save changes" at bounding box center [351, 479] width 73 height 15
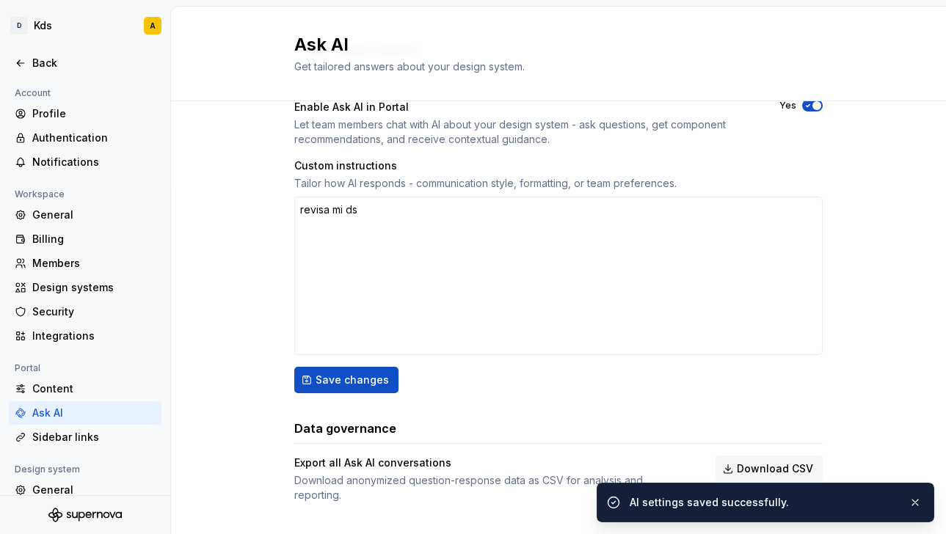
scroll to position [109, 0]
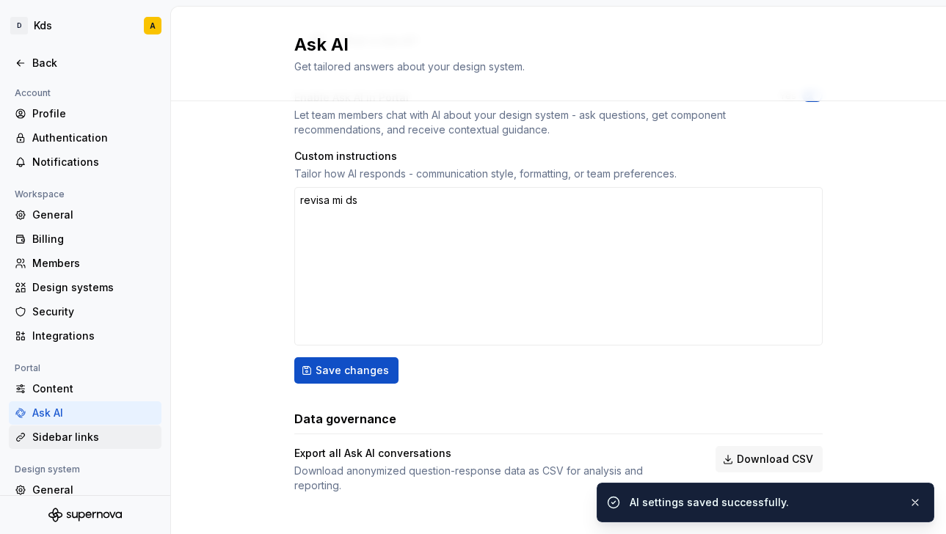
click at [85, 441] on div "Sidebar links" at bounding box center [93, 437] width 123 height 15
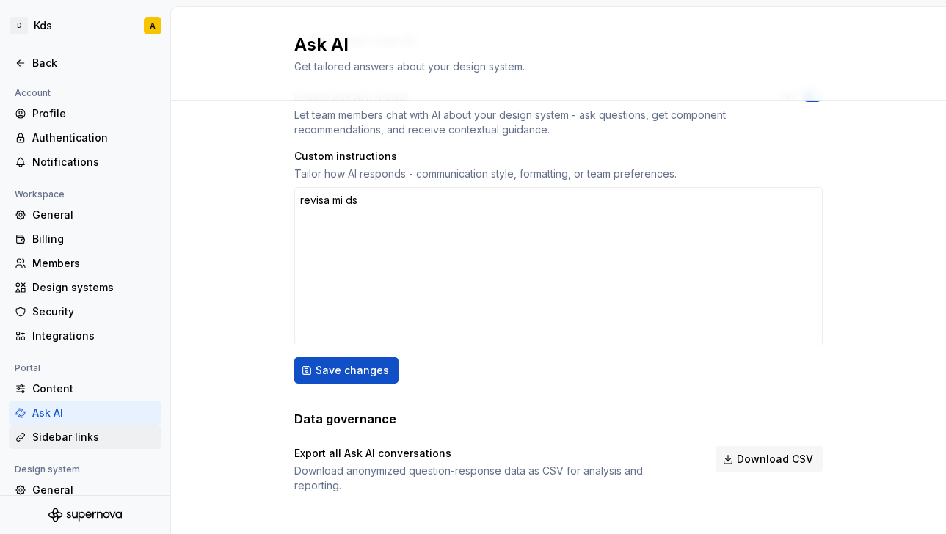
type textarea "*"
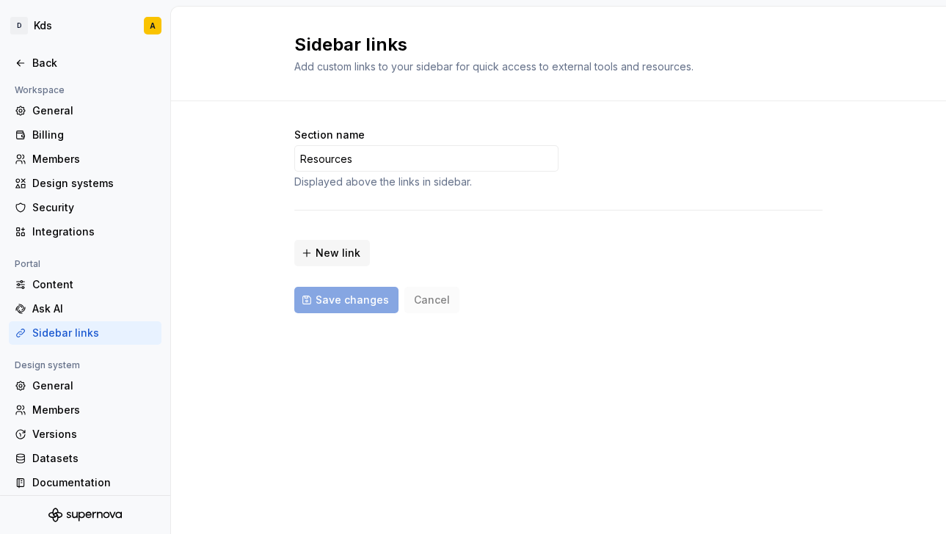
scroll to position [112, 0]
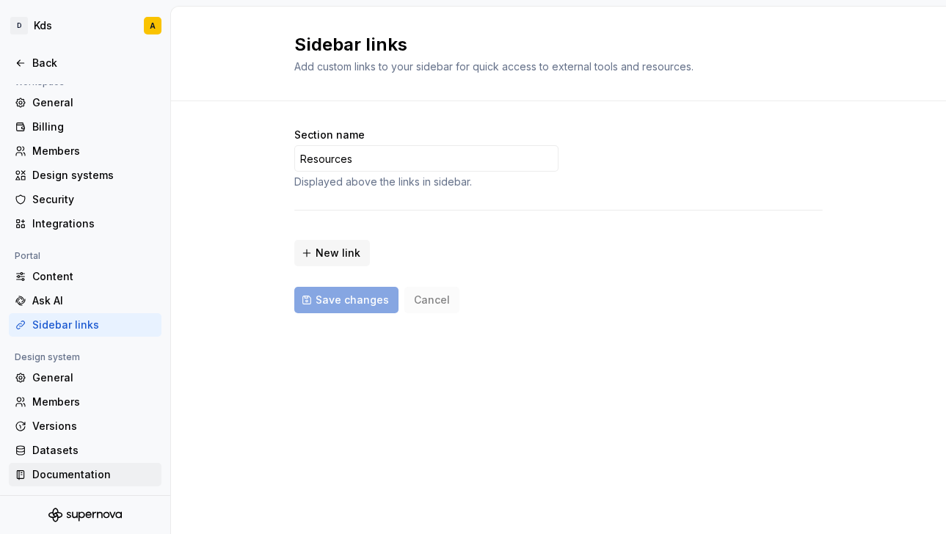
click at [102, 478] on div "Documentation" at bounding box center [93, 474] width 123 height 15
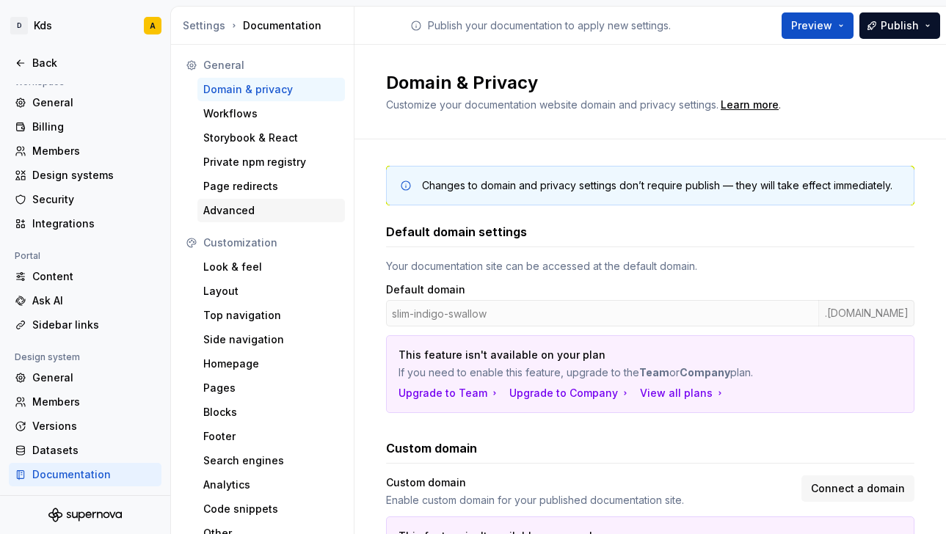
scroll to position [13, 0]
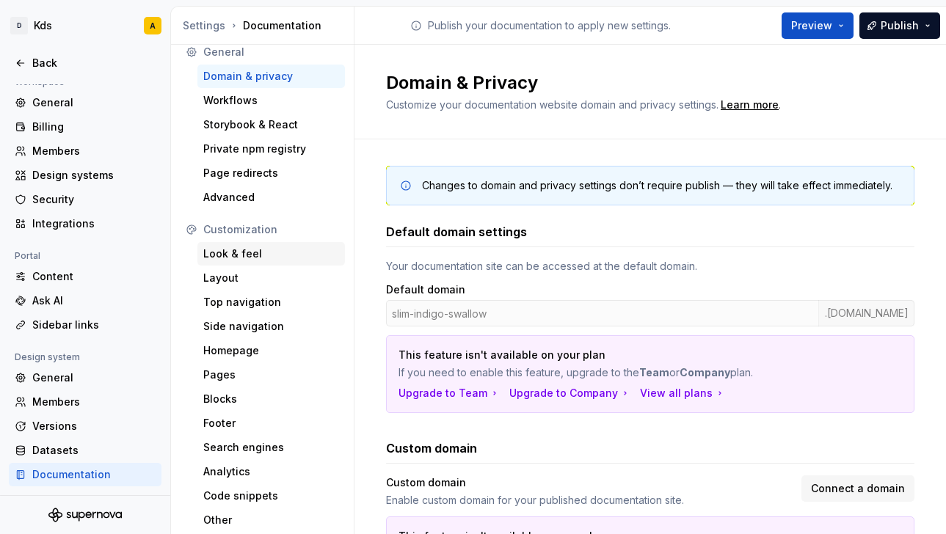
click at [249, 255] on div "Look & feel" at bounding box center [271, 254] width 136 height 15
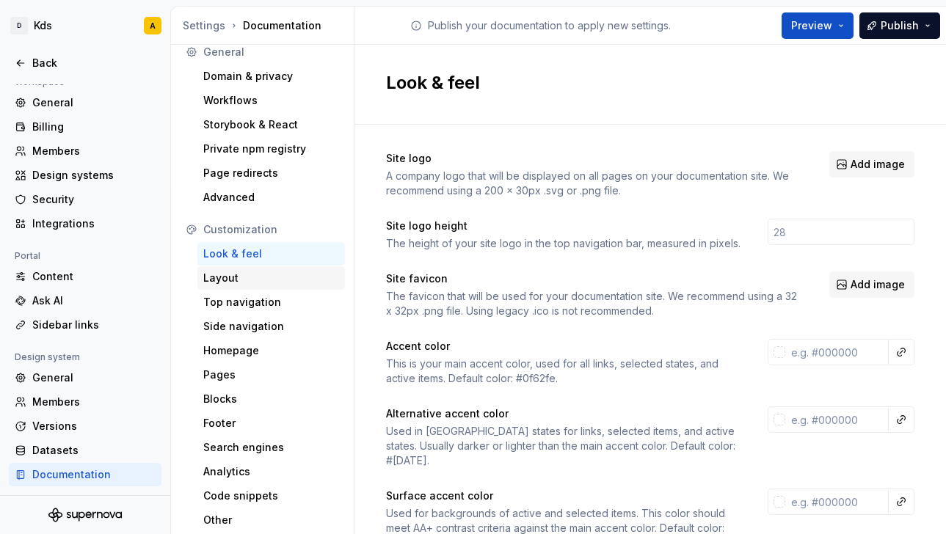
click at [222, 282] on div "Layout" at bounding box center [271, 278] width 136 height 15
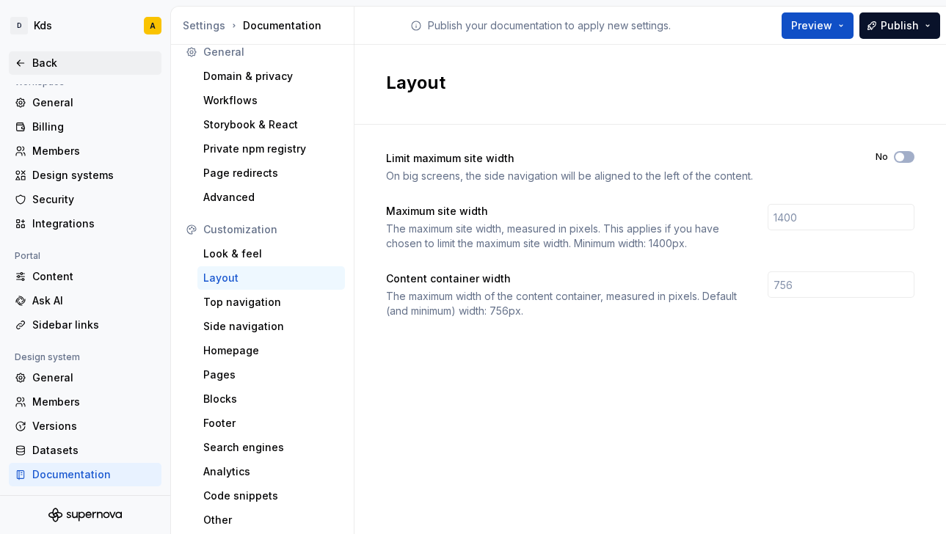
click at [56, 65] on div "Back" at bounding box center [93, 63] width 123 height 15
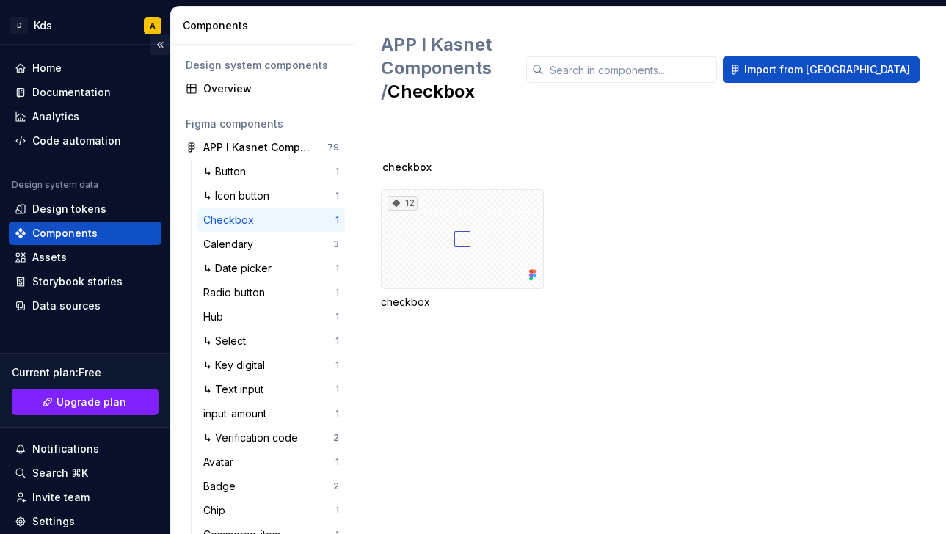
click at [156, 42] on button "Collapse sidebar" at bounding box center [160, 44] width 21 height 21
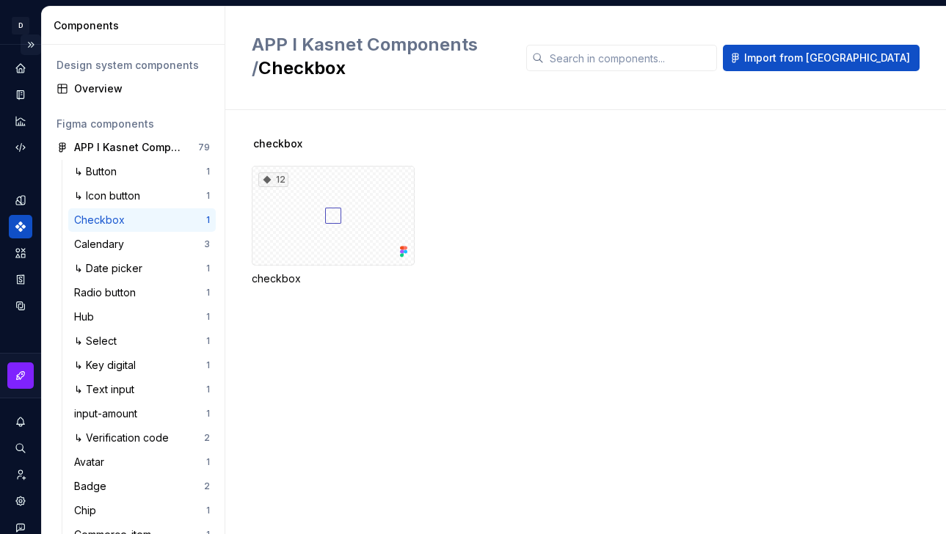
click at [29, 43] on button "Expand sidebar" at bounding box center [31, 44] width 21 height 21
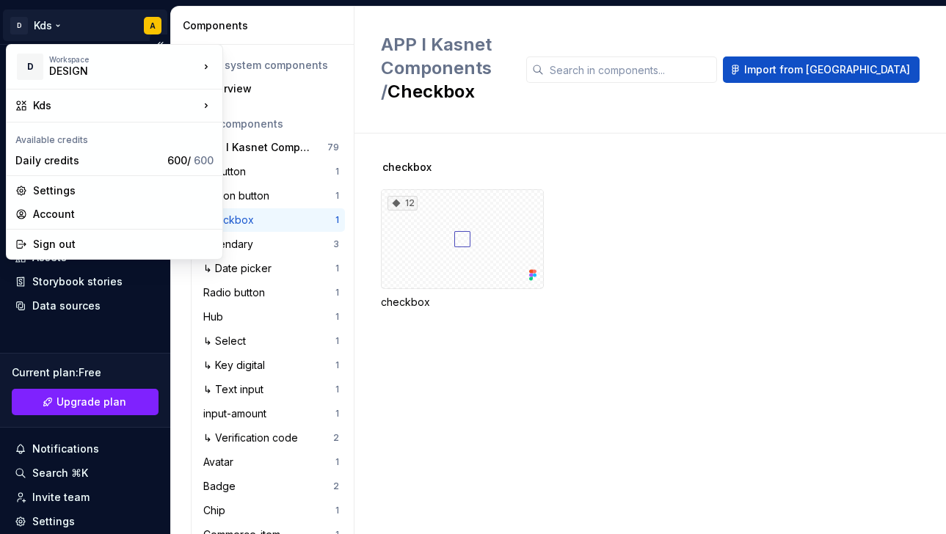
click at [40, 27] on html "D Kds A Home Documentation Analytics Code automation Design system data Design …" at bounding box center [473, 267] width 946 height 534
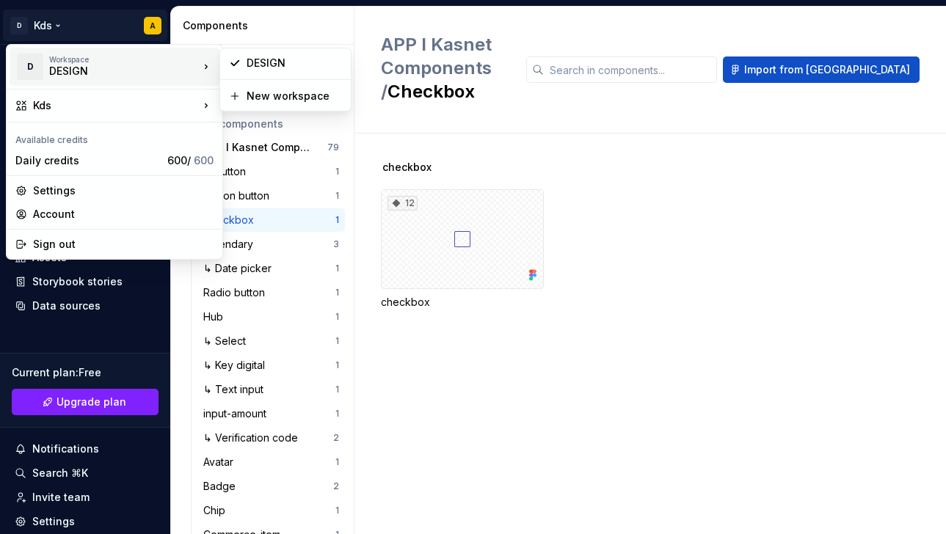
click at [62, 76] on div "DESIGN" at bounding box center [111, 71] width 125 height 15
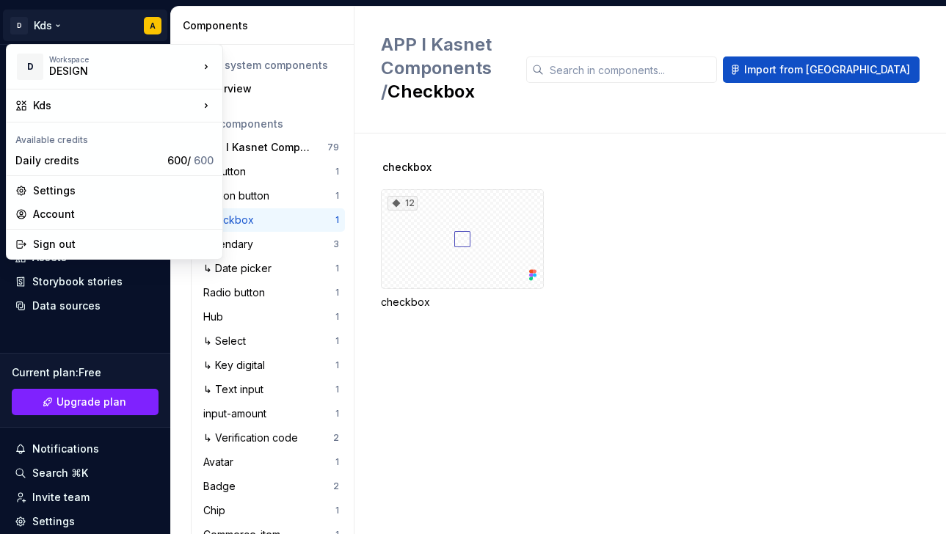
click at [551, 232] on html "D Kds A Home Documentation Analytics Code automation Design system data Design …" at bounding box center [473, 267] width 946 height 534
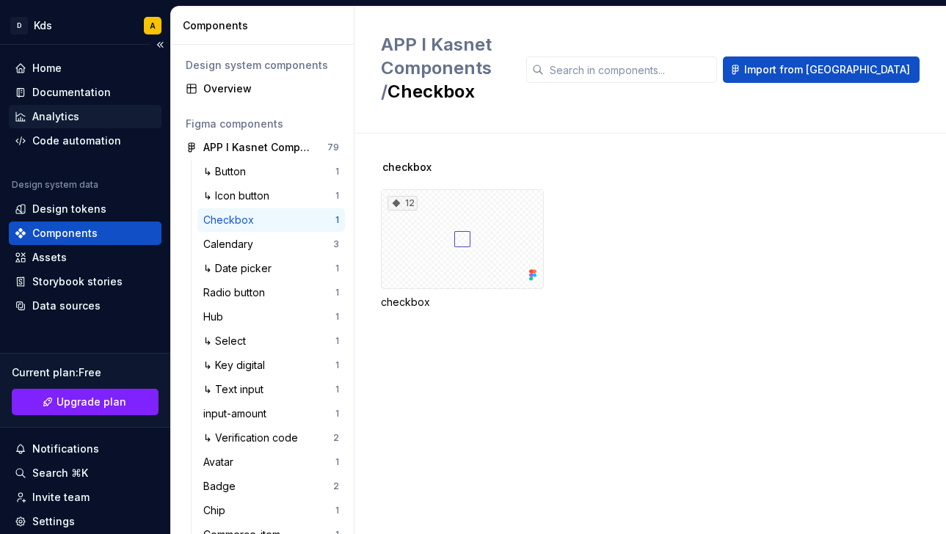
click at [75, 117] on div "Analytics" at bounding box center [55, 116] width 47 height 15
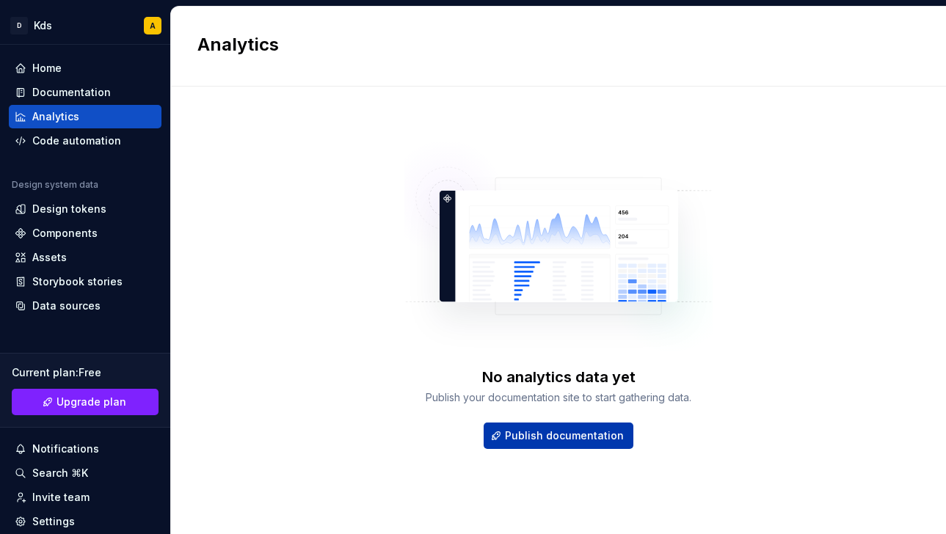
click at [549, 445] on button "Publish documentation" at bounding box center [558, 436] width 150 height 26
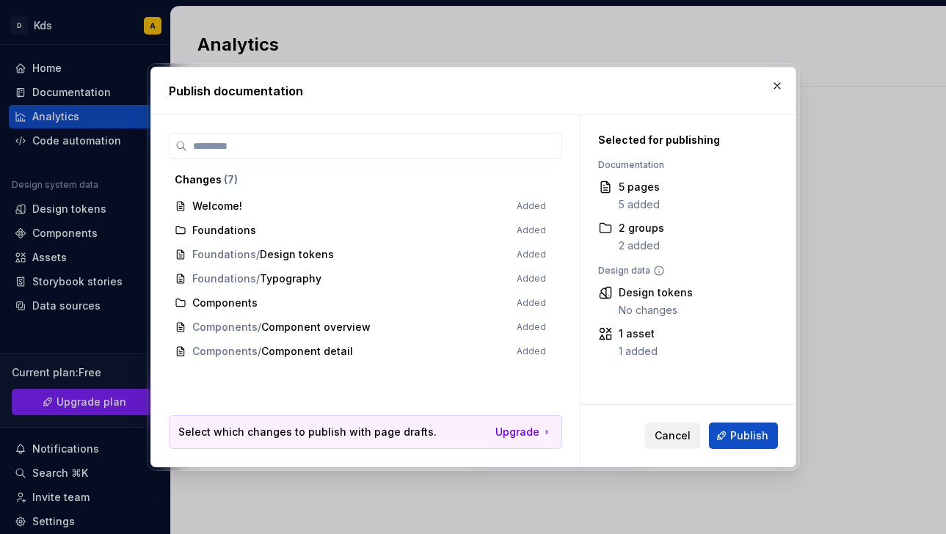
click at [668, 434] on span "Cancel" at bounding box center [672, 435] width 36 height 15
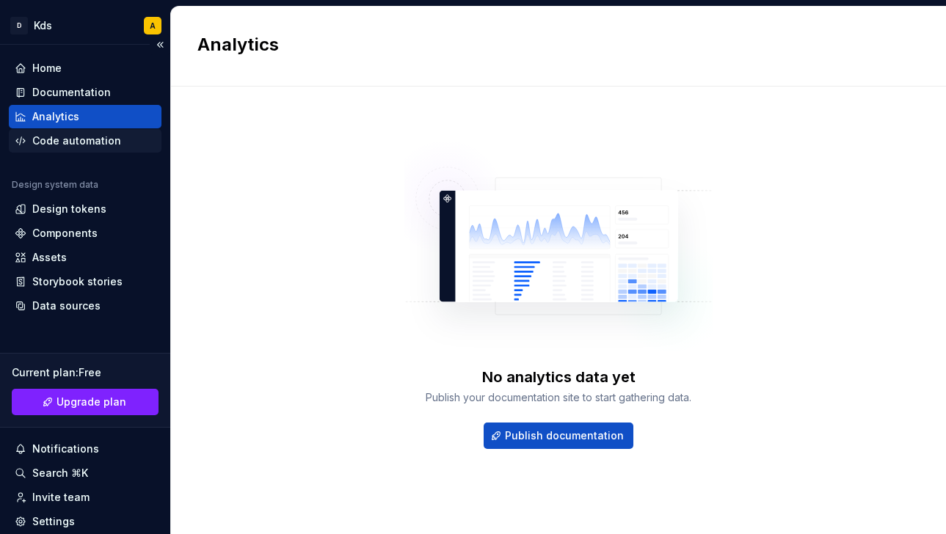
click at [112, 138] on div "Code automation" at bounding box center [76, 141] width 89 height 15
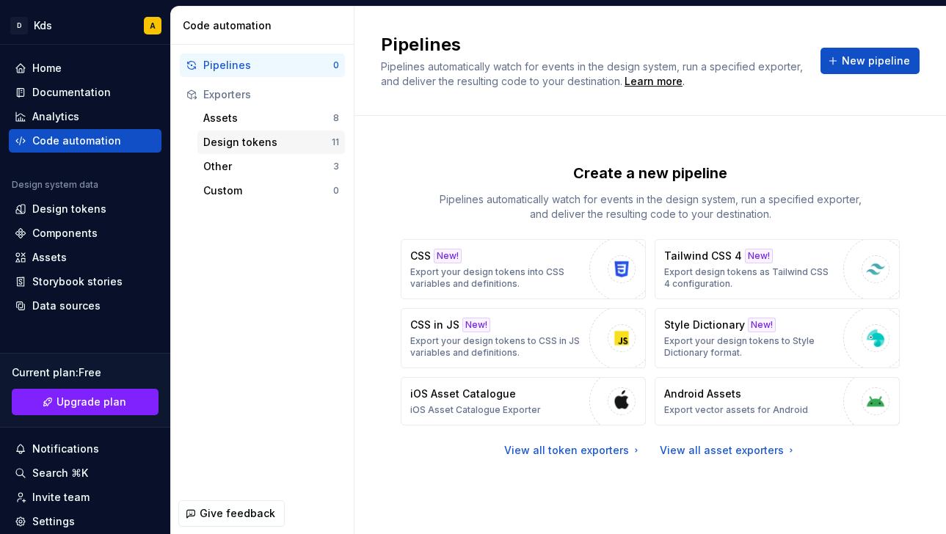
click at [255, 144] on div "Design tokens" at bounding box center [267, 142] width 128 height 15
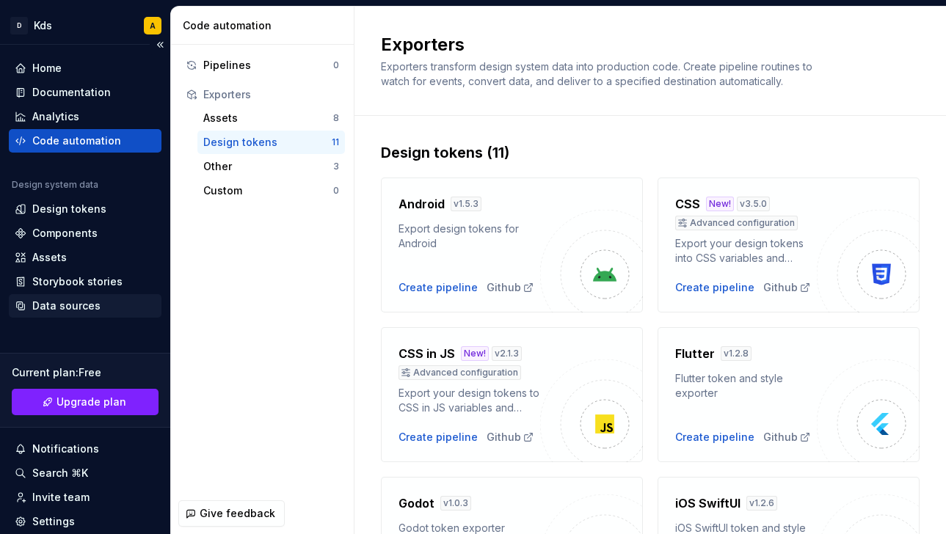
click at [85, 302] on div "Data sources" at bounding box center [66, 306] width 68 height 15
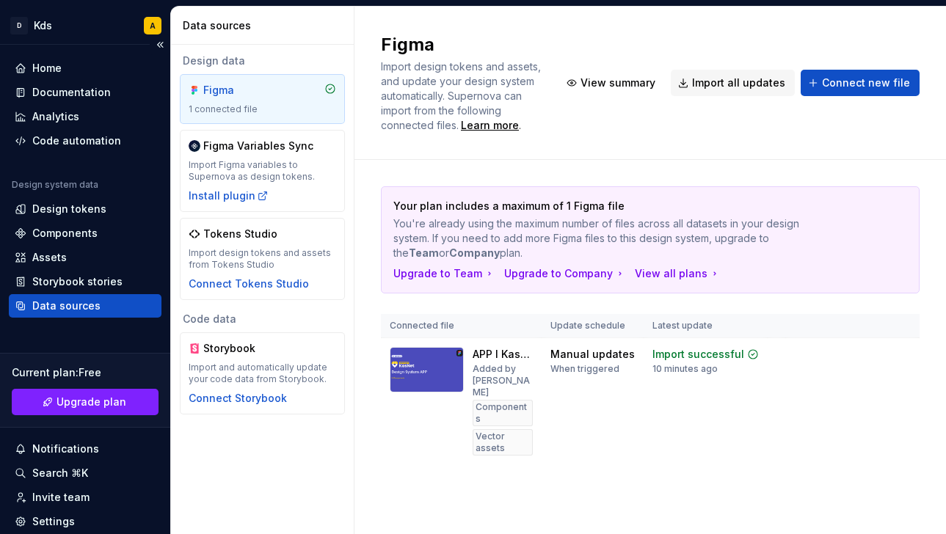
scroll to position [98, 0]
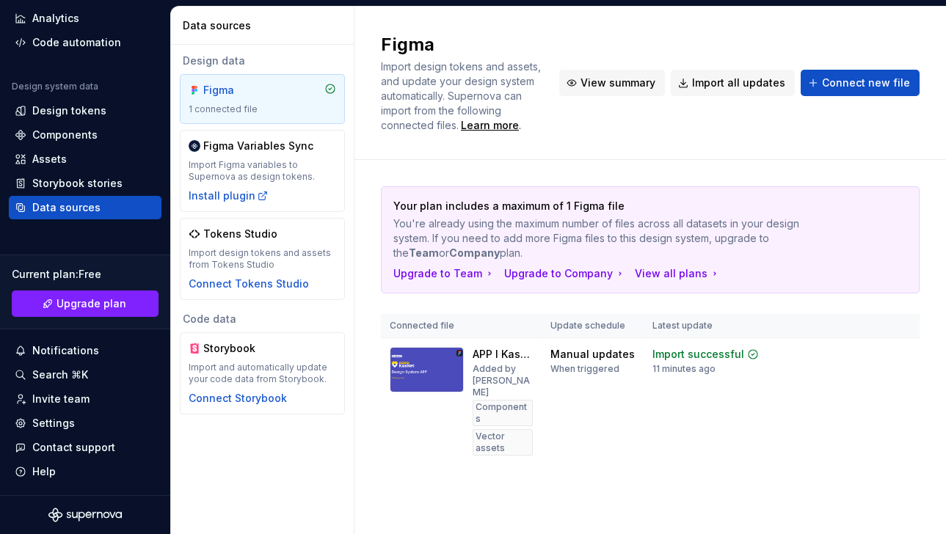
click at [639, 87] on span "View summary" at bounding box center [617, 83] width 75 height 15
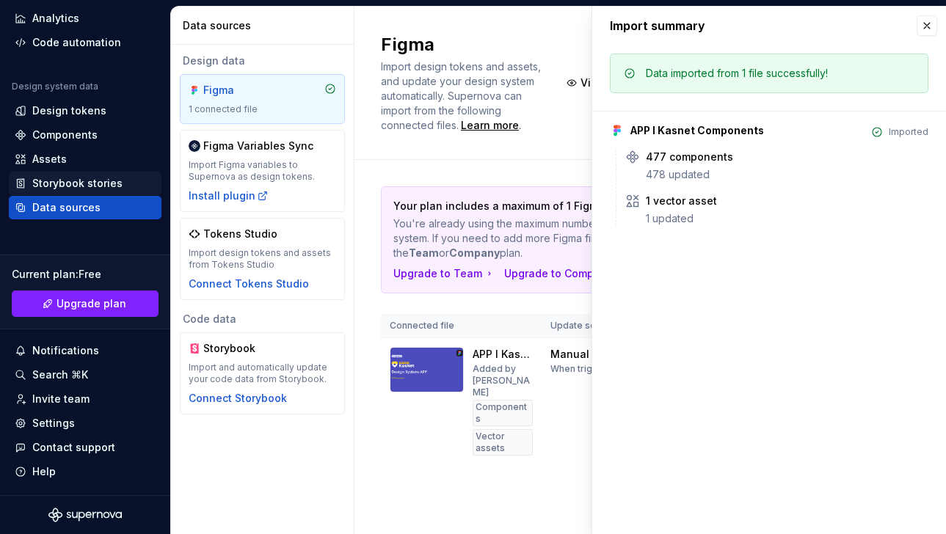
click at [65, 183] on div "Storybook stories" at bounding box center [77, 183] width 90 height 15
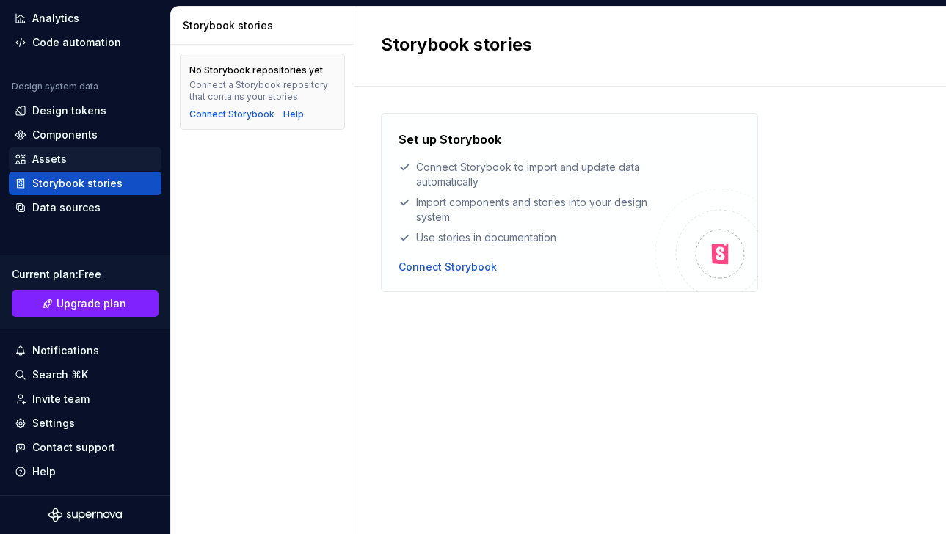
click at [62, 154] on div "Assets" at bounding box center [49, 159] width 34 height 15
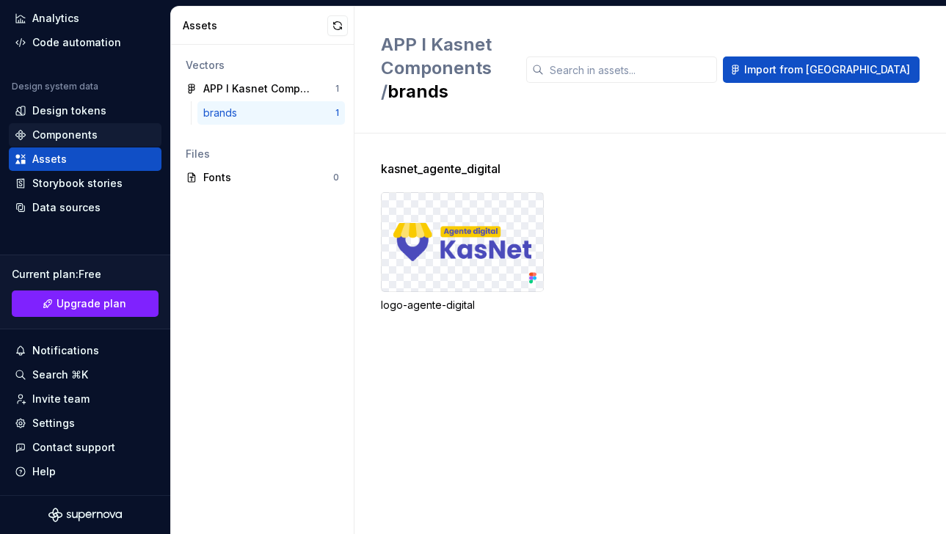
click at [92, 130] on div "Components" at bounding box center [64, 135] width 65 height 15
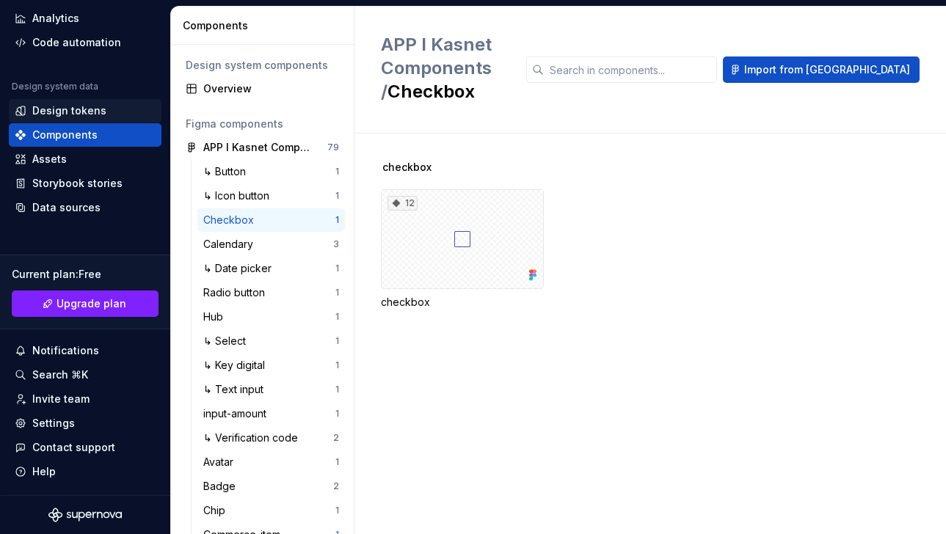
click at [73, 114] on div "Design tokens" at bounding box center [69, 110] width 74 height 15
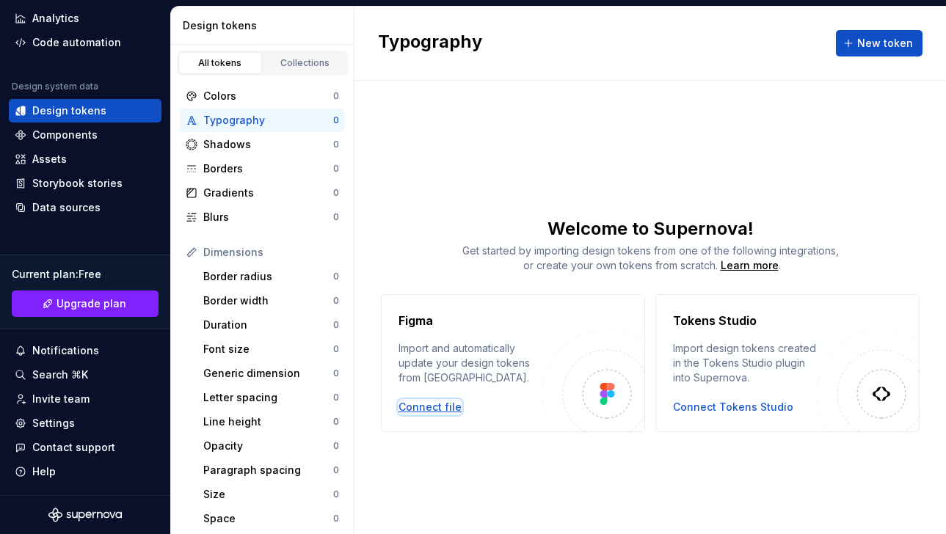
click at [427, 404] on div "Connect file" at bounding box center [429, 407] width 63 height 15
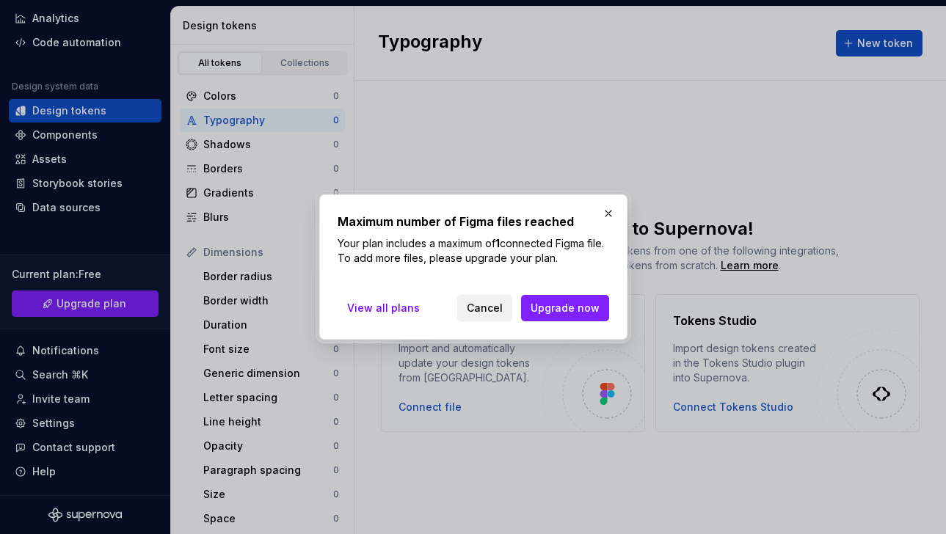
click at [494, 311] on span "Cancel" at bounding box center [485, 308] width 36 height 15
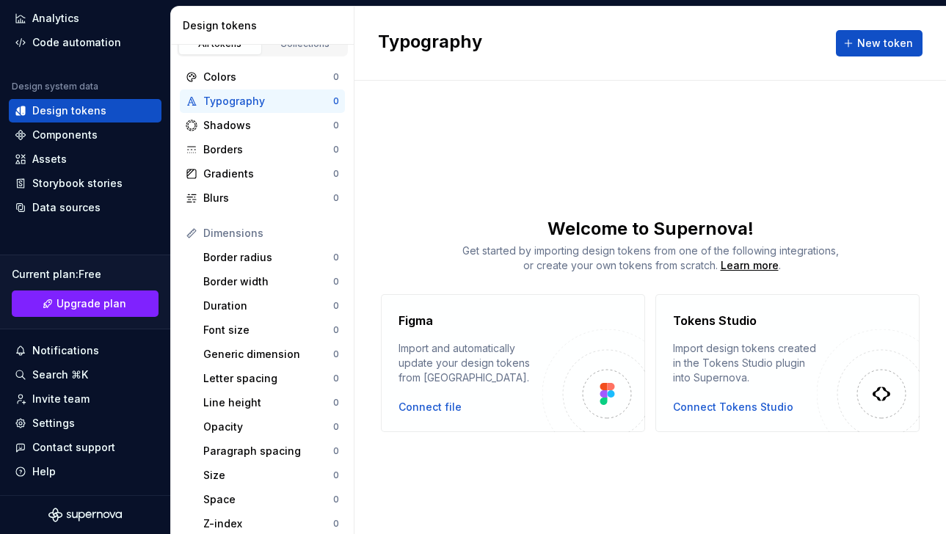
scroll to position [14, 0]
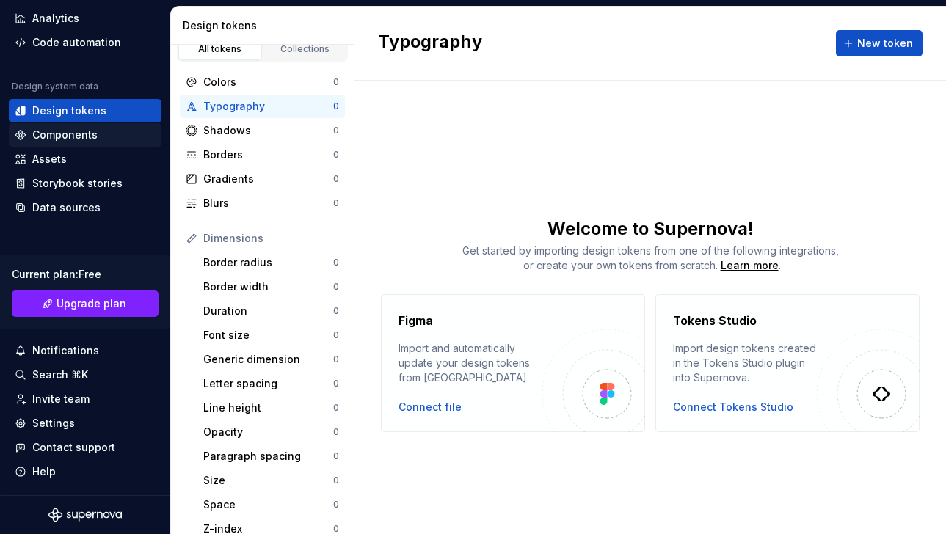
click at [111, 144] on div "Components" at bounding box center [85, 134] width 153 height 23
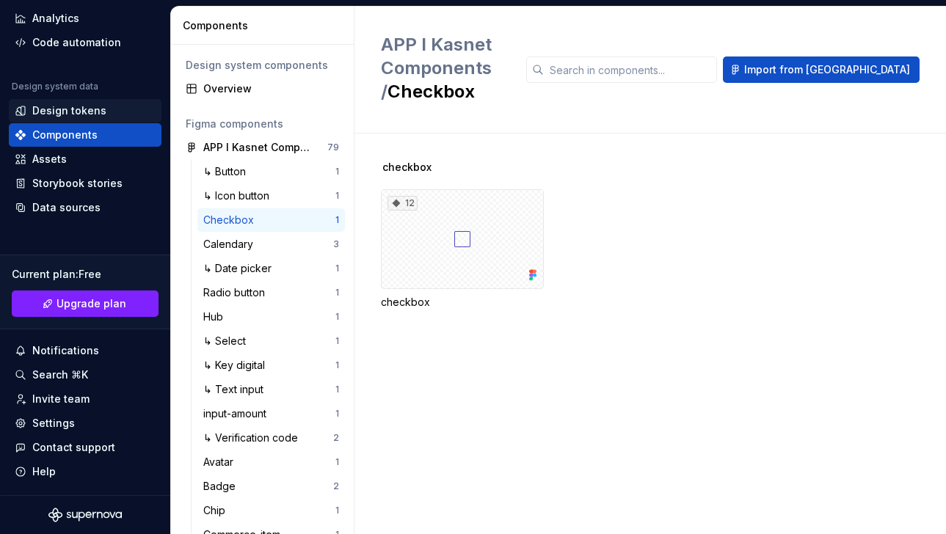
click at [106, 114] on div "Design tokens" at bounding box center [85, 110] width 141 height 15
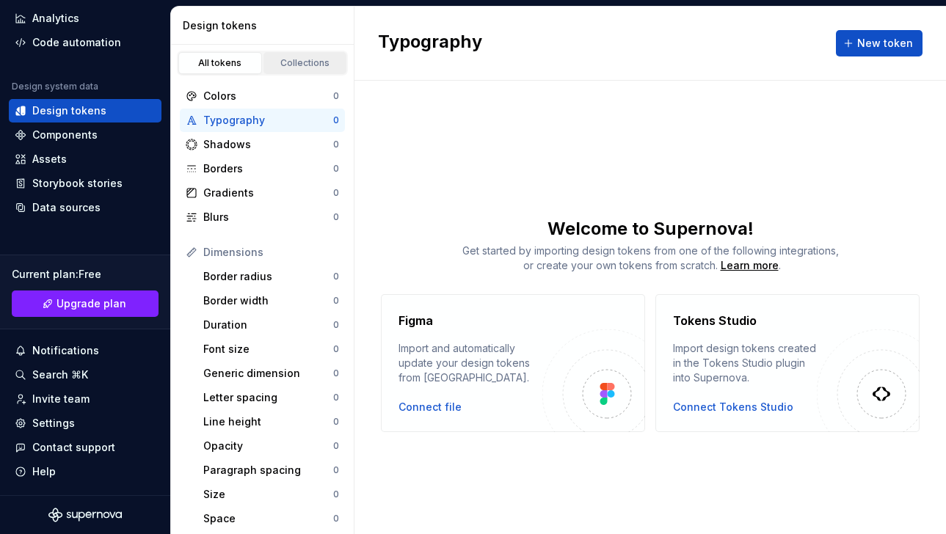
click at [266, 68] on link "Collections" at bounding box center [305, 63] width 84 height 22
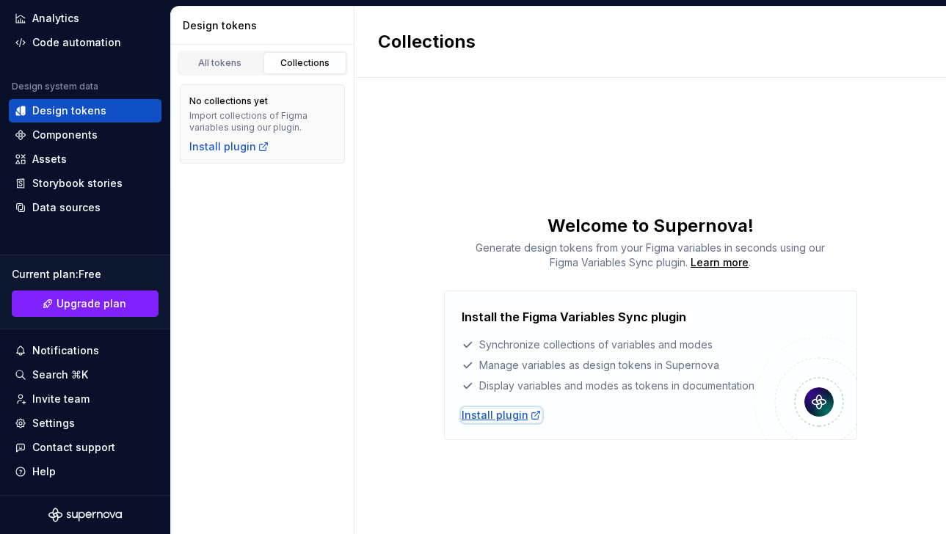
click at [503, 414] on div "Install plugin" at bounding box center [501, 415] width 80 height 15
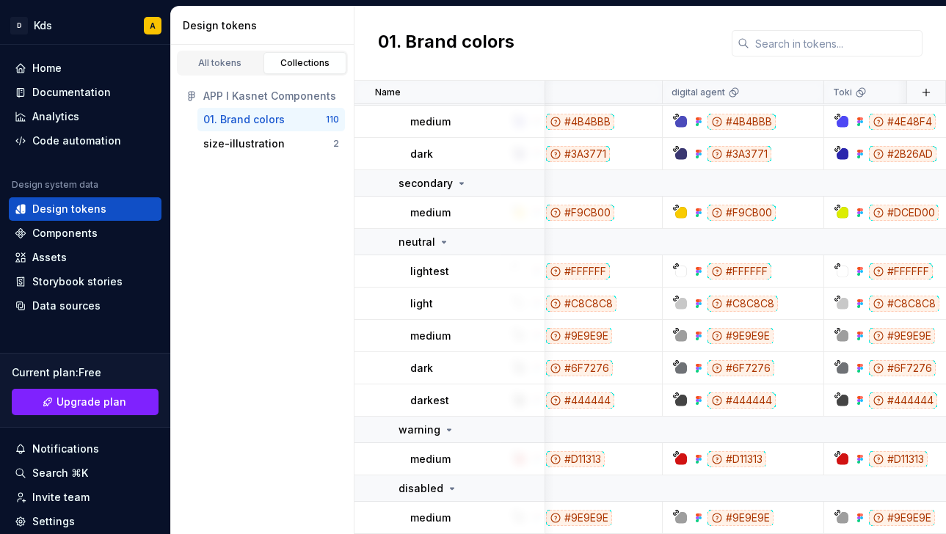
scroll to position [4230, 0]
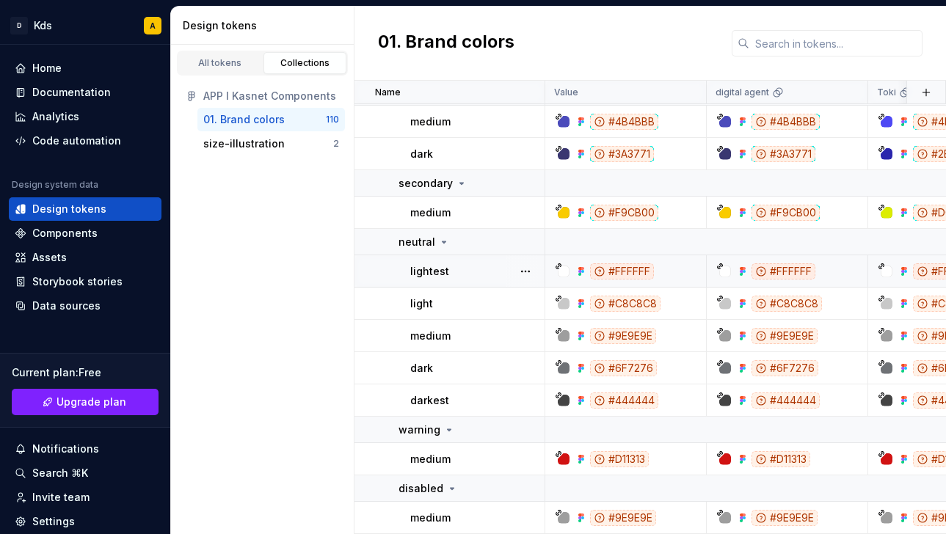
click at [623, 277] on div "#FFFFFF" at bounding box center [622, 271] width 64 height 16
click at [623, 271] on div "#FFFFFF" at bounding box center [622, 271] width 64 height 16
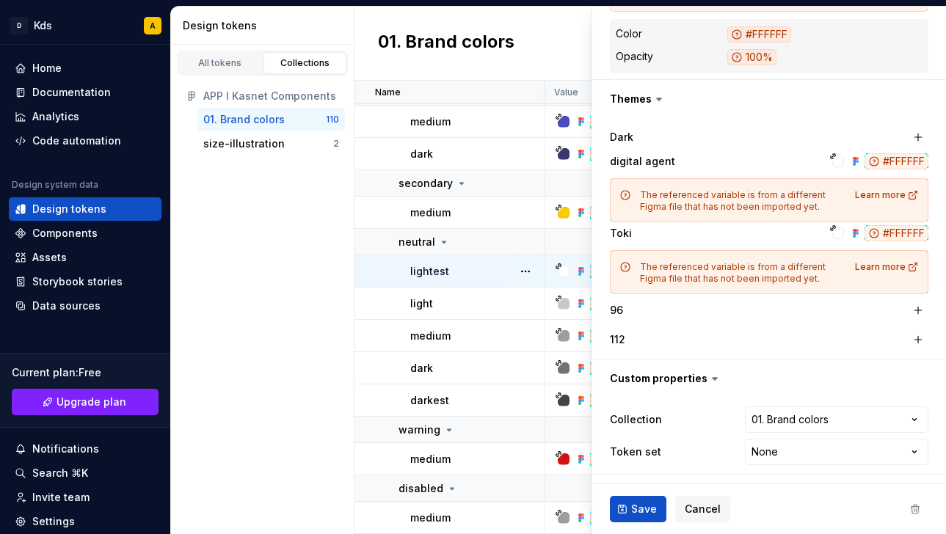
type textarea "*"
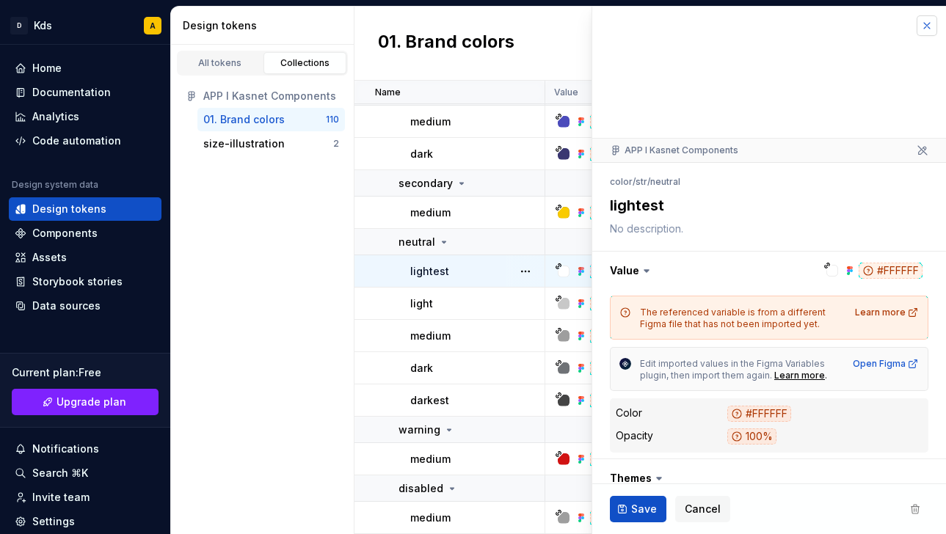
click at [926, 27] on button "button" at bounding box center [926, 25] width 21 height 21
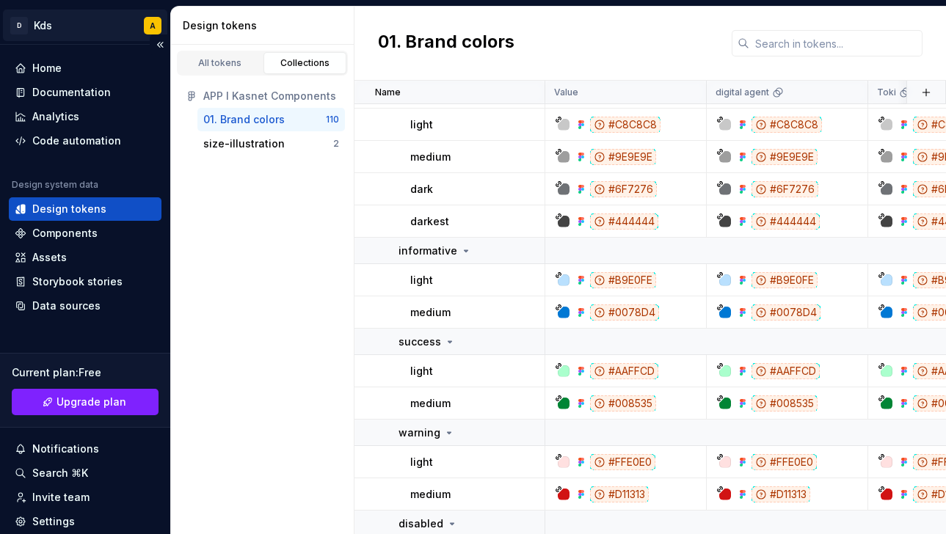
scroll to position [1814, 0]
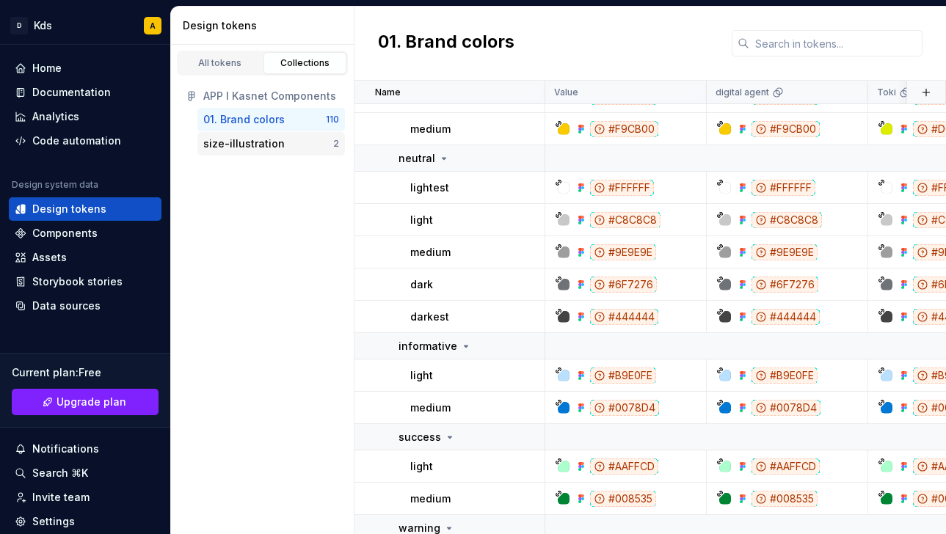
click at [260, 145] on div "size-illustration" at bounding box center [243, 143] width 81 height 15
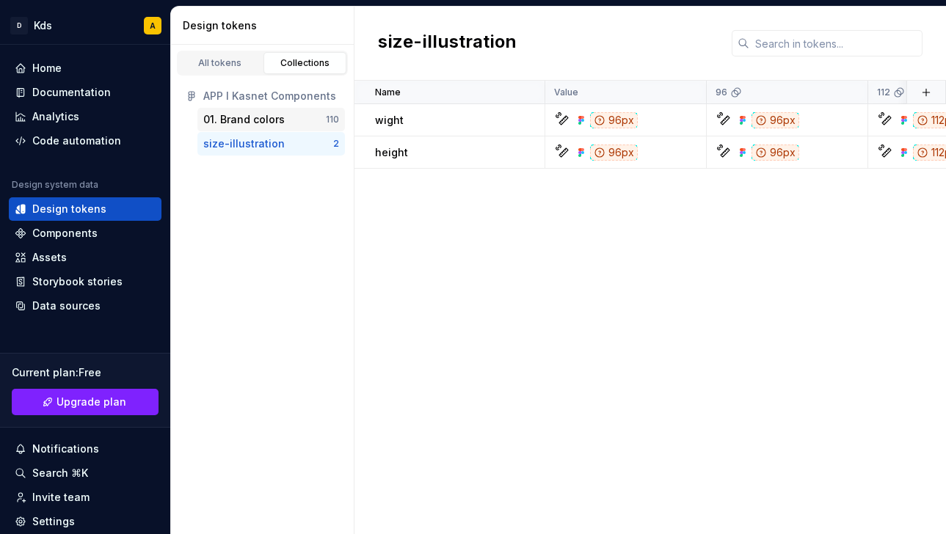
click at [258, 123] on div "01. Brand colors" at bounding box center [243, 119] width 81 height 15
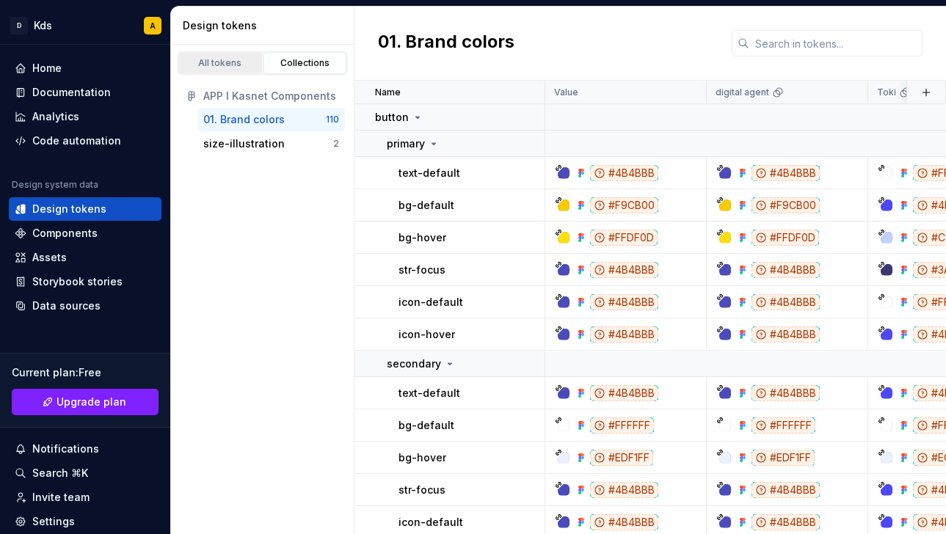
click at [225, 65] on div "All tokens" at bounding box center [219, 63] width 73 height 12
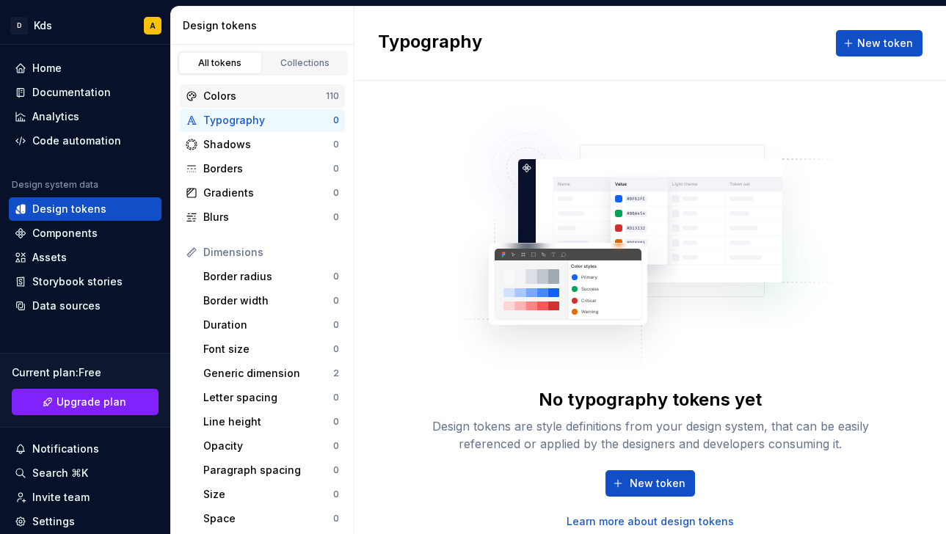
click at [257, 103] on div "Colors" at bounding box center [264, 96] width 123 height 15
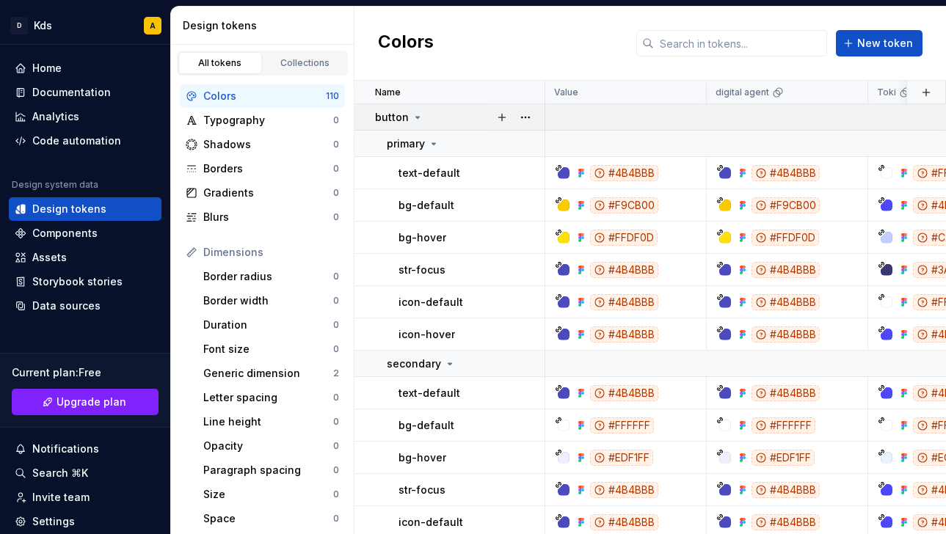
click at [417, 122] on icon at bounding box center [418, 118] width 12 height 12
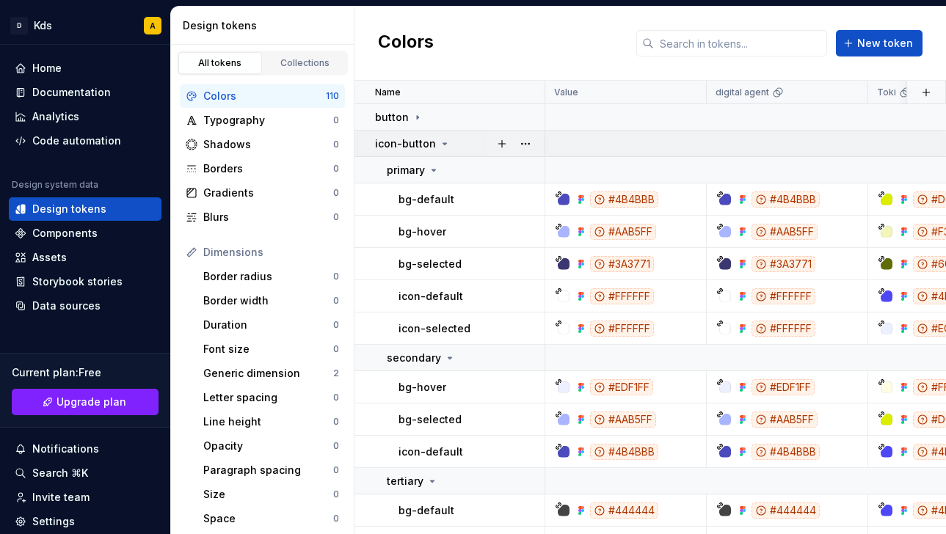
click at [439, 144] on icon at bounding box center [445, 144] width 12 height 12
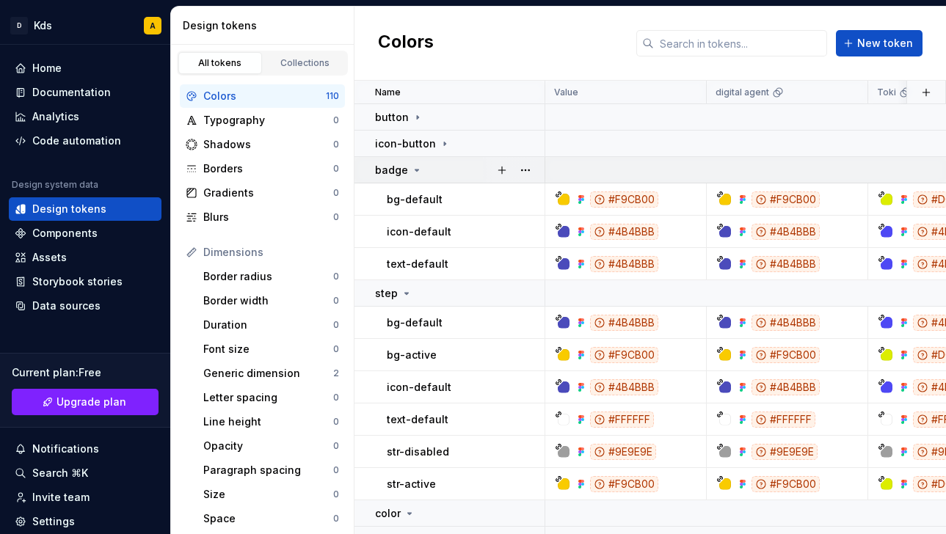
click at [412, 172] on icon at bounding box center [417, 170] width 12 height 12
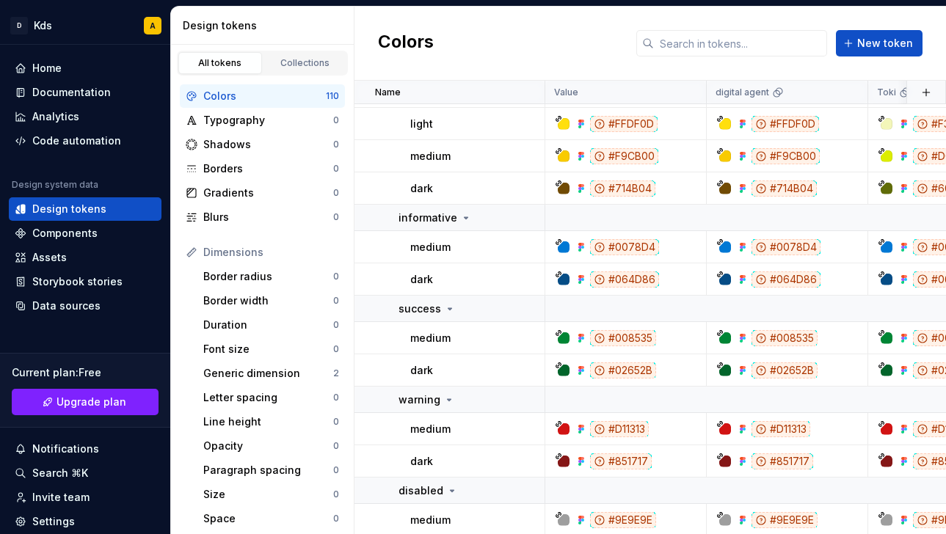
scroll to position [3006, 0]
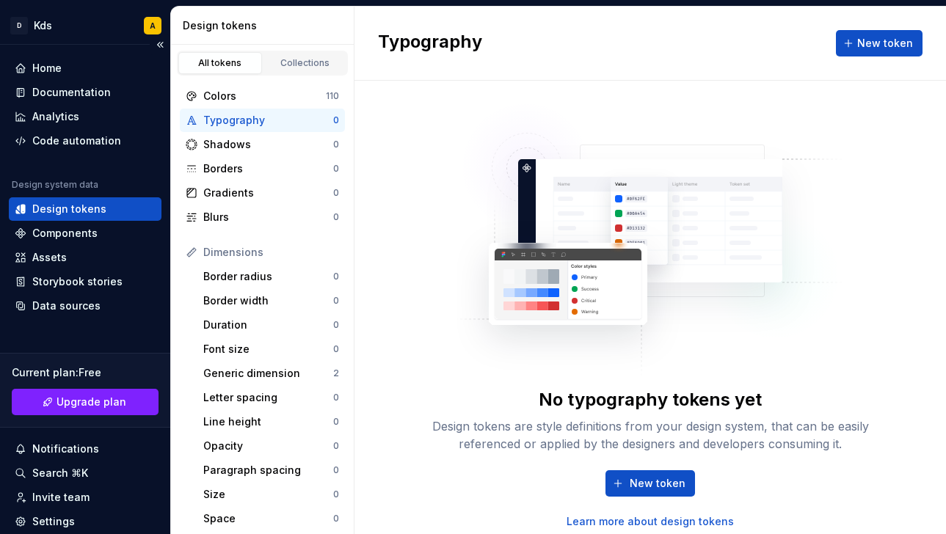
click at [73, 80] on div "Home Documentation Analytics Code automation" at bounding box center [85, 104] width 153 height 96
click at [73, 71] on div "Home" at bounding box center [85, 68] width 141 height 15
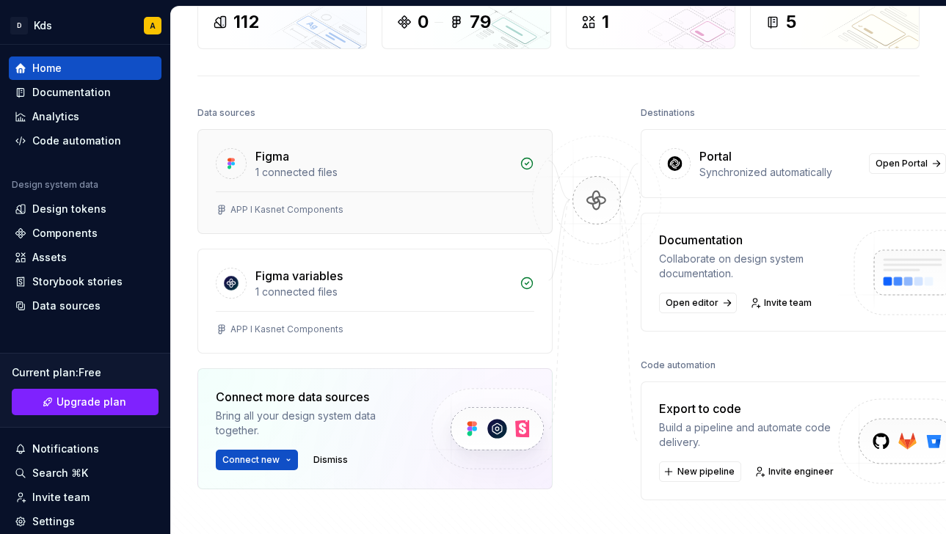
scroll to position [114, 0]
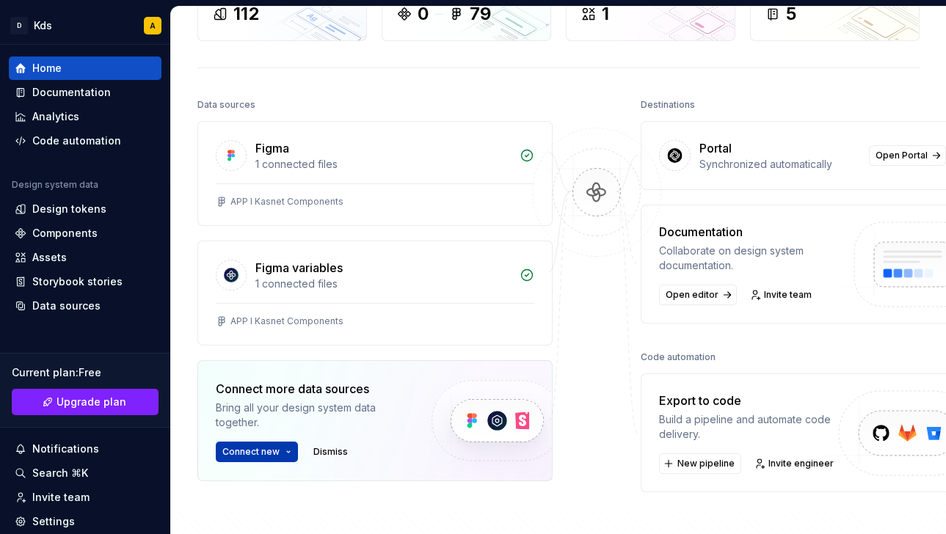
click at [285, 454] on button "Connect new" at bounding box center [257, 452] width 82 height 21
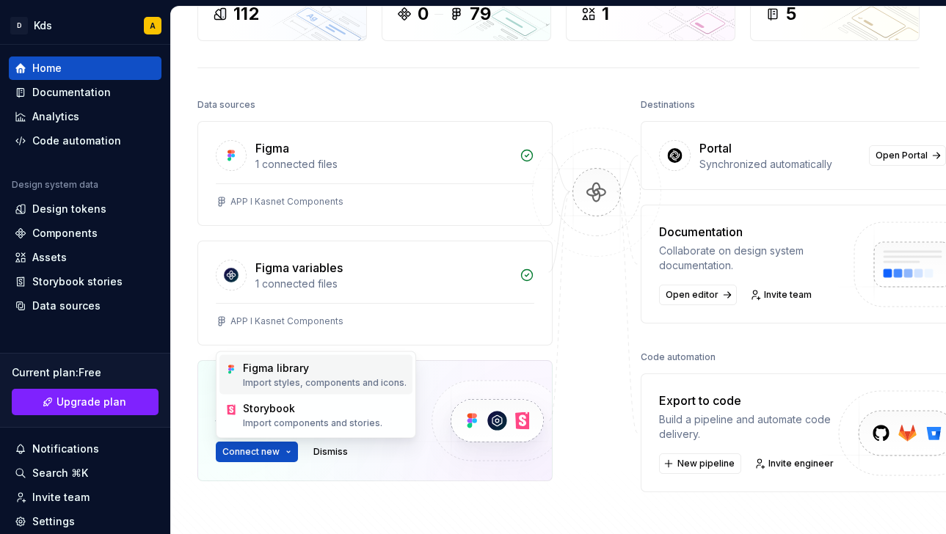
click at [313, 380] on p "Import styles, components and icons." at bounding box center [325, 383] width 164 height 12
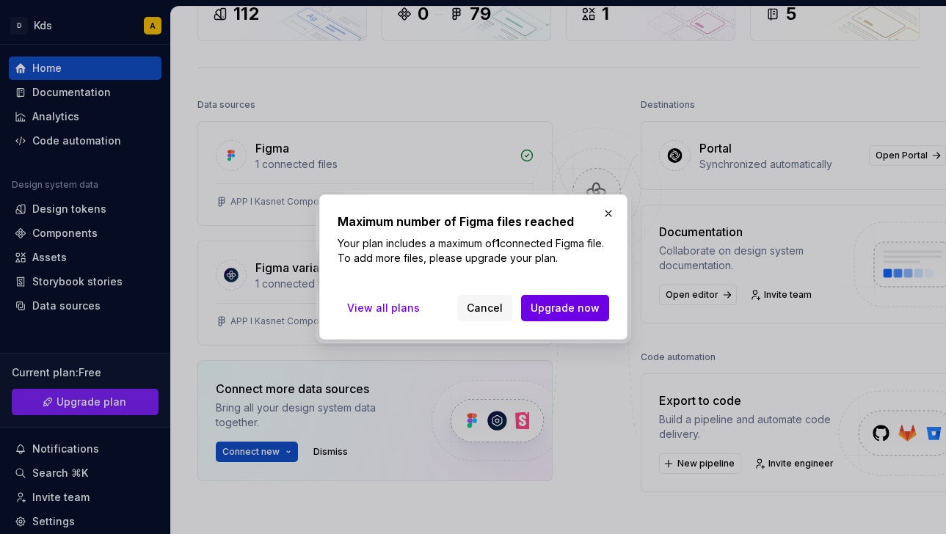
click at [561, 314] on span "Upgrade now" at bounding box center [564, 308] width 69 height 15
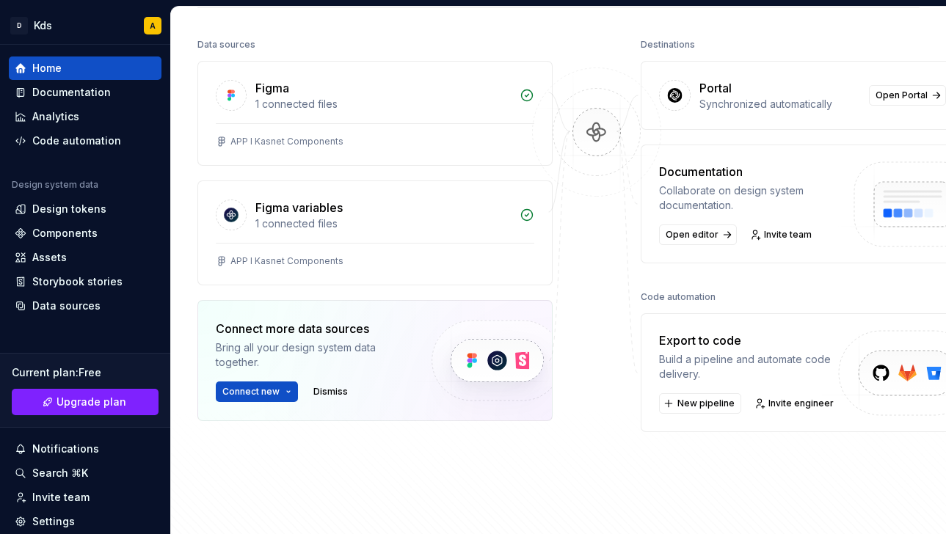
scroll to position [174, 1]
click at [276, 100] on div "1 connected files" at bounding box center [382, 104] width 255 height 15
click at [519, 96] on icon at bounding box center [526, 95] width 15 height 15
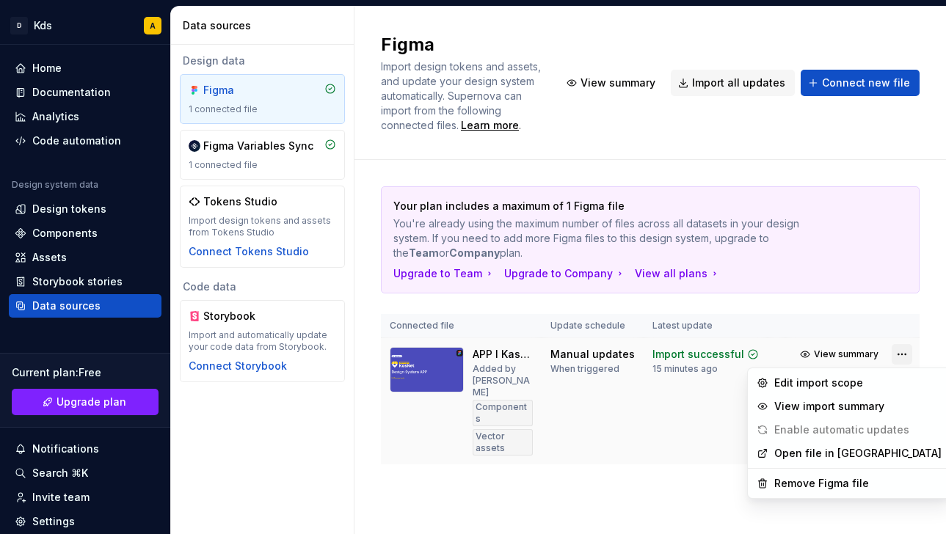
click at [899, 355] on html "D Kds A Home Documentation Analytics Code automation Design system data Design …" at bounding box center [473, 267] width 946 height 534
click at [850, 483] on div "Remove Figma file" at bounding box center [857, 483] width 167 height 15
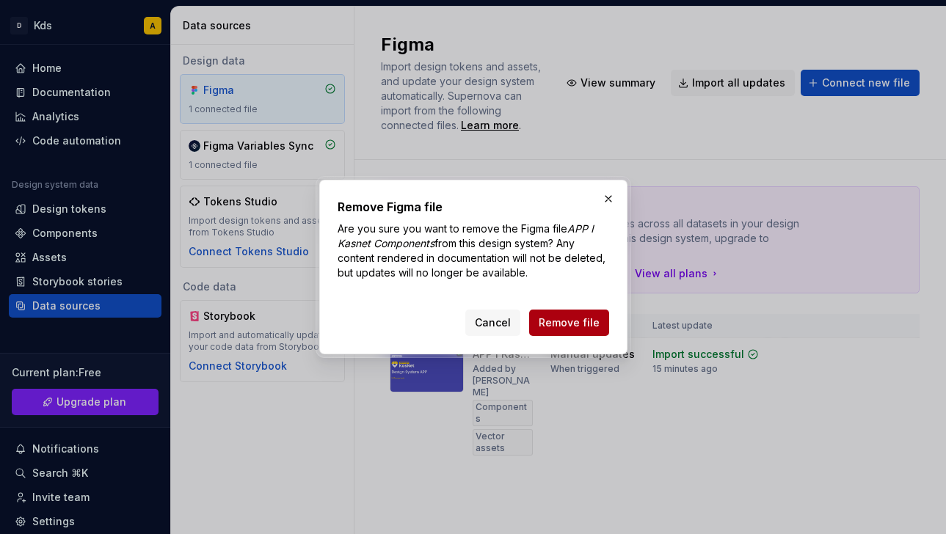
click at [573, 324] on span "Remove file" at bounding box center [568, 322] width 61 height 15
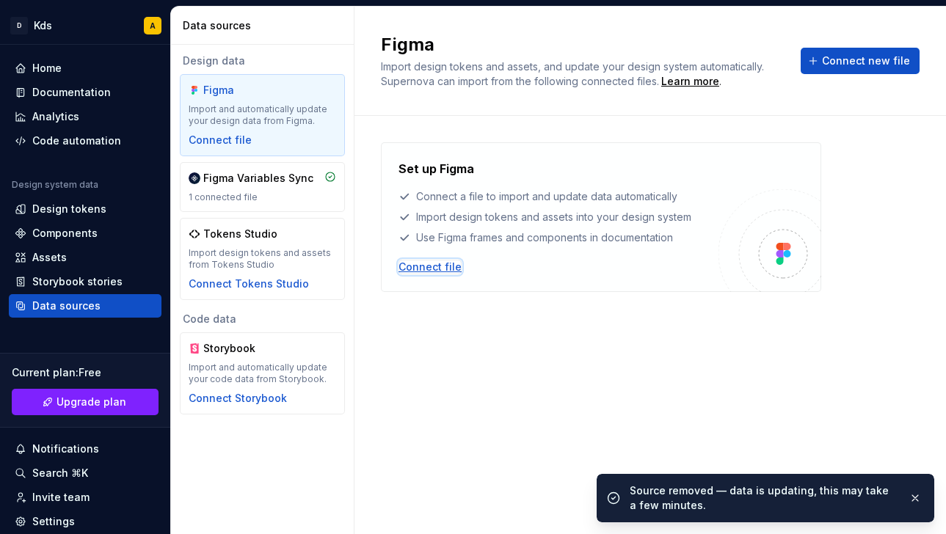
click at [449, 265] on div "Connect file" at bounding box center [429, 267] width 63 height 15
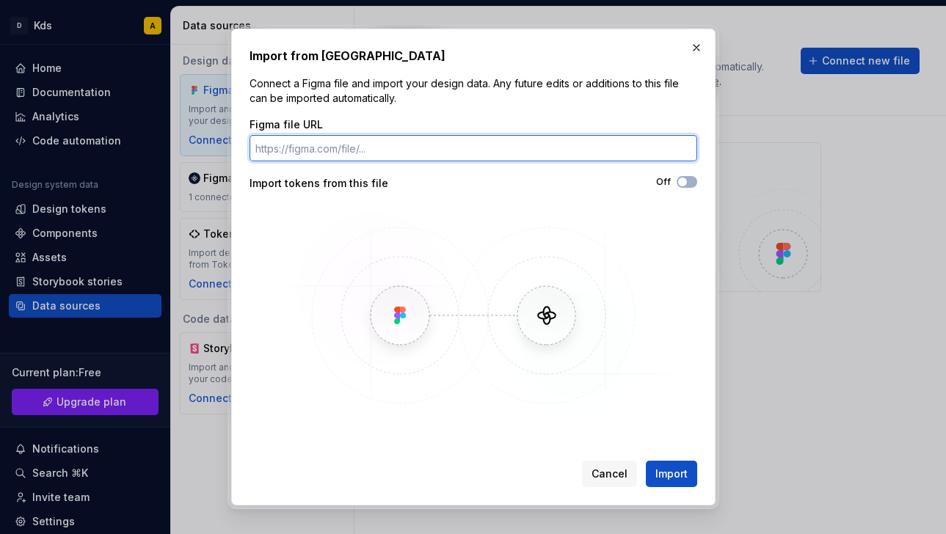
click at [436, 155] on input "Figma file URL" at bounding box center [473, 148] width 448 height 26
paste input "[URL][DOMAIN_NAME]"
type input "[URL][DOMAIN_NAME]"
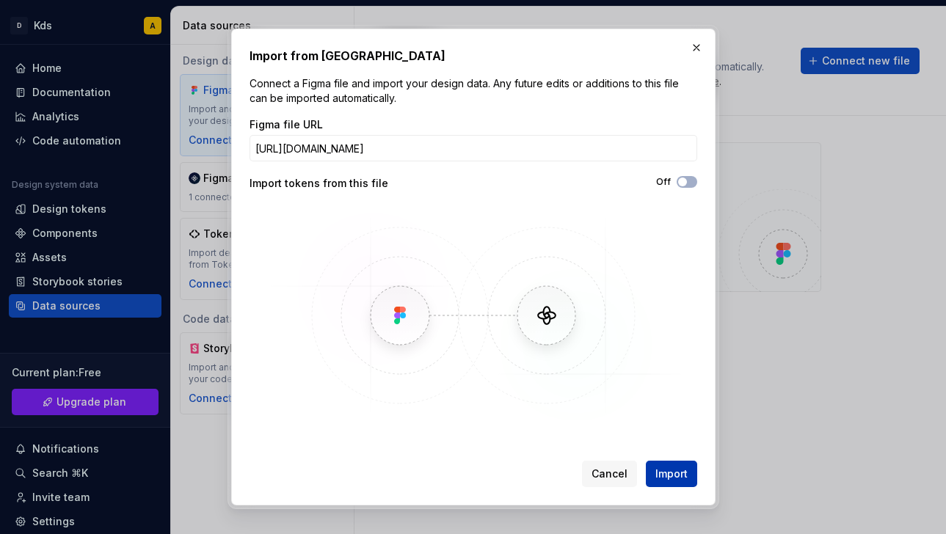
click at [674, 477] on span "Import" at bounding box center [671, 474] width 32 height 15
click at [682, 183] on span "button" at bounding box center [682, 182] width 9 height 9
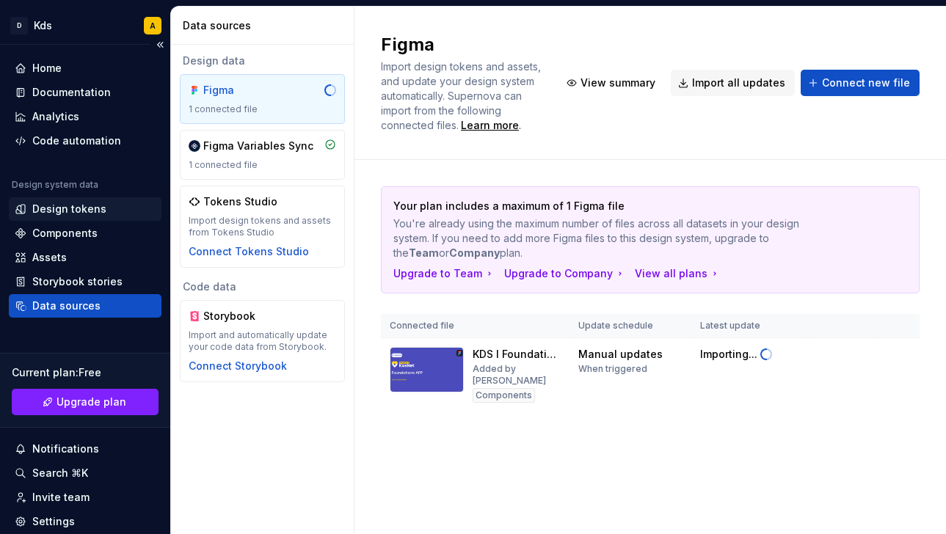
click at [81, 208] on div "Design tokens" at bounding box center [69, 209] width 74 height 15
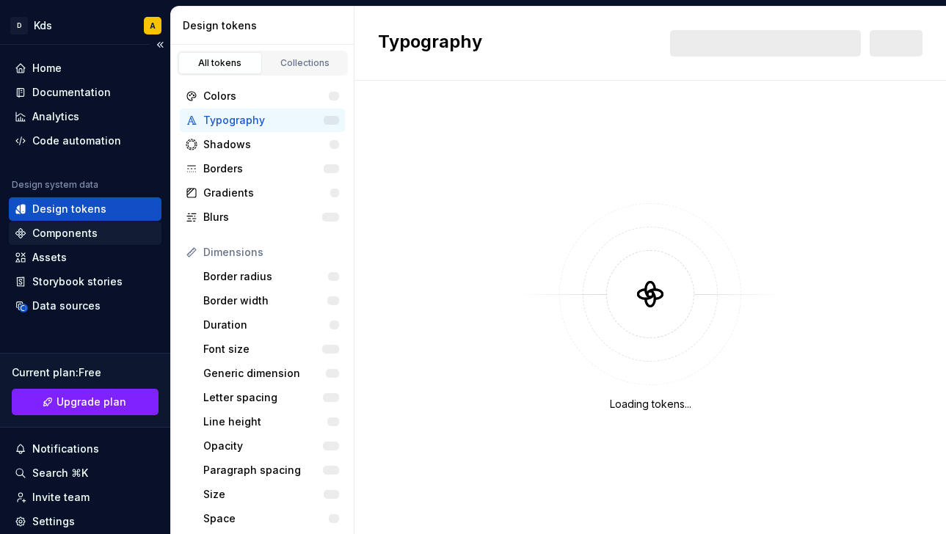
click at [81, 227] on div "Components" at bounding box center [64, 233] width 65 height 15
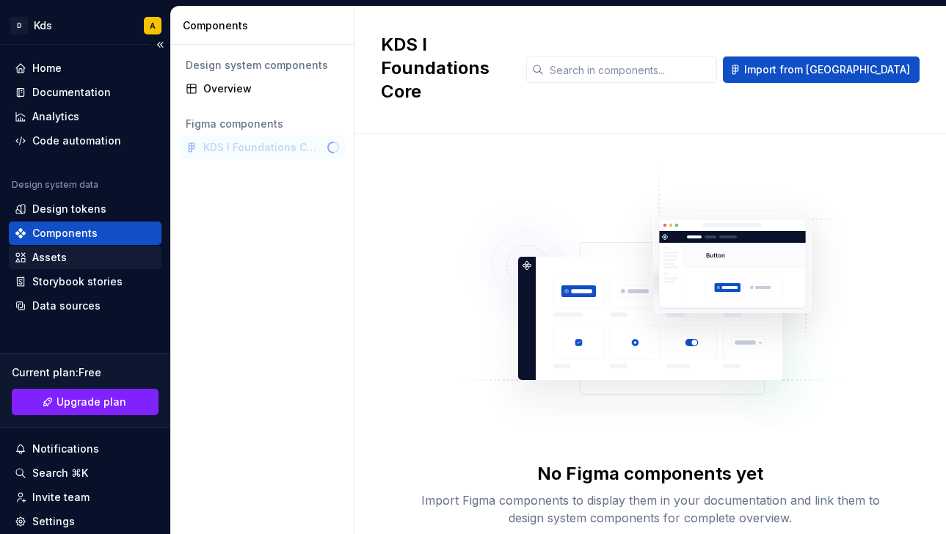
click at [78, 255] on div "Assets" at bounding box center [85, 257] width 141 height 15
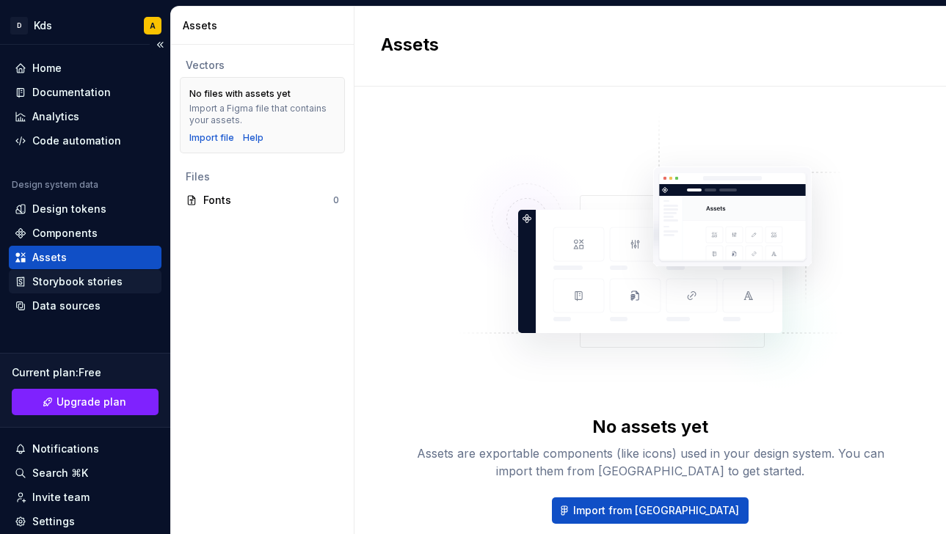
click at [77, 280] on div "Storybook stories" at bounding box center [77, 281] width 90 height 15
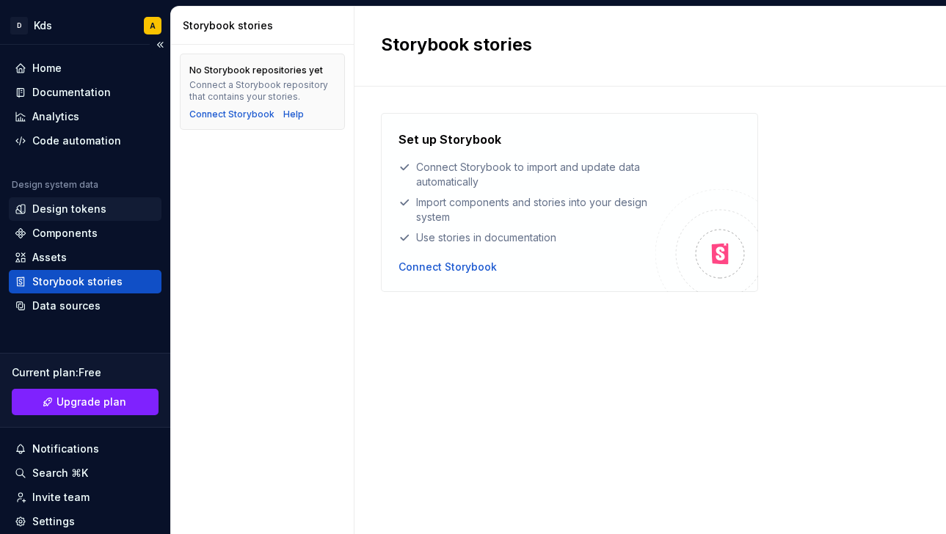
click at [86, 205] on div "Design tokens" at bounding box center [69, 209] width 74 height 15
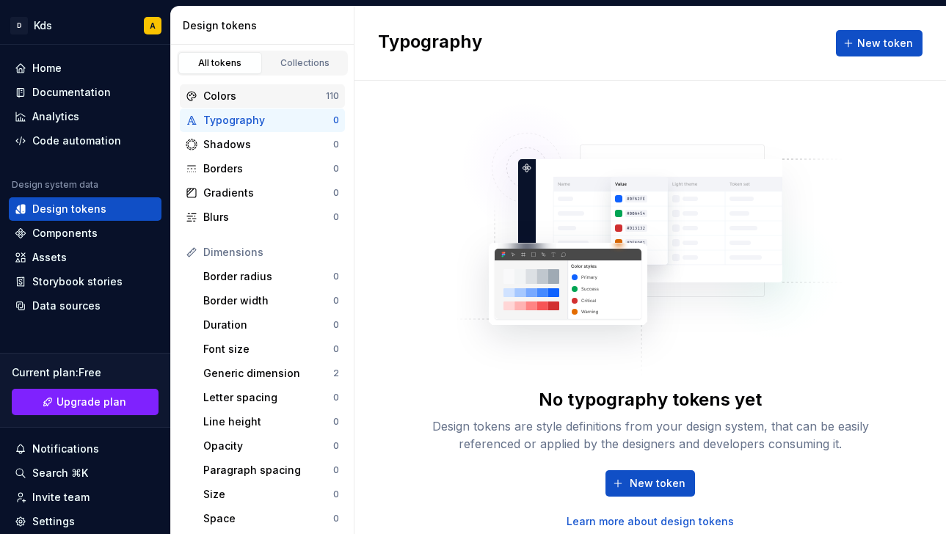
click at [269, 101] on div "Colors" at bounding box center [264, 96] width 123 height 15
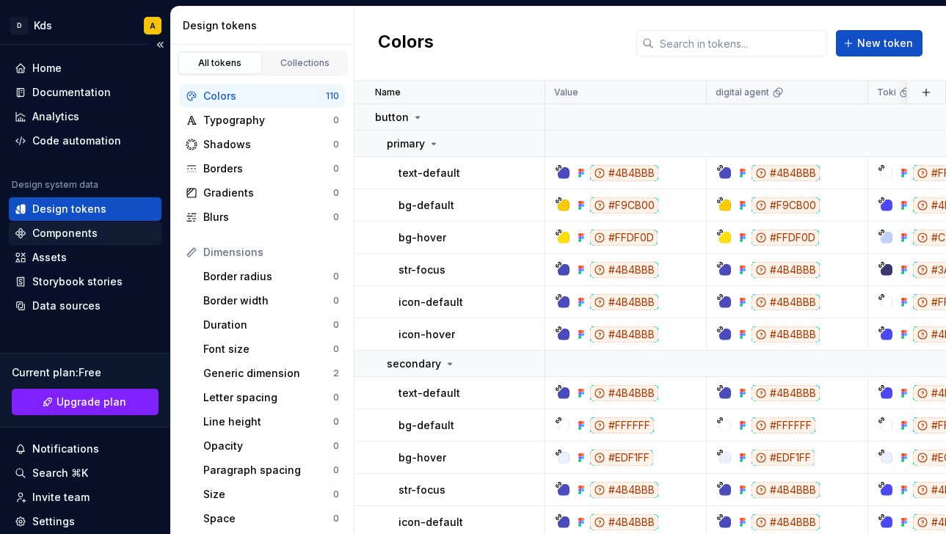
click at [64, 242] on div "Components" at bounding box center [85, 233] width 153 height 23
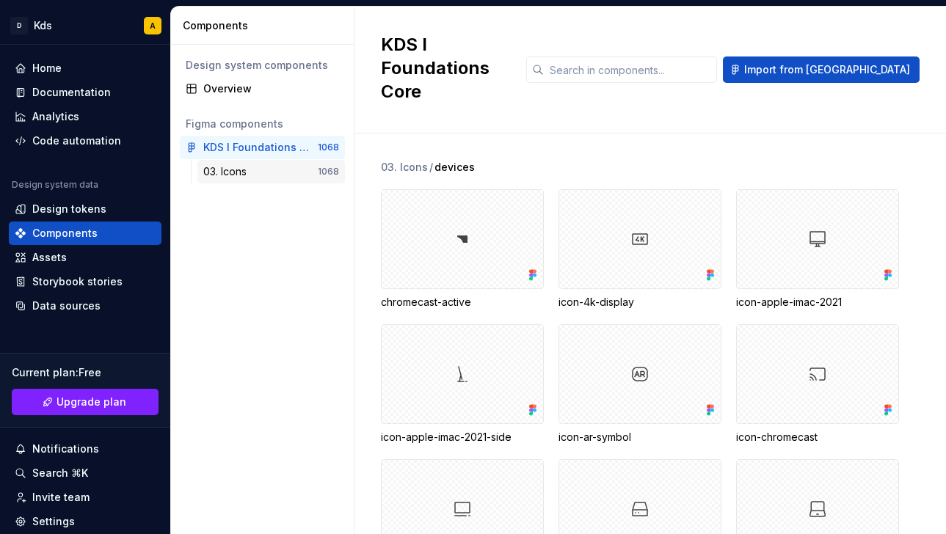
click at [260, 171] on div "03. Icons" at bounding box center [260, 171] width 114 height 15
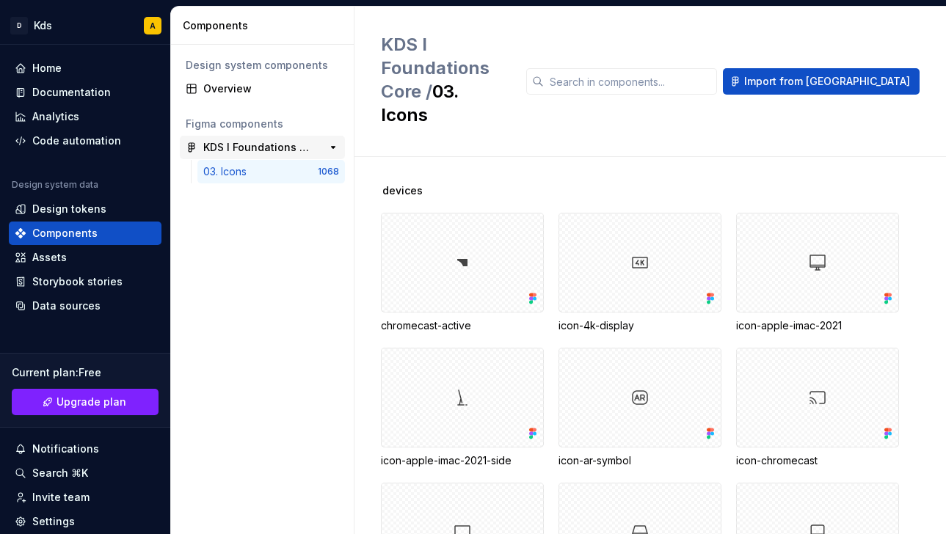
click at [273, 147] on div "KDS I Foundations Core" at bounding box center [257, 147] width 109 height 15
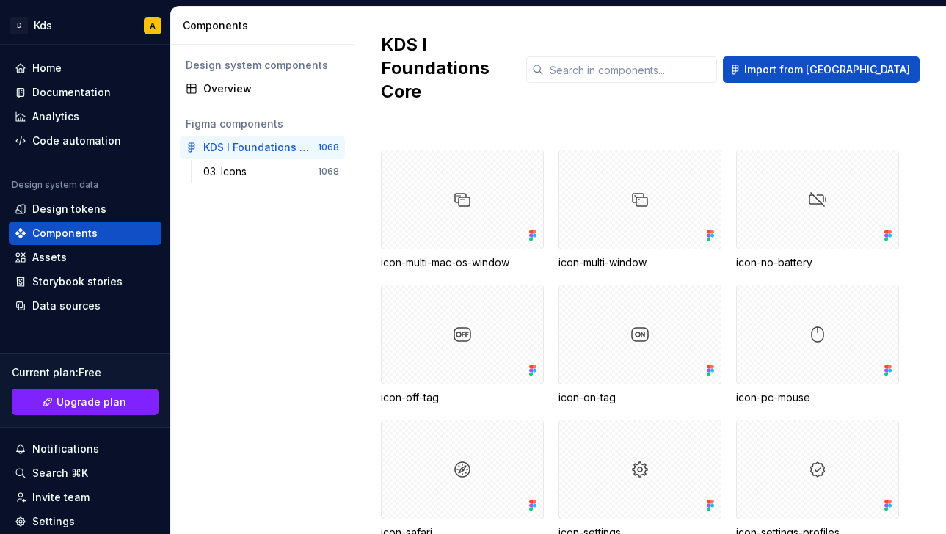
scroll to position [9692, 0]
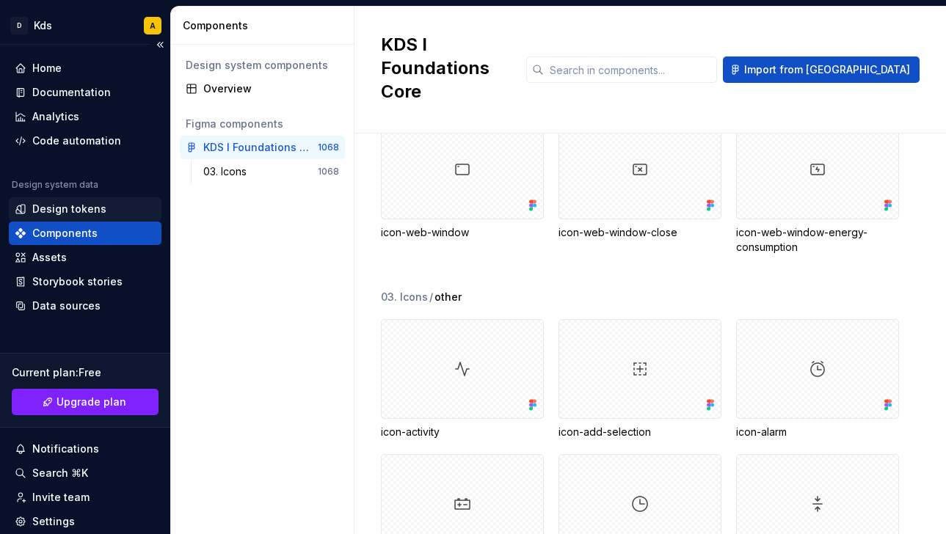
click at [83, 213] on div "Design tokens" at bounding box center [69, 209] width 74 height 15
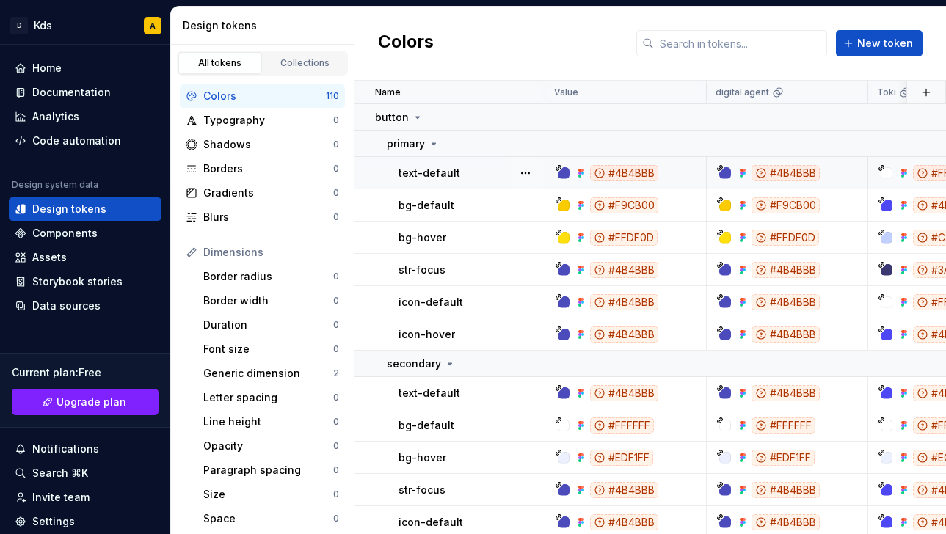
click at [628, 175] on div "#4B4BBB" at bounding box center [624, 173] width 68 height 16
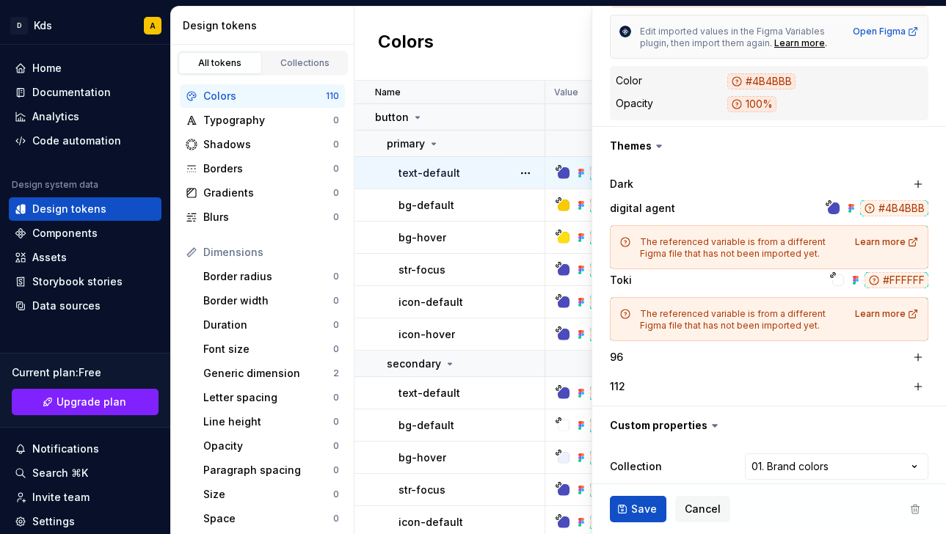
scroll to position [379, 0]
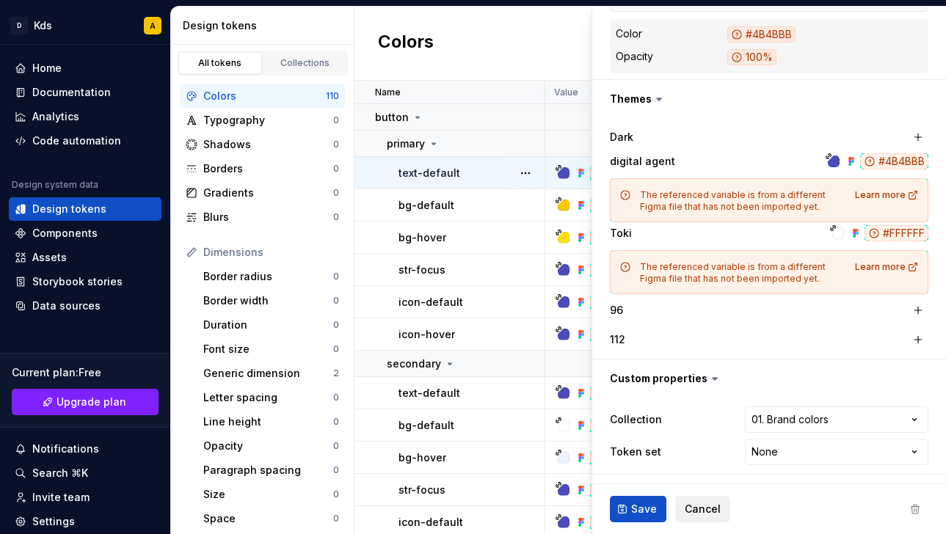
click at [687, 514] on span "Cancel" at bounding box center [702, 509] width 36 height 15
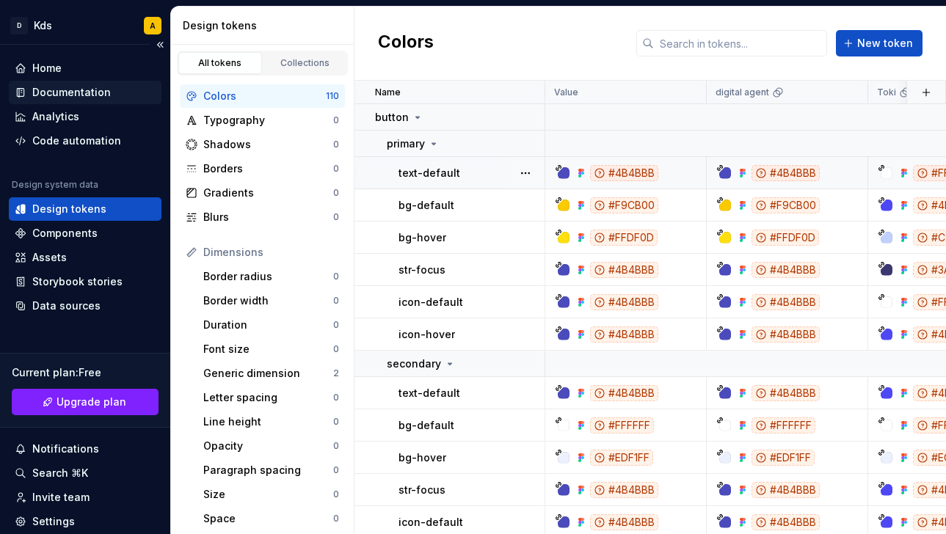
click at [103, 101] on div "Documentation" at bounding box center [85, 92] width 153 height 23
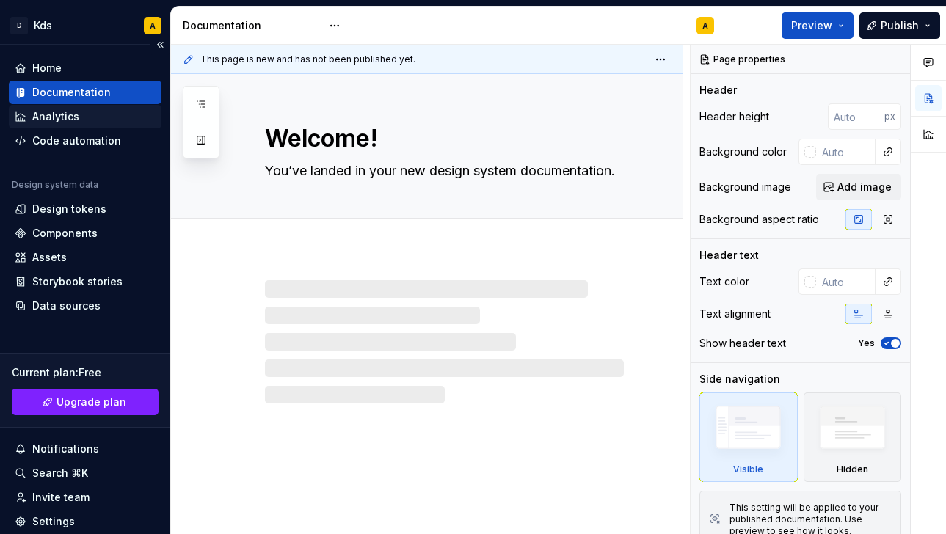
click at [95, 123] on div "Analytics" at bounding box center [85, 116] width 141 height 15
type textarea "*"
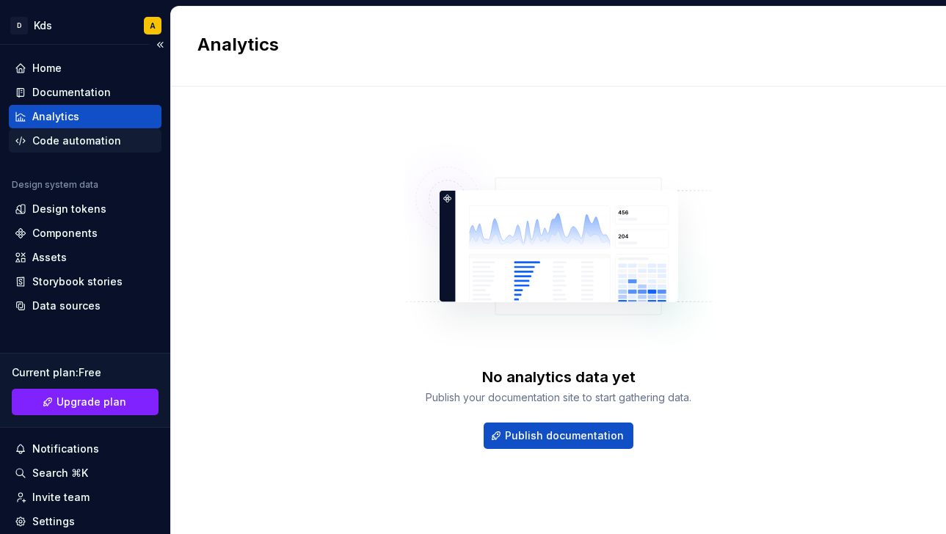
click at [97, 147] on div "Code automation" at bounding box center [76, 141] width 89 height 15
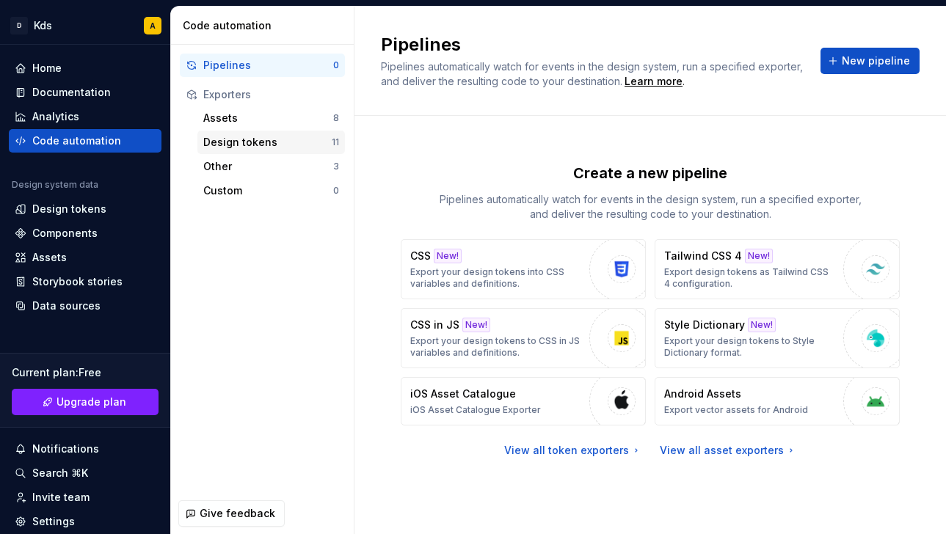
click at [269, 145] on div "Design tokens" at bounding box center [267, 142] width 128 height 15
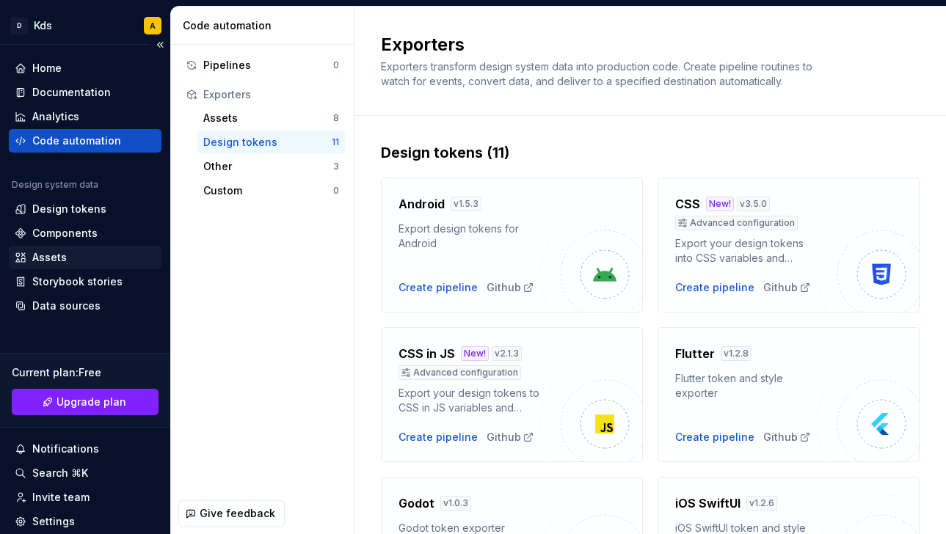
click at [67, 260] on div "Assets" at bounding box center [85, 257] width 141 height 15
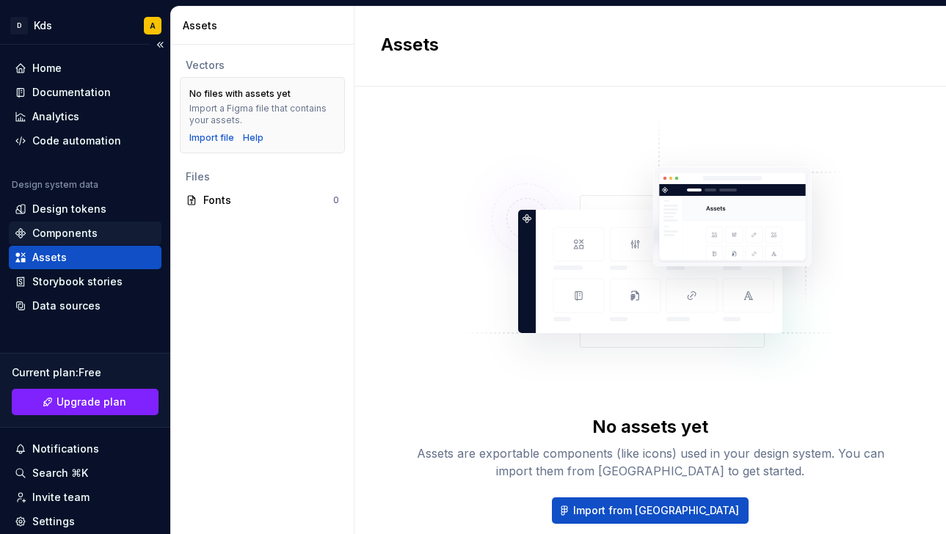
click at [80, 239] on div "Components" at bounding box center [64, 233] width 65 height 15
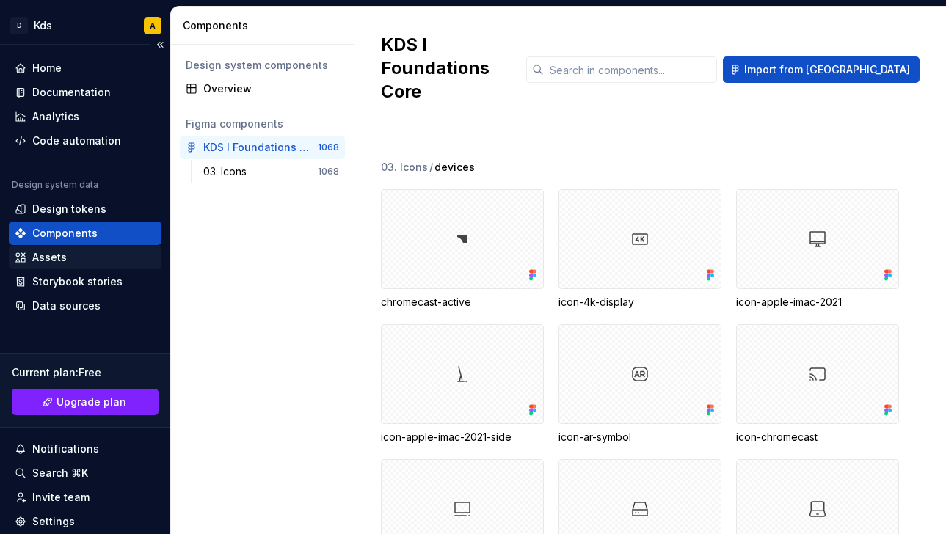
click at [79, 256] on div "Assets" at bounding box center [85, 257] width 141 height 15
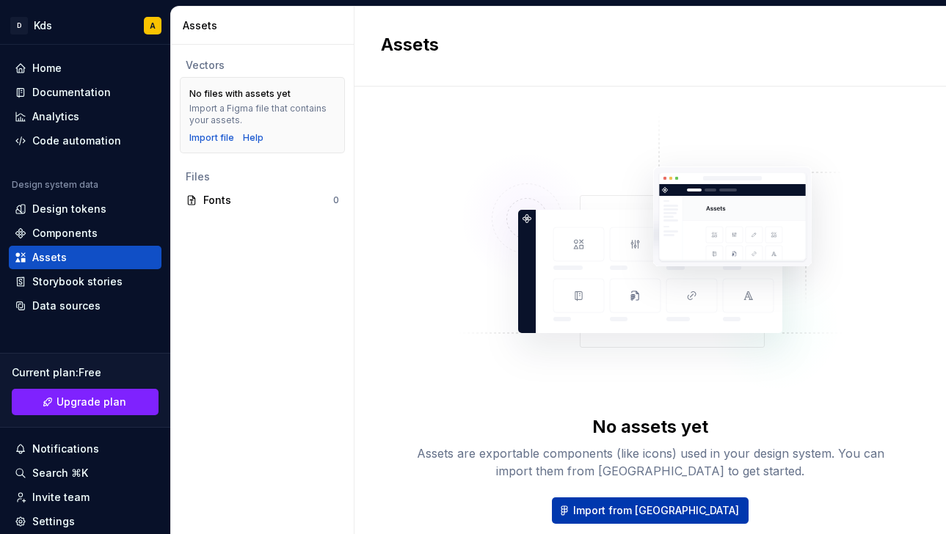
click at [696, 505] on span "Import from [GEOGRAPHIC_DATA]" at bounding box center [656, 510] width 166 height 15
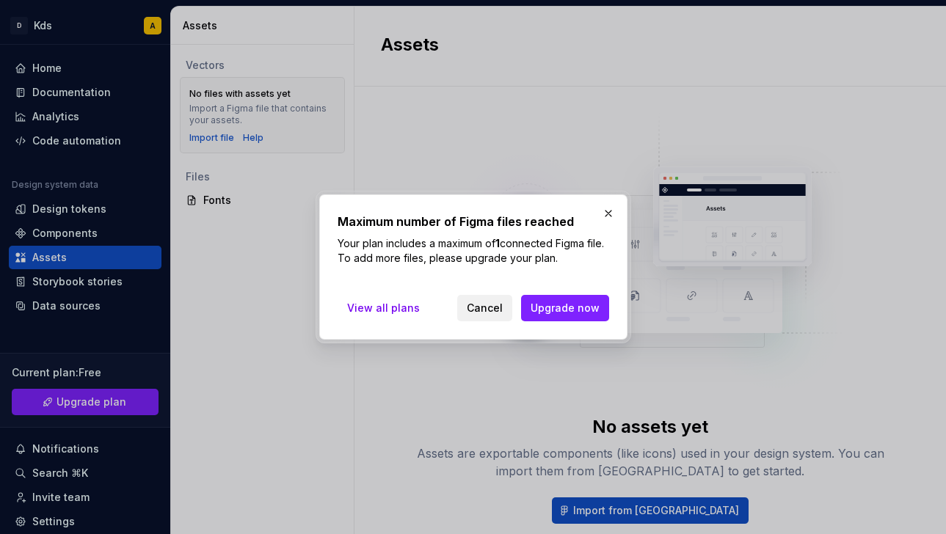
click at [495, 319] on button "Cancel" at bounding box center [484, 308] width 55 height 26
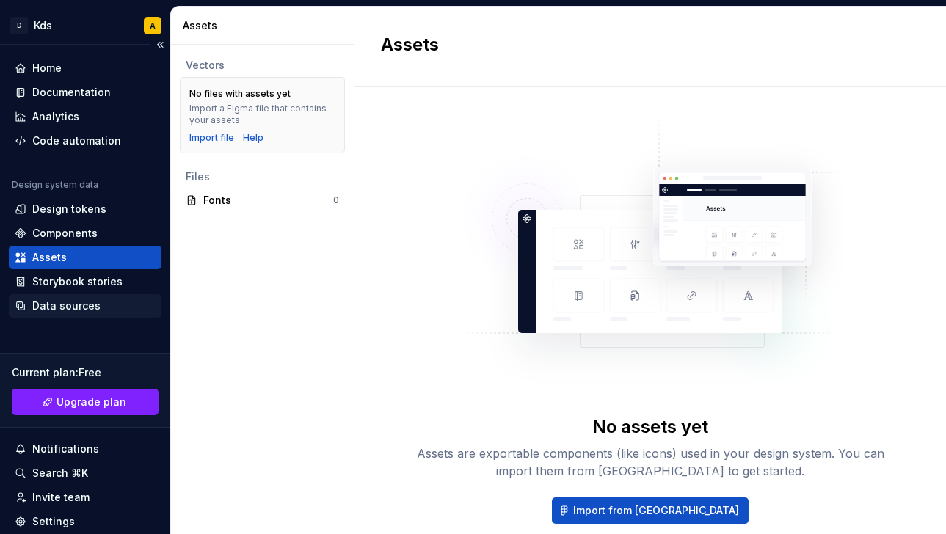
click at [73, 304] on div "Data sources" at bounding box center [66, 306] width 68 height 15
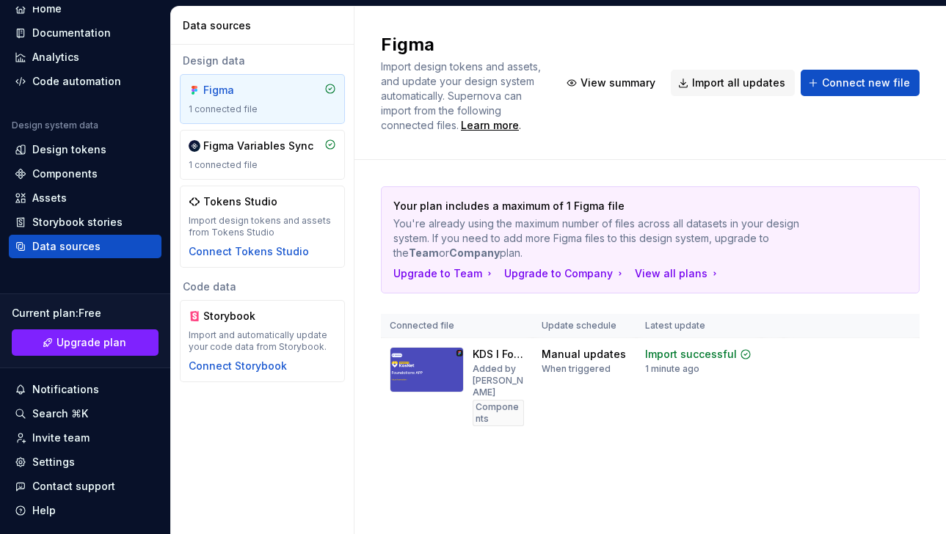
scroll to position [98, 0]
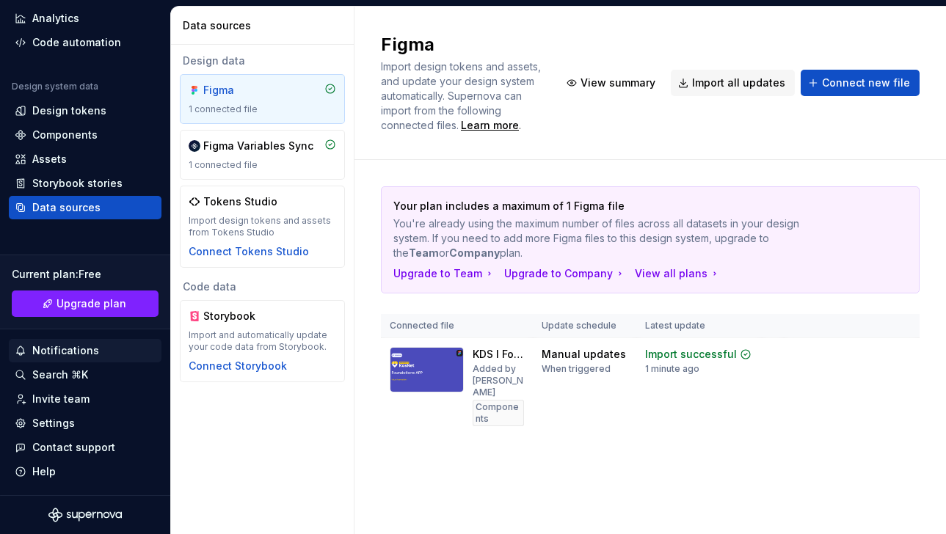
click at [90, 346] on div "Notifications" at bounding box center [65, 350] width 67 height 15
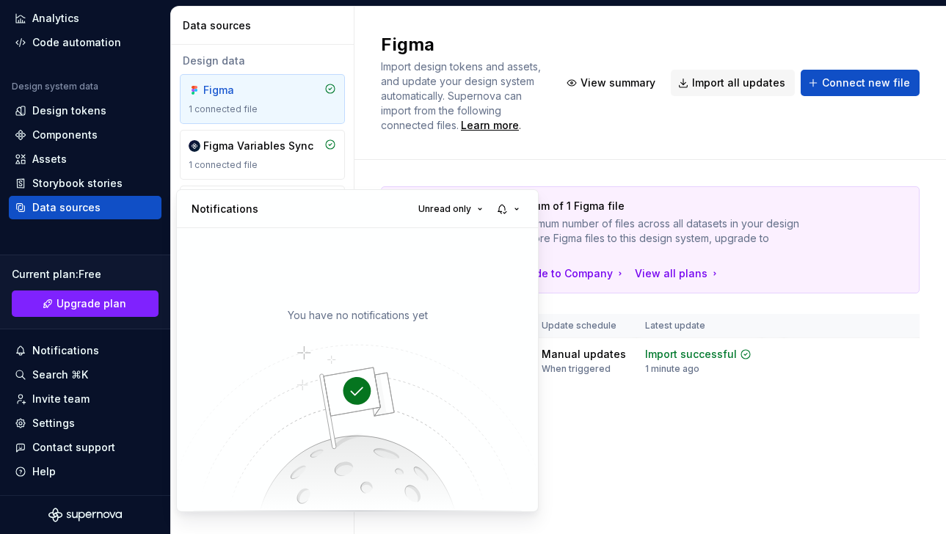
click at [78, 376] on html "D Kds A Home Documentation Analytics Code automation Design system data Design …" at bounding box center [473, 267] width 946 height 534
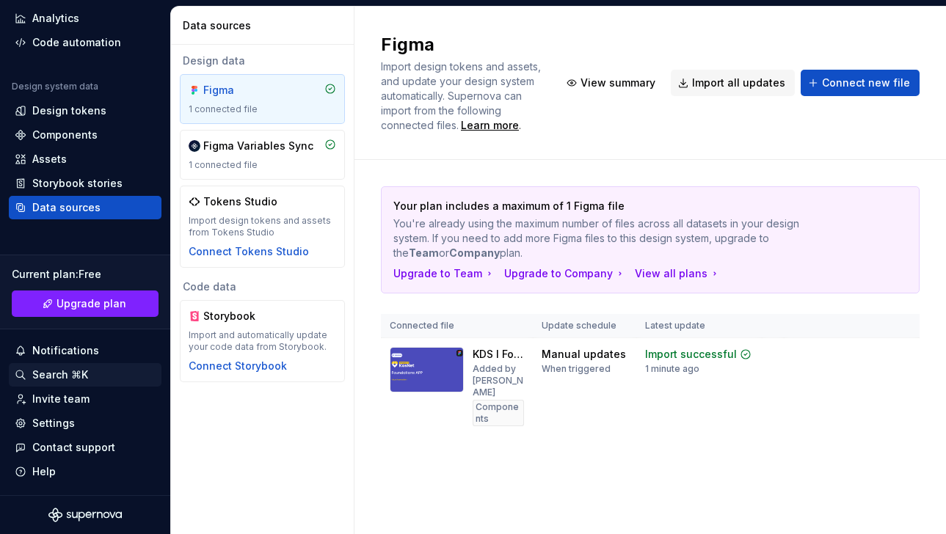
click at [57, 376] on div "Search ⌘K" at bounding box center [60, 375] width 56 height 15
